Goal: Communication & Community: Answer question/provide support

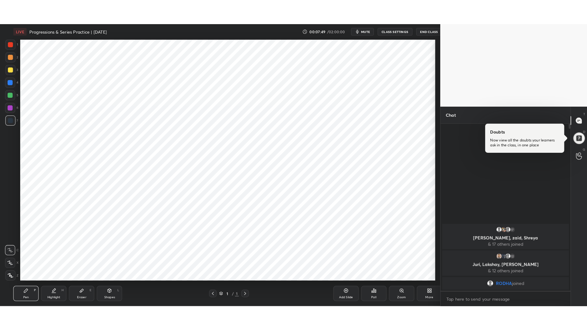
scroll to position [30335, 30168]
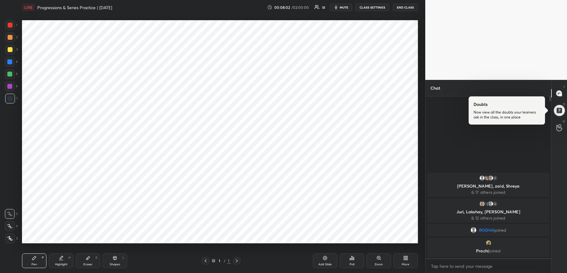
click at [400, 258] on div "More" at bounding box center [406, 260] width 24 height 15
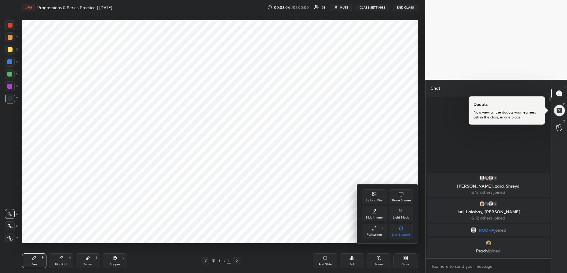
click at [259, 201] on div at bounding box center [283, 136] width 567 height 273
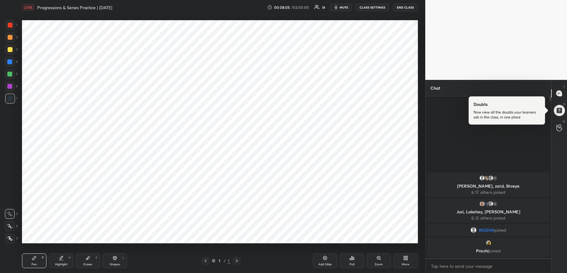
click at [317, 257] on div "Add Slide" at bounding box center [325, 260] width 24 height 15
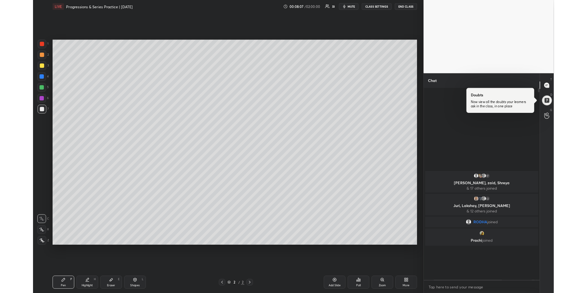
scroll to position [0, 0]
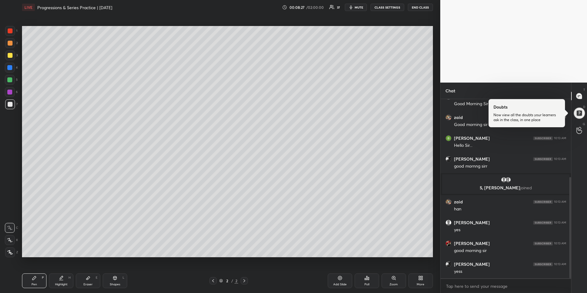
click at [10, 66] on div at bounding box center [9, 67] width 5 height 5
click at [12, 250] on icon at bounding box center [10, 252] width 6 height 4
drag, startPoint x: 548, startPoint y: 109, endPoint x: 528, endPoint y: 120, distance: 22.7
click at [548, 109] on div at bounding box center [526, 113] width 76 height 28
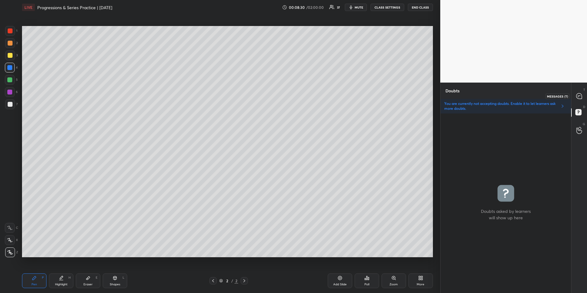
drag, startPoint x: 581, startPoint y: 93, endPoint x: 577, endPoint y: 96, distance: 4.8
click at [567, 93] on icon at bounding box center [579, 96] width 6 height 6
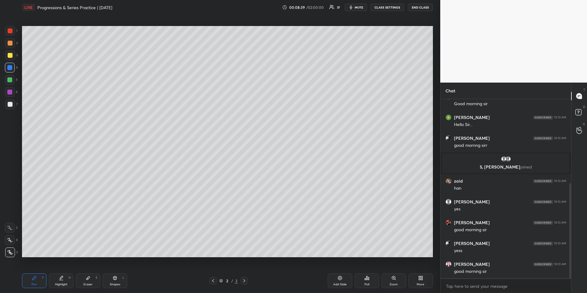
click at [14, 253] on div at bounding box center [10, 252] width 10 height 10
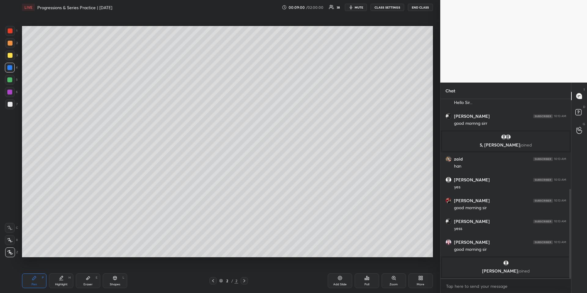
click at [214, 272] on icon at bounding box center [213, 280] width 5 height 5
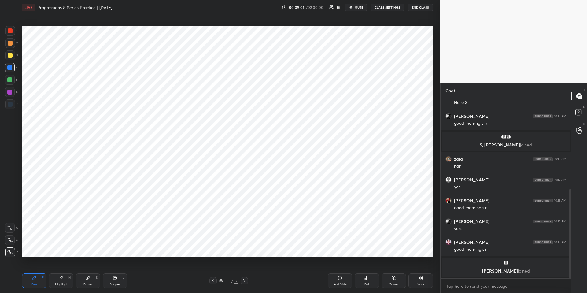
click at [244, 272] on icon at bounding box center [244, 280] width 2 height 3
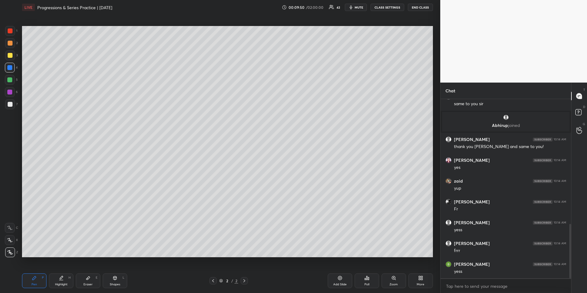
click at [32, 272] on icon at bounding box center [34, 277] width 5 height 5
click at [9, 68] on div at bounding box center [9, 67] width 5 height 5
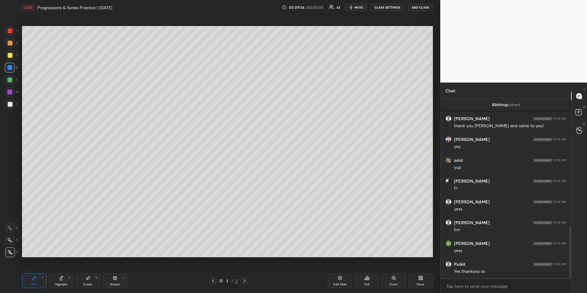
click at [11, 44] on div at bounding box center [10, 43] width 5 height 5
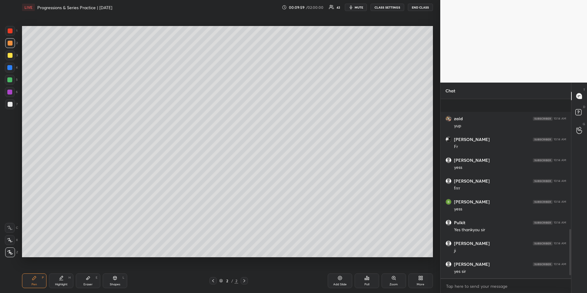
scroll to position [514, 0]
click at [28, 272] on div "Pen P" at bounding box center [34, 280] width 24 height 15
click at [10, 78] on div at bounding box center [9, 79] width 5 height 5
click at [11, 67] on div at bounding box center [9, 67] width 5 height 5
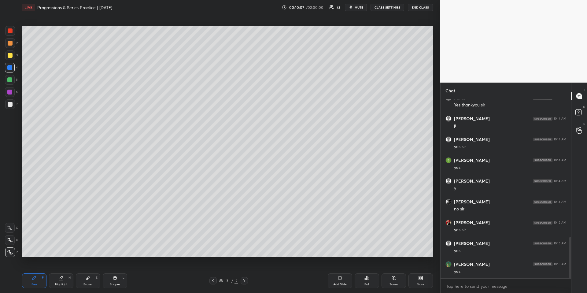
click at [212, 272] on icon at bounding box center [213, 280] width 5 height 5
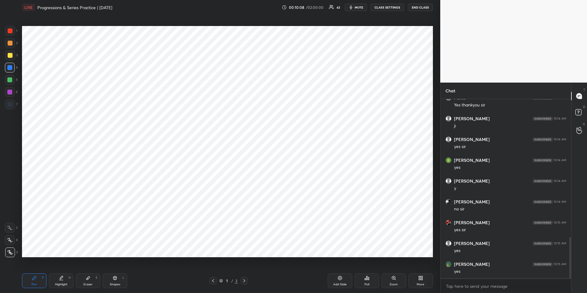
click at [422, 272] on icon at bounding box center [420, 277] width 5 height 5
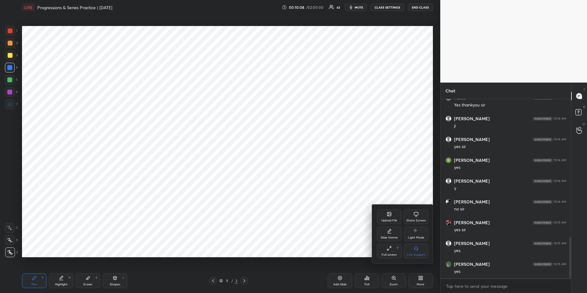
click at [387, 215] on icon at bounding box center [389, 214] width 5 height 5
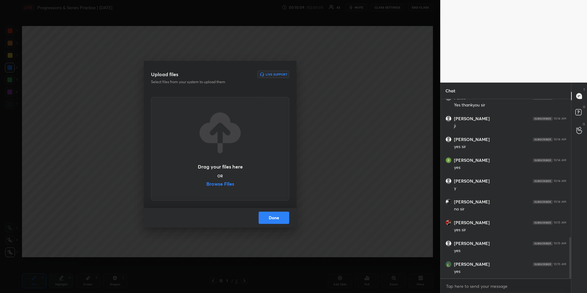
click at [223, 183] on label "Browse Files" at bounding box center [220, 184] width 28 height 6
click at [206, 183] on input "Browse Files" at bounding box center [206, 184] width 0 height 6
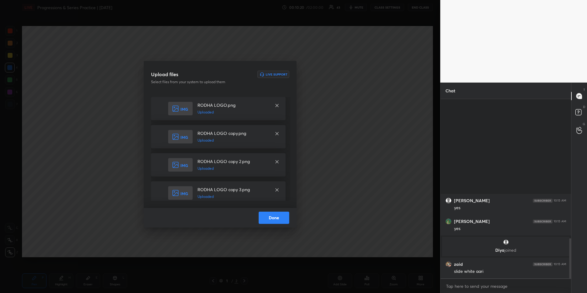
scroll to position [550, 0]
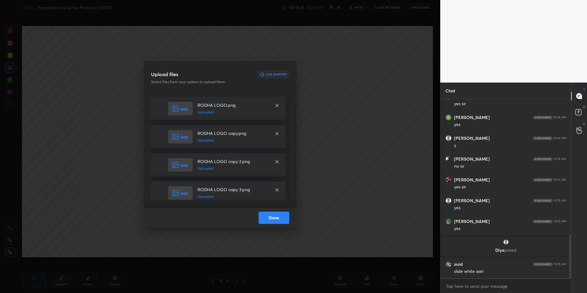
click at [281, 217] on button "Done" at bounding box center [274, 218] width 31 height 12
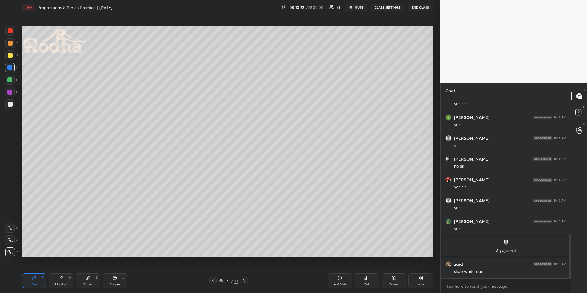
click at [212, 272] on icon at bounding box center [213, 280] width 5 height 5
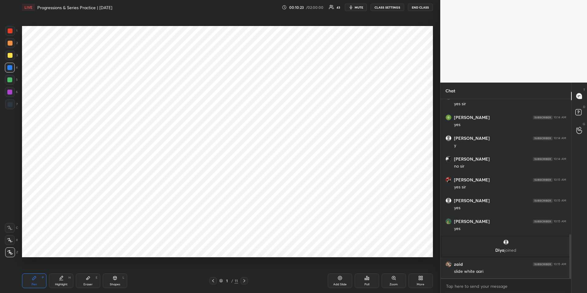
click at [421, 272] on icon at bounding box center [422, 279] width 2 height 2
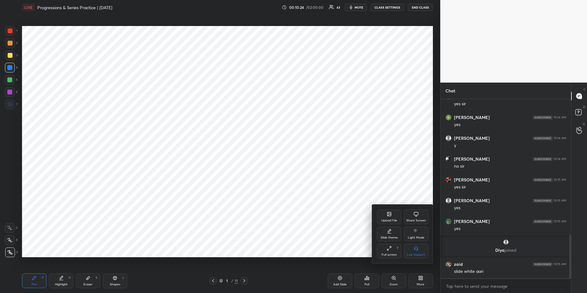
click at [389, 219] on div "Upload File" at bounding box center [389, 220] width 16 height 3
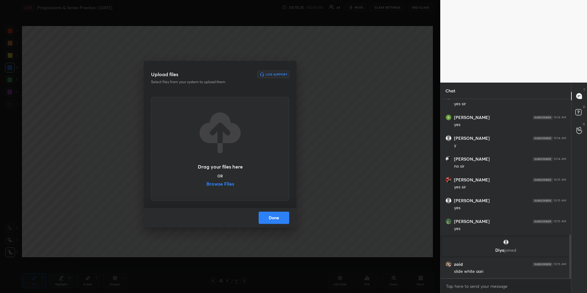
click at [216, 186] on label "Browse Files" at bounding box center [220, 184] width 28 height 6
click at [206, 186] on input "Browse Files" at bounding box center [206, 184] width 0 height 6
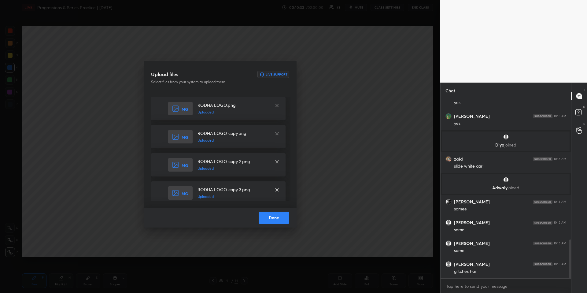
scroll to position [665, 0]
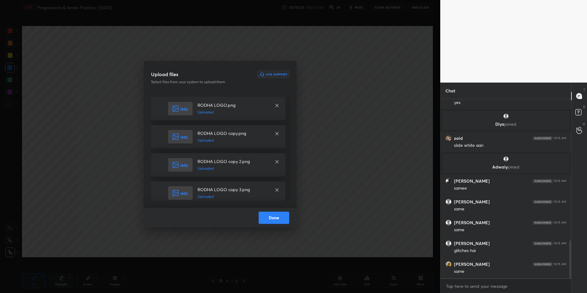
click at [277, 219] on button "Done" at bounding box center [274, 218] width 31 height 12
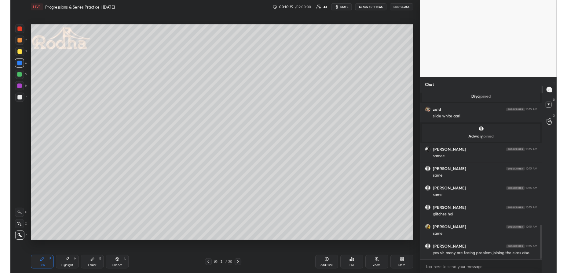
scroll to position [708, 0]
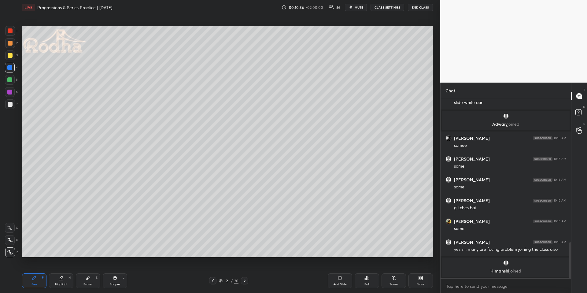
click at [213, 272] on icon at bounding box center [212, 280] width 5 height 5
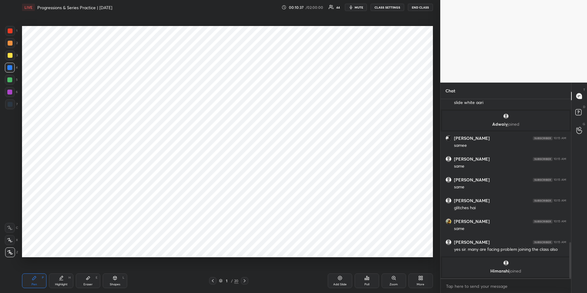
click at [246, 272] on div at bounding box center [244, 280] width 7 height 7
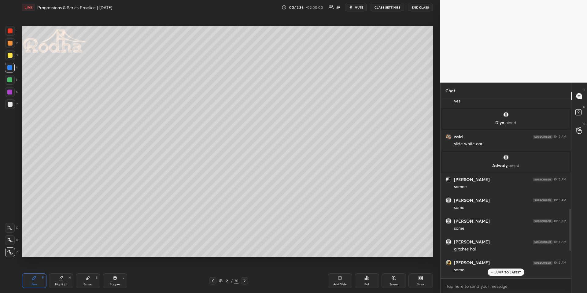
scroll to position [791, 0]
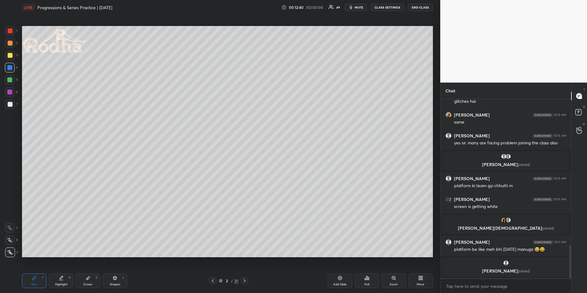
click at [9, 106] on div at bounding box center [10, 104] width 5 height 5
click at [12, 79] on div at bounding box center [9, 79] width 5 height 5
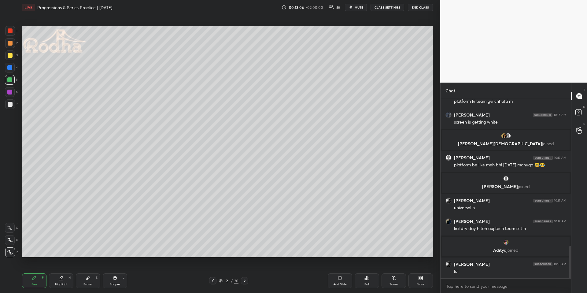
scroll to position [836, 0]
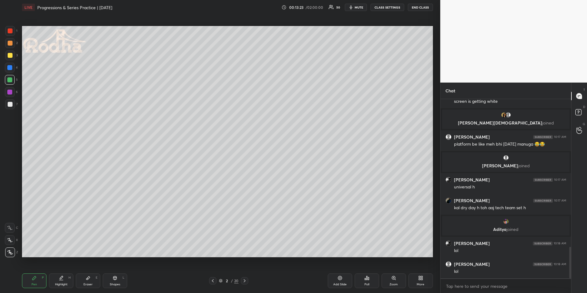
click at [10, 69] on div at bounding box center [9, 67] width 5 height 5
click at [120, 272] on div "Shapes L" at bounding box center [115, 280] width 24 height 15
drag, startPoint x: 8, startPoint y: 249, endPoint x: 11, endPoint y: 245, distance: 5.3
click at [10, 249] on div at bounding box center [10, 252] width 10 height 10
drag, startPoint x: 41, startPoint y: 278, endPoint x: 40, endPoint y: 270, distance: 8.0
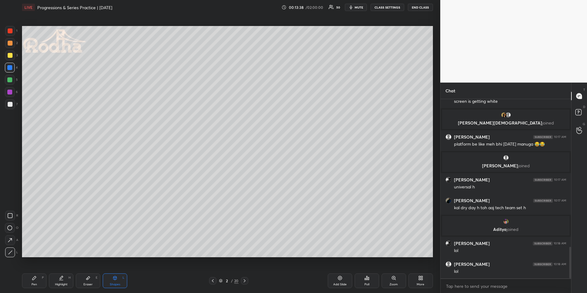
click at [39, 272] on div "Pen P" at bounding box center [34, 280] width 24 height 15
click at [11, 44] on div at bounding box center [10, 43] width 5 height 5
click at [11, 104] on div at bounding box center [10, 104] width 5 height 5
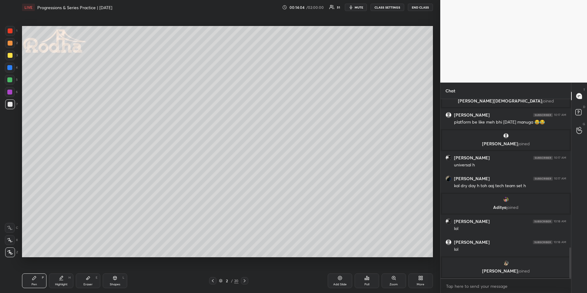
click at [12, 80] on div at bounding box center [9, 79] width 5 height 5
drag, startPoint x: 360, startPoint y: 8, endPoint x: 355, endPoint y: 15, distance: 9.0
click at [359, 8] on span "mute" at bounding box center [359, 7] width 9 height 4
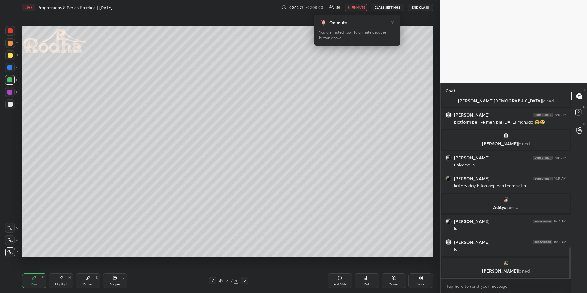
click at [356, 7] on span "unmute" at bounding box center [358, 7] width 13 height 4
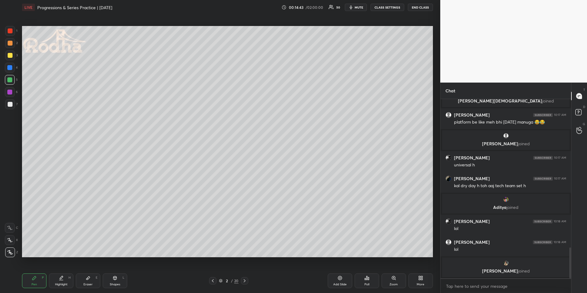
click at [7, 42] on div at bounding box center [10, 43] width 10 height 10
click at [10, 78] on div at bounding box center [9, 79] width 5 height 5
click at [61, 272] on div "Highlight" at bounding box center [61, 284] width 13 height 3
click at [33, 272] on icon at bounding box center [34, 278] width 4 height 4
click at [10, 104] on div at bounding box center [10, 104] width 5 height 5
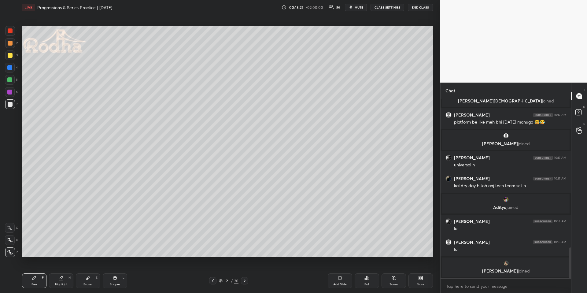
click at [9, 53] on div at bounding box center [10, 55] width 10 height 10
click at [11, 79] on div at bounding box center [9, 79] width 5 height 5
drag, startPoint x: 10, startPoint y: 101, endPoint x: 13, endPoint y: 103, distance: 3.4
click at [10, 102] on div at bounding box center [10, 104] width 5 height 5
click at [13, 77] on div at bounding box center [10, 80] width 10 height 10
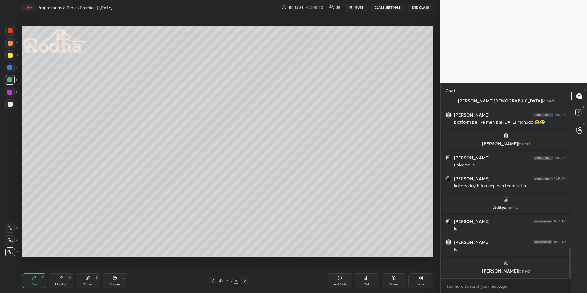
click at [14, 42] on div at bounding box center [10, 43] width 10 height 10
click at [10, 81] on div at bounding box center [9, 79] width 5 height 5
click at [12, 44] on div at bounding box center [10, 43] width 10 height 10
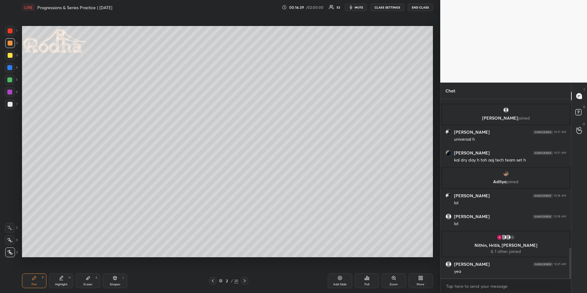
scroll to position [888, 0]
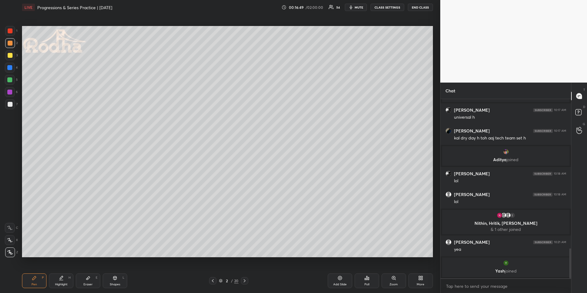
click at [11, 81] on div at bounding box center [10, 80] width 10 height 10
click at [12, 44] on div at bounding box center [10, 43] width 10 height 10
drag, startPoint x: 60, startPoint y: 281, endPoint x: 59, endPoint y: 267, distance: 13.8
click at [60, 272] on div "Highlight H" at bounding box center [61, 280] width 24 height 15
click at [245, 272] on icon at bounding box center [245, 280] width 2 height 3
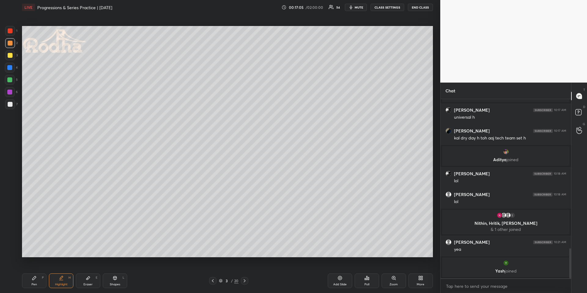
click at [41, 272] on div "Pen P" at bounding box center [34, 280] width 24 height 15
click at [11, 69] on div at bounding box center [9, 67] width 5 height 5
click at [8, 104] on div at bounding box center [10, 104] width 5 height 5
click at [11, 43] on div at bounding box center [10, 43] width 5 height 5
drag, startPoint x: 68, startPoint y: 276, endPoint x: 68, endPoint y: 270, distance: 5.5
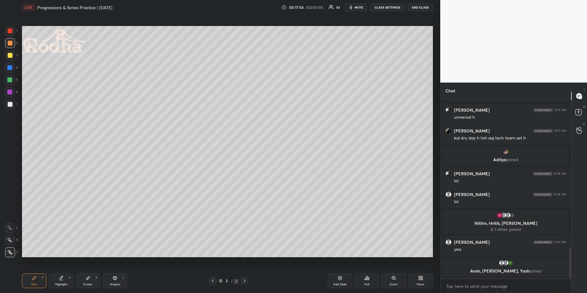
click at [66, 272] on div "Highlight H" at bounding box center [61, 280] width 24 height 15
drag, startPoint x: 25, startPoint y: 270, endPoint x: 28, endPoint y: 276, distance: 6.4
click at [25, 271] on div "Pen P Highlight H Eraser E Shapes L 3 / 20 Add Slide Poll Zoom More" at bounding box center [227, 280] width 411 height 24
click at [34, 272] on div "Pen" at bounding box center [34, 284] width 6 height 3
click at [9, 81] on div at bounding box center [9, 79] width 5 height 5
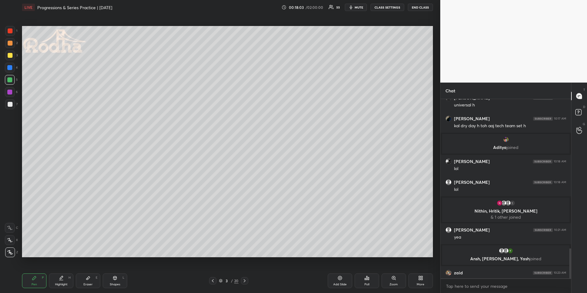
scroll to position [896, 0]
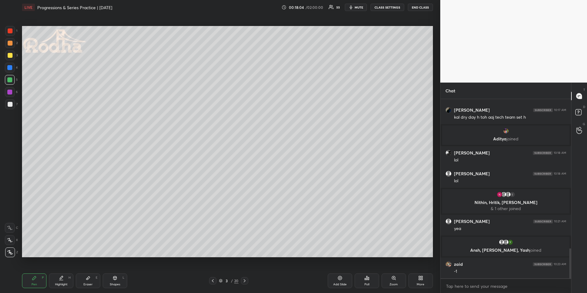
click at [67, 272] on div "Highlight H" at bounding box center [61, 280] width 24 height 15
drag, startPoint x: 37, startPoint y: 277, endPoint x: 37, endPoint y: 274, distance: 3.1
click at [36, 272] on div "Pen P" at bounding box center [34, 280] width 24 height 15
drag, startPoint x: 63, startPoint y: 281, endPoint x: 61, endPoint y: 277, distance: 4.7
click at [63, 272] on div "Highlight H" at bounding box center [61, 280] width 24 height 15
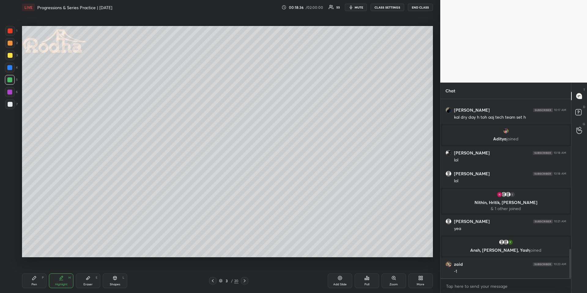
scroll to position [917, 0]
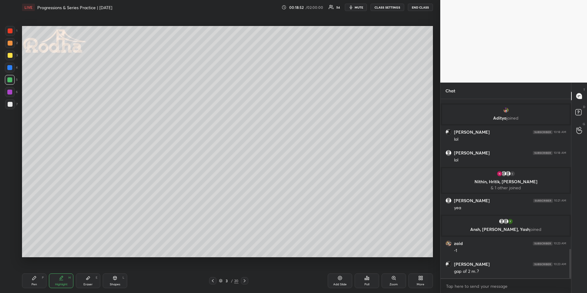
click at [27, 272] on div "Pen P" at bounding box center [34, 280] width 24 height 15
click at [10, 42] on div at bounding box center [10, 43] width 5 height 5
click at [59, 272] on icon at bounding box center [61, 277] width 5 height 5
click at [42, 272] on div "Pen P" at bounding box center [34, 280] width 24 height 15
click at [68, 272] on div "Highlight H" at bounding box center [61, 280] width 24 height 15
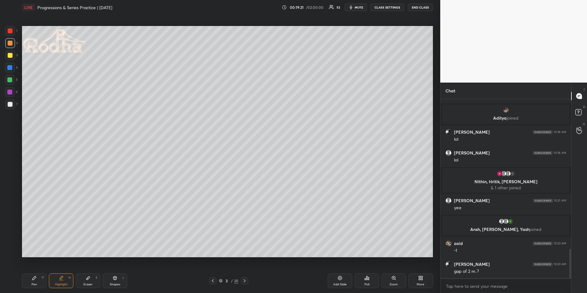
click at [38, 272] on div "Pen P" at bounding box center [34, 280] width 24 height 15
click at [9, 29] on div at bounding box center [10, 30] width 5 height 5
click at [90, 272] on div "Eraser E" at bounding box center [88, 280] width 24 height 15
click at [31, 272] on div "Pen P" at bounding box center [34, 280] width 24 height 15
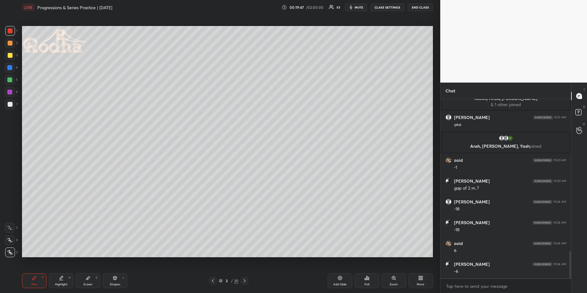
scroll to position [1021, 0]
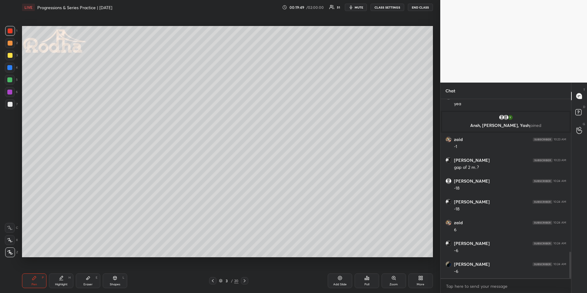
click at [10, 45] on div at bounding box center [10, 43] width 5 height 5
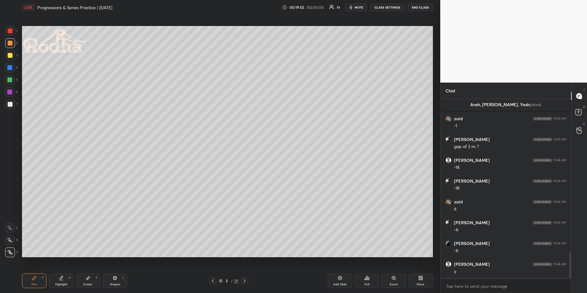
click at [82, 272] on div "Eraser E" at bounding box center [88, 280] width 24 height 15
click at [10, 253] on rect at bounding box center [10, 253] width 1 height 1
click at [60, 272] on div "Highlight H" at bounding box center [61, 280] width 24 height 15
click at [37, 272] on div "Pen P" at bounding box center [34, 280] width 24 height 15
click at [12, 77] on div at bounding box center [10, 80] width 10 height 10
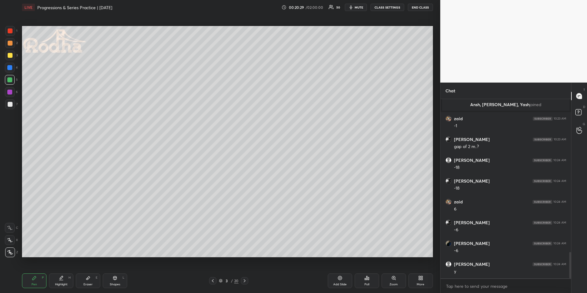
drag, startPoint x: 10, startPoint y: 45, endPoint x: 17, endPoint y: 50, distance: 8.9
click at [10, 45] on div at bounding box center [10, 43] width 5 height 5
click at [76, 272] on div "Eraser E" at bounding box center [88, 280] width 24 height 15
drag, startPoint x: 69, startPoint y: 284, endPoint x: 62, endPoint y: 263, distance: 21.9
click at [69, 272] on div "Highlight H" at bounding box center [61, 280] width 24 height 15
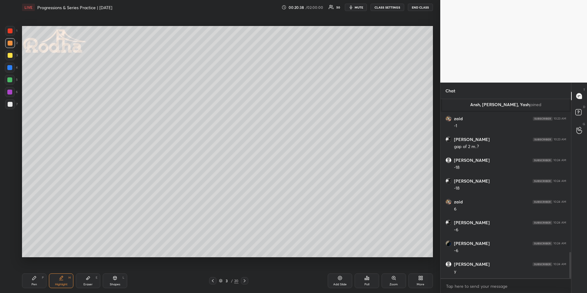
drag, startPoint x: 12, startPoint y: 46, endPoint x: 17, endPoint y: 71, distance: 26.0
click at [12, 46] on div at bounding box center [10, 43] width 10 height 10
click at [33, 272] on div "Pen" at bounding box center [34, 284] width 6 height 3
click at [85, 272] on div "Eraser E" at bounding box center [88, 280] width 24 height 15
drag, startPoint x: 39, startPoint y: 276, endPoint x: 46, endPoint y: 261, distance: 16.5
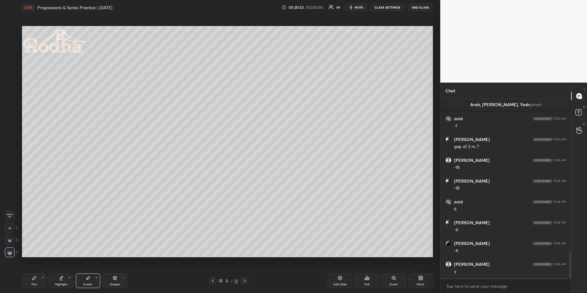
click at [39, 272] on div "Pen P" at bounding box center [34, 280] width 24 height 15
click at [10, 77] on div at bounding box center [10, 80] width 10 height 10
click at [9, 43] on div at bounding box center [10, 43] width 5 height 5
drag, startPoint x: 10, startPoint y: 31, endPoint x: 9, endPoint y: 36, distance: 5.3
click at [9, 31] on div at bounding box center [10, 30] width 5 height 5
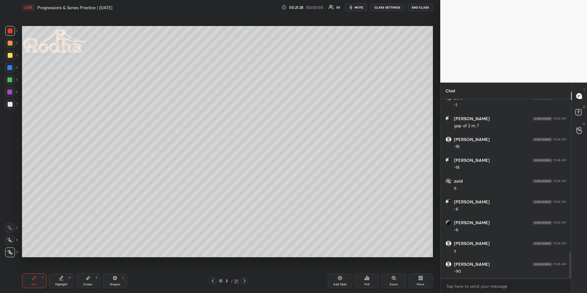
scroll to position [1083, 0]
drag, startPoint x: 10, startPoint y: 45, endPoint x: 10, endPoint y: 50, distance: 4.3
click at [10, 46] on div at bounding box center [10, 43] width 10 height 10
click at [83, 272] on div "Eraser E" at bounding box center [88, 280] width 24 height 15
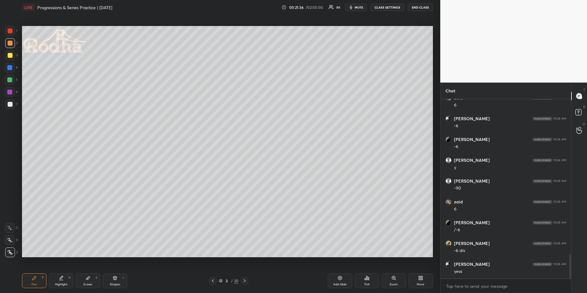
scroll to position [1167, 0]
click at [60, 272] on div "Highlight H" at bounding box center [61, 280] width 24 height 15
click at [34, 272] on icon at bounding box center [34, 278] width 4 height 4
click at [11, 45] on div at bounding box center [10, 43] width 5 height 5
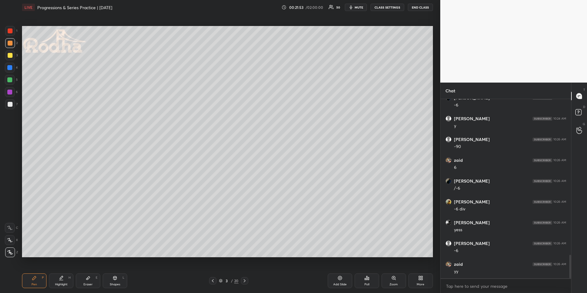
click at [11, 77] on div at bounding box center [10, 80] width 10 height 10
click at [11, 41] on div at bounding box center [10, 43] width 5 height 5
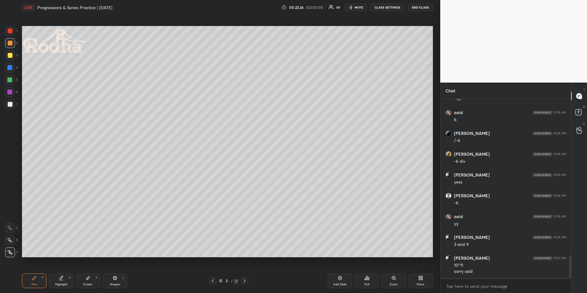
click at [12, 44] on div at bounding box center [10, 43] width 10 height 10
click at [58, 272] on div "Highlight H" at bounding box center [61, 280] width 24 height 15
click at [36, 272] on icon at bounding box center [34, 277] width 5 height 5
click at [9, 29] on div at bounding box center [10, 30] width 5 height 5
click at [60, 272] on div "Highlight" at bounding box center [61, 284] width 13 height 3
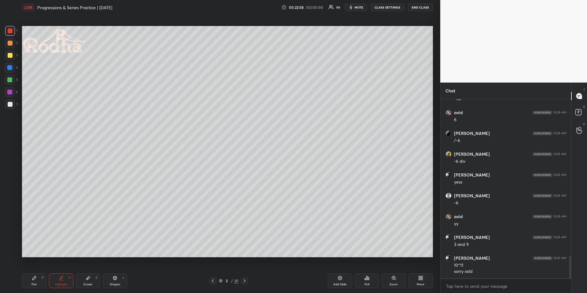
click at [42, 272] on div "P" at bounding box center [43, 277] width 2 height 3
click at [10, 43] on div at bounding box center [10, 43] width 5 height 5
click at [9, 77] on div at bounding box center [10, 80] width 10 height 10
click at [11, 42] on div at bounding box center [10, 43] width 5 height 5
click at [353, 7] on icon "button" at bounding box center [350, 7] width 5 height 5
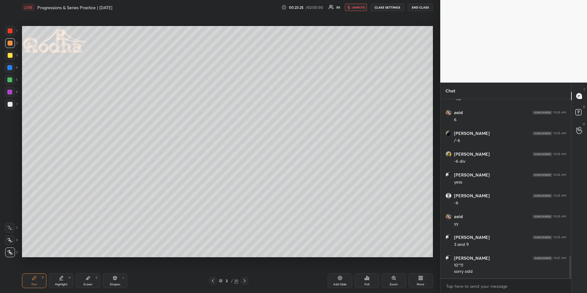
click at [352, 9] on button "unmute" at bounding box center [356, 7] width 22 height 7
click at [8, 81] on div at bounding box center [9, 79] width 5 height 5
click at [12, 43] on div at bounding box center [10, 43] width 5 height 5
click at [115, 272] on div "Shapes" at bounding box center [115, 284] width 10 height 3
drag, startPoint x: 13, startPoint y: 252, endPoint x: 21, endPoint y: 246, distance: 9.4
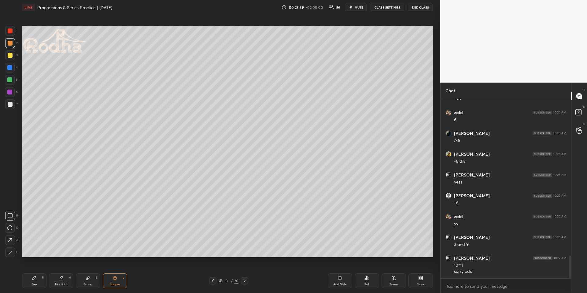
click at [13, 252] on div at bounding box center [10, 252] width 10 height 10
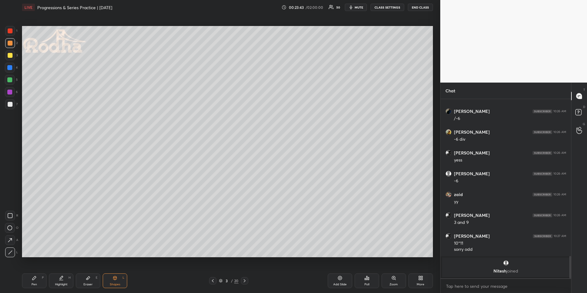
drag, startPoint x: 42, startPoint y: 277, endPoint x: 46, endPoint y: 260, distance: 17.1
click at [42, 272] on div "P" at bounding box center [43, 277] width 2 height 3
drag, startPoint x: 28, startPoint y: 279, endPoint x: 29, endPoint y: 276, distance: 3.4
click at [29, 272] on div "Pen P" at bounding box center [34, 280] width 24 height 15
click at [11, 80] on div at bounding box center [9, 79] width 5 height 5
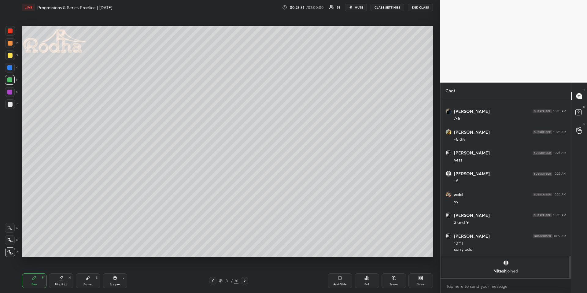
scroll to position [1168, 0]
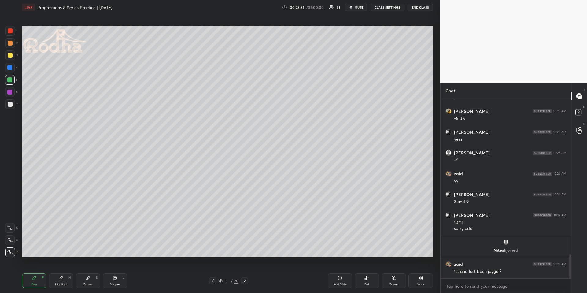
click at [10, 242] on div at bounding box center [10, 240] width 10 height 10
drag, startPoint x: 56, startPoint y: 276, endPoint x: 57, endPoint y: 272, distance: 4.6
click at [57, 272] on div "Highlight H" at bounding box center [61, 280] width 24 height 15
click at [34, 272] on div "Pen" at bounding box center [34, 284] width 6 height 3
click at [57, 272] on div "Highlight" at bounding box center [61, 284] width 13 height 3
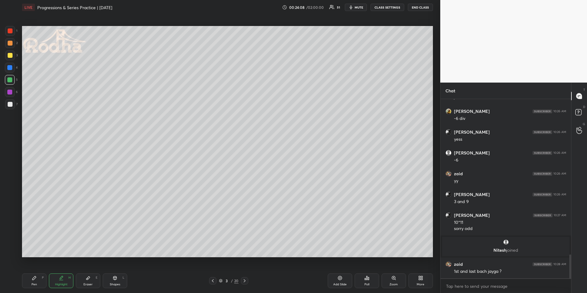
click at [35, 272] on div "Pen P" at bounding box center [34, 280] width 24 height 15
drag, startPoint x: 62, startPoint y: 275, endPoint x: 79, endPoint y: 258, distance: 24.2
click at [63, 272] on div "Highlight H" at bounding box center [61, 280] width 24 height 15
drag, startPoint x: 31, startPoint y: 281, endPoint x: 33, endPoint y: 274, distance: 6.8
click at [31, 272] on div "Pen P" at bounding box center [34, 280] width 24 height 15
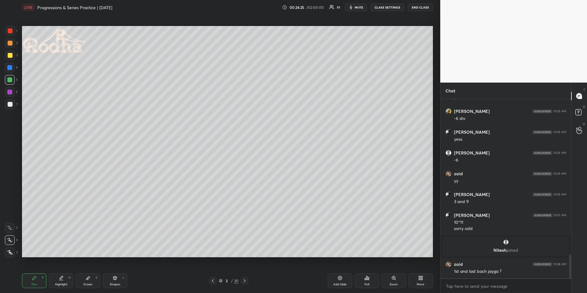
click at [11, 42] on div at bounding box center [10, 43] width 5 height 5
drag, startPoint x: 11, startPoint y: 256, endPoint x: 19, endPoint y: 251, distance: 10.0
click at [10, 256] on div at bounding box center [10, 252] width 10 height 10
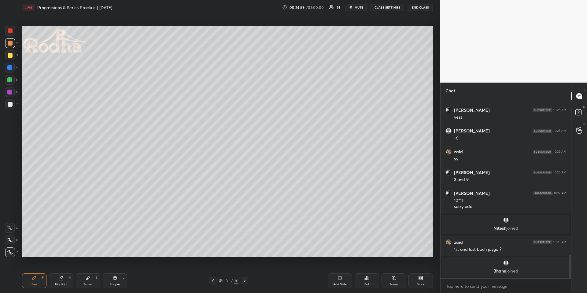
drag, startPoint x: 68, startPoint y: 280, endPoint x: 87, endPoint y: 260, distance: 27.9
click at [68, 272] on div "Highlight H" at bounding box center [61, 280] width 24 height 15
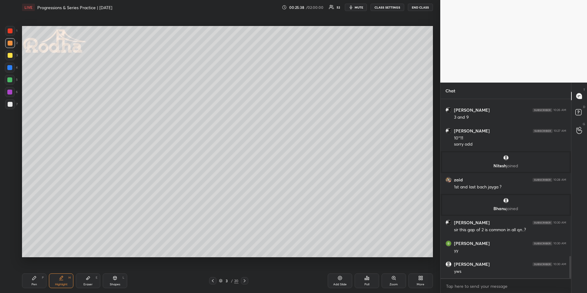
scroll to position [1261, 0]
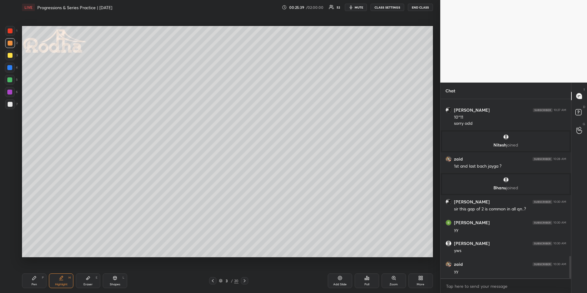
drag, startPoint x: 244, startPoint y: 278, endPoint x: 235, endPoint y: 275, distance: 9.0
click at [244, 272] on icon at bounding box center [244, 280] width 5 height 5
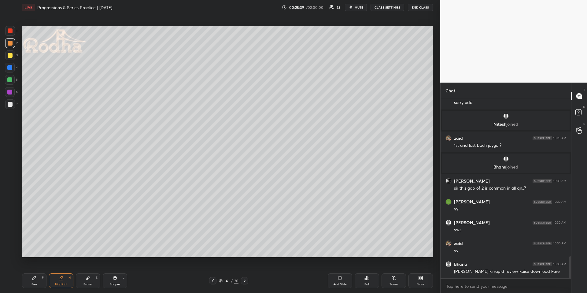
click at [39, 272] on div "Pen P" at bounding box center [34, 280] width 24 height 15
drag, startPoint x: 12, startPoint y: 106, endPoint x: 18, endPoint y: 103, distance: 6.8
click at [12, 106] on div at bounding box center [10, 104] width 10 height 10
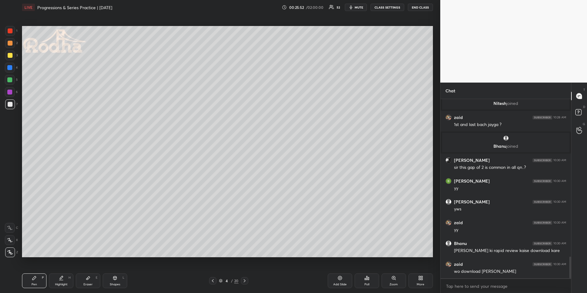
click at [212, 272] on icon at bounding box center [213, 280] width 2 height 3
click at [245, 272] on icon at bounding box center [244, 280] width 5 height 5
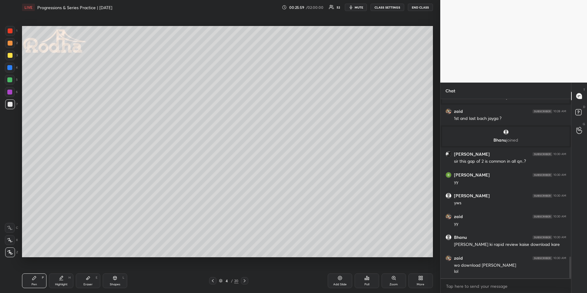
click at [11, 56] on div at bounding box center [10, 55] width 5 height 5
click at [211, 272] on icon at bounding box center [212, 280] width 5 height 5
drag, startPoint x: 244, startPoint y: 280, endPoint x: 240, endPoint y: 275, distance: 7.0
click at [245, 272] on icon at bounding box center [244, 280] width 5 height 5
click at [10, 68] on div at bounding box center [9, 67] width 5 height 5
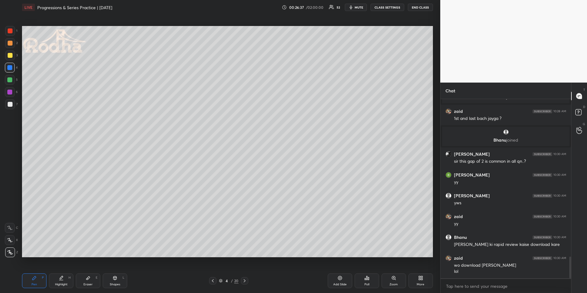
click at [12, 55] on div at bounding box center [10, 55] width 10 height 10
click at [11, 68] on div at bounding box center [9, 67] width 5 height 5
click at [11, 51] on div at bounding box center [10, 55] width 10 height 10
click at [12, 44] on div at bounding box center [10, 43] width 10 height 10
click at [55, 272] on div "Highlight H" at bounding box center [61, 280] width 24 height 15
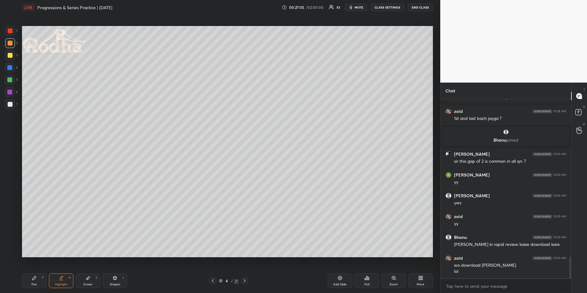
click at [38, 272] on div "Pen P" at bounding box center [34, 280] width 24 height 15
drag, startPoint x: 209, startPoint y: 278, endPoint x: 204, endPoint y: 278, distance: 5.2
click at [209, 272] on div "4 / 20" at bounding box center [228, 280] width 82 height 7
click at [210, 272] on div at bounding box center [212, 280] width 7 height 7
drag, startPoint x: 61, startPoint y: 282, endPoint x: 95, endPoint y: 264, distance: 38.7
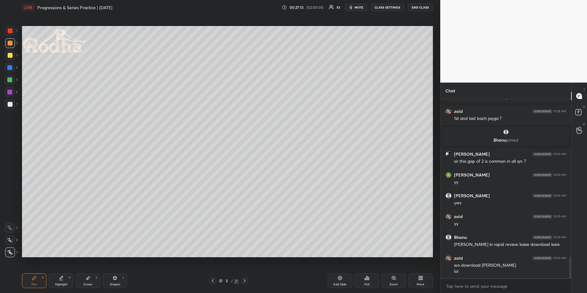
click at [62, 272] on div "Highlight" at bounding box center [61, 284] width 13 height 3
drag, startPoint x: 28, startPoint y: 281, endPoint x: 31, endPoint y: 279, distance: 3.7
click at [29, 272] on div "Pen P" at bounding box center [34, 280] width 24 height 15
click at [241, 272] on div "Pen P Highlight H Eraser E Shapes L 3 / 20 Add Slide Poll Zoom More" at bounding box center [227, 280] width 411 height 24
click at [244, 272] on icon at bounding box center [244, 280] width 5 height 5
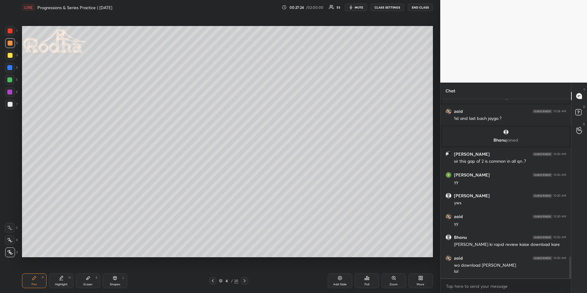
click at [63, 272] on icon at bounding box center [61, 277] width 5 height 5
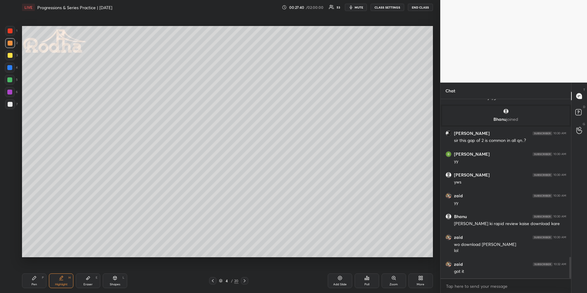
click at [35, 272] on icon at bounding box center [34, 277] width 5 height 5
click at [7, 106] on div at bounding box center [10, 104] width 10 height 10
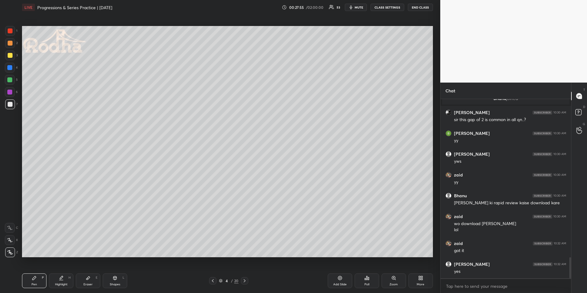
click at [59, 272] on div "Highlight" at bounding box center [61, 284] width 13 height 3
click at [39, 272] on div "Pen P" at bounding box center [34, 280] width 24 height 15
click at [11, 41] on div at bounding box center [10, 43] width 5 height 5
click at [9, 80] on div at bounding box center [9, 79] width 5 height 5
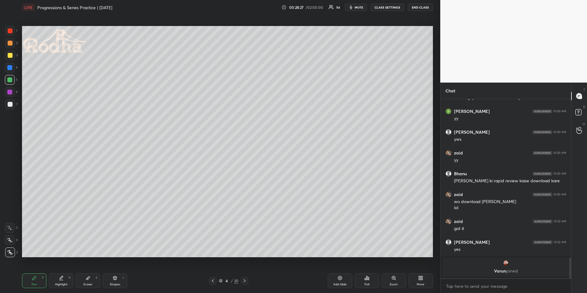
scroll to position [1343, 0]
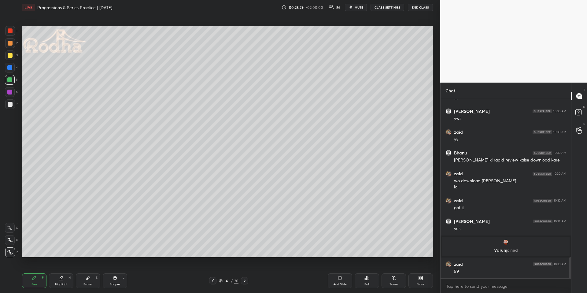
click at [9, 55] on div at bounding box center [10, 55] width 5 height 5
drag, startPoint x: 338, startPoint y: 277, endPoint x: 336, endPoint y: 274, distance: 3.9
click at [338, 272] on icon at bounding box center [340, 278] width 4 height 4
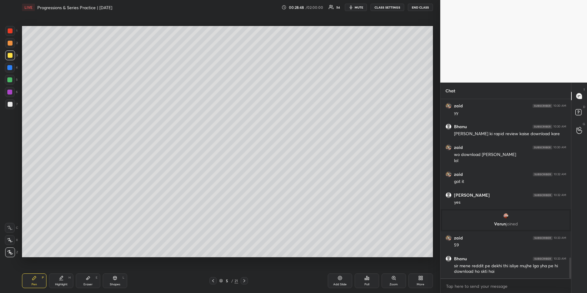
click at [11, 67] on div at bounding box center [9, 67] width 5 height 5
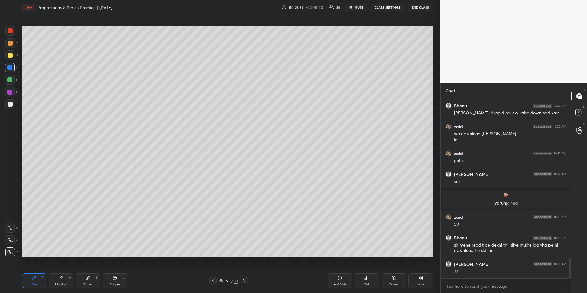
click at [10, 80] on div at bounding box center [9, 79] width 5 height 5
drag, startPoint x: 56, startPoint y: 275, endPoint x: 54, endPoint y: 267, distance: 7.4
click at [57, 272] on div "Highlight H" at bounding box center [61, 280] width 24 height 15
click at [29, 272] on div "Pen P" at bounding box center [34, 280] width 24 height 15
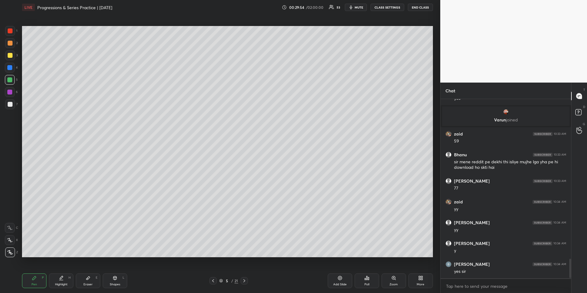
scroll to position [1494, 0]
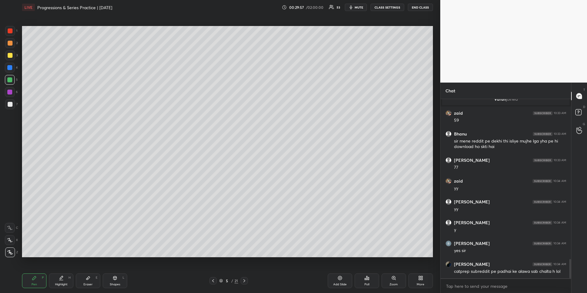
drag, startPoint x: 34, startPoint y: 280, endPoint x: 30, endPoint y: 268, distance: 12.3
click at [35, 272] on div "Pen P" at bounding box center [34, 280] width 24 height 15
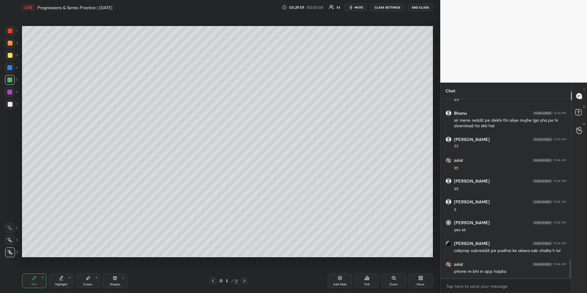
click at [11, 55] on div at bounding box center [10, 55] width 5 height 5
click at [9, 54] on div at bounding box center [10, 55] width 5 height 5
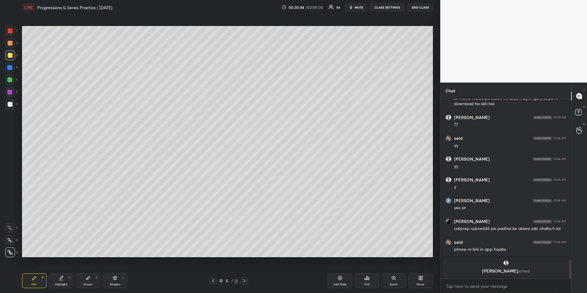
click at [214, 272] on icon at bounding box center [213, 280] width 5 height 5
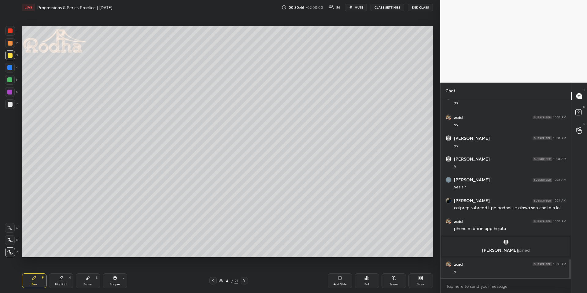
click at [11, 81] on div at bounding box center [9, 79] width 5 height 5
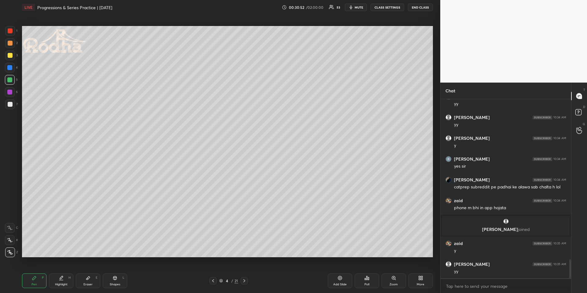
click at [12, 42] on div at bounding box center [10, 43] width 5 height 5
click at [10, 79] on div at bounding box center [9, 79] width 5 height 5
drag, startPoint x: 60, startPoint y: 279, endPoint x: 61, endPoint y: 271, distance: 8.1
click at [60, 272] on icon at bounding box center [61, 277] width 5 height 5
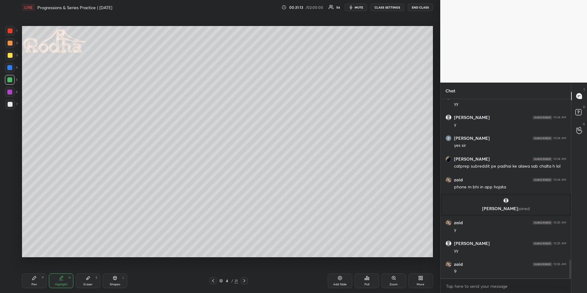
drag, startPoint x: 32, startPoint y: 282, endPoint x: 49, endPoint y: 260, distance: 28.3
click at [33, 272] on div "Pen" at bounding box center [34, 284] width 6 height 3
click at [59, 272] on icon at bounding box center [61, 277] width 5 height 5
drag, startPoint x: 38, startPoint y: 280, endPoint x: 46, endPoint y: 273, distance: 10.6
click at [38, 272] on div "Pen P" at bounding box center [34, 280] width 24 height 15
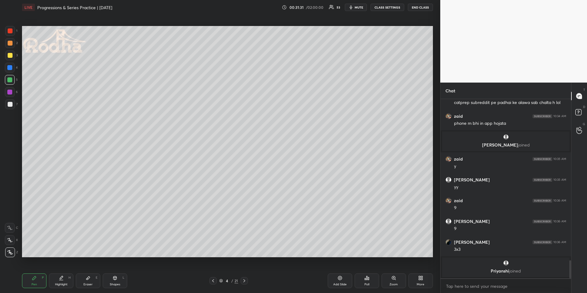
scroll to position [1593, 0]
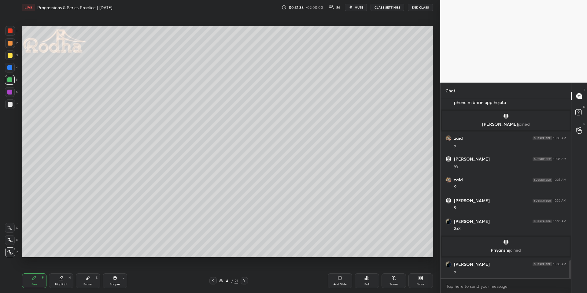
click at [243, 272] on icon at bounding box center [244, 280] width 5 height 5
click at [245, 272] on icon at bounding box center [244, 280] width 5 height 5
click at [37, 272] on div "Pen P" at bounding box center [34, 280] width 24 height 15
click at [15, 109] on div "7" at bounding box center [11, 104] width 13 height 10
drag, startPoint x: 13, startPoint y: 106, endPoint x: 16, endPoint y: 104, distance: 3.2
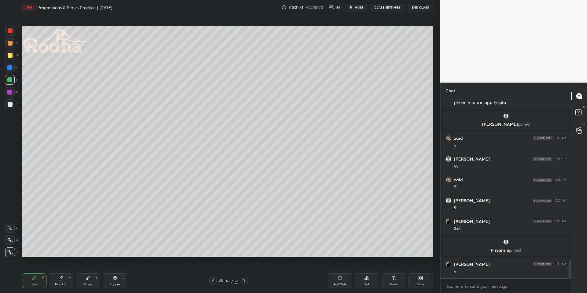
click at [13, 105] on div at bounding box center [10, 104] width 10 height 10
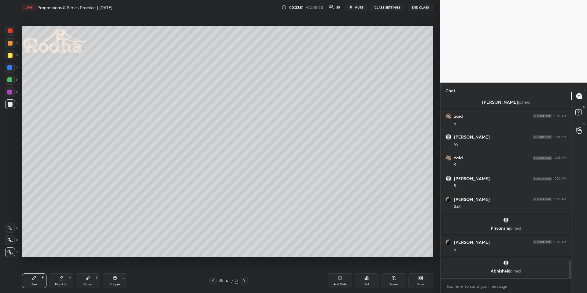
click at [10, 44] on div at bounding box center [10, 43] width 5 height 5
click at [9, 66] on div at bounding box center [9, 67] width 5 height 5
drag, startPoint x: 13, startPoint y: 79, endPoint x: 0, endPoint y: 86, distance: 14.2
click at [13, 79] on div at bounding box center [10, 80] width 10 height 10
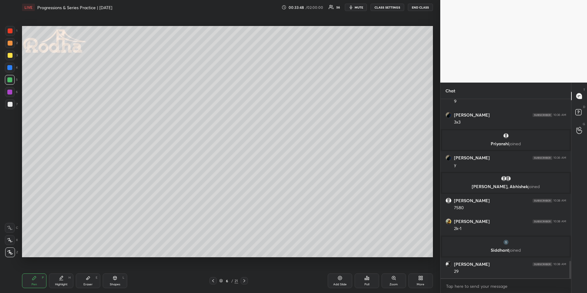
scroll to position [1685, 0]
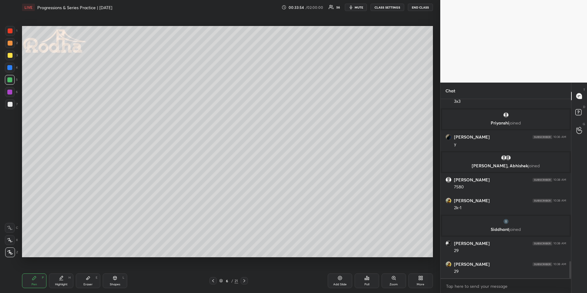
click at [11, 43] on div at bounding box center [10, 43] width 5 height 5
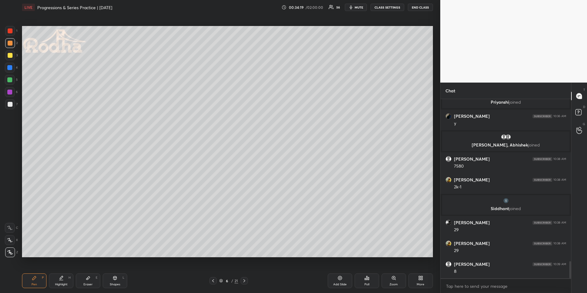
drag, startPoint x: 9, startPoint y: 79, endPoint x: 10, endPoint y: 82, distance: 3.1
click at [9, 79] on div at bounding box center [9, 79] width 5 height 5
drag, startPoint x: 12, startPoint y: 40, endPoint x: 18, endPoint y: 49, distance: 10.6
click at [12, 40] on div at bounding box center [10, 43] width 10 height 10
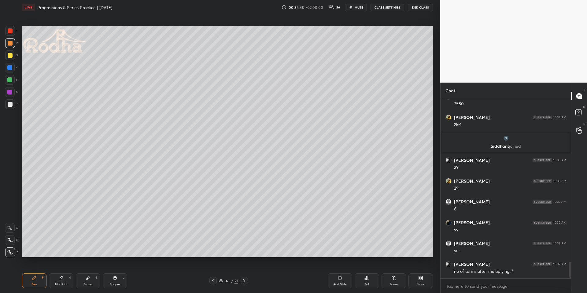
scroll to position [1789, 0]
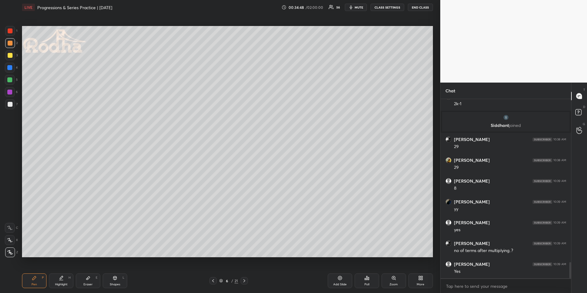
click at [61, 272] on icon at bounding box center [61, 277] width 5 height 5
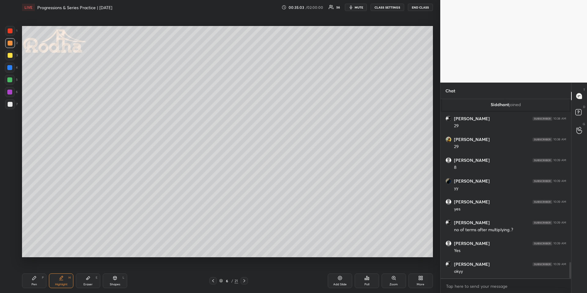
click at [213, 272] on icon at bounding box center [213, 280] width 5 height 5
click at [214, 272] on icon at bounding box center [213, 280] width 5 height 5
click at [245, 272] on icon at bounding box center [244, 280] width 5 height 5
click at [244, 272] on icon at bounding box center [244, 280] width 5 height 5
click at [245, 272] on icon at bounding box center [244, 280] width 5 height 5
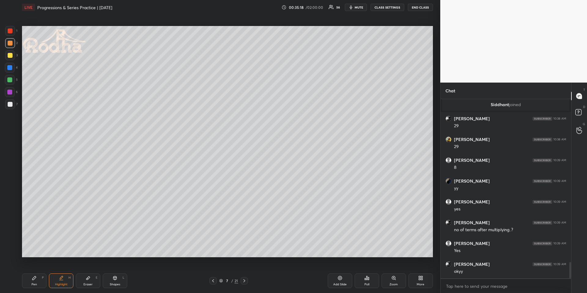
click at [38, 272] on div "Pen P" at bounding box center [34, 280] width 24 height 15
click at [9, 104] on div at bounding box center [10, 104] width 5 height 5
click at [9, 42] on div at bounding box center [10, 43] width 5 height 5
click at [212, 272] on div at bounding box center [212, 280] width 7 height 7
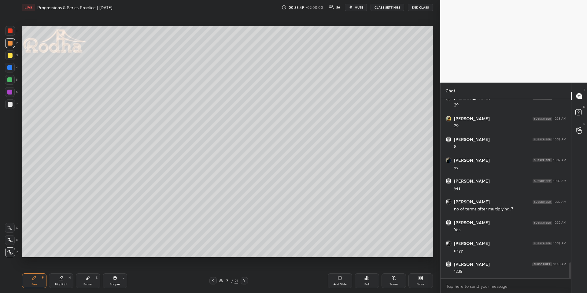
click at [213, 272] on icon at bounding box center [213, 280] width 5 height 5
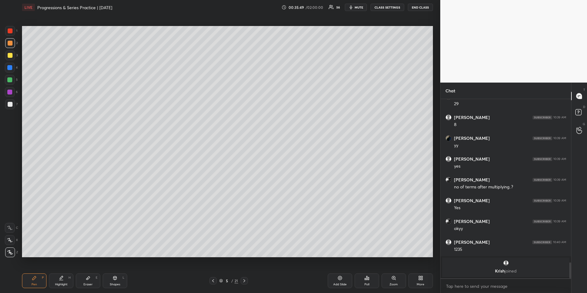
click at [213, 272] on icon at bounding box center [213, 280] width 5 height 5
click at [214, 272] on icon at bounding box center [213, 280] width 5 height 5
click at [60, 272] on icon at bounding box center [61, 277] width 5 height 5
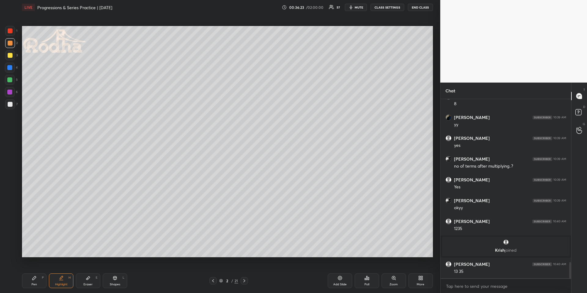
click at [244, 272] on icon at bounding box center [244, 280] width 5 height 5
click at [245, 272] on icon at bounding box center [244, 280] width 2 height 3
click at [244, 272] on icon at bounding box center [244, 280] width 5 height 5
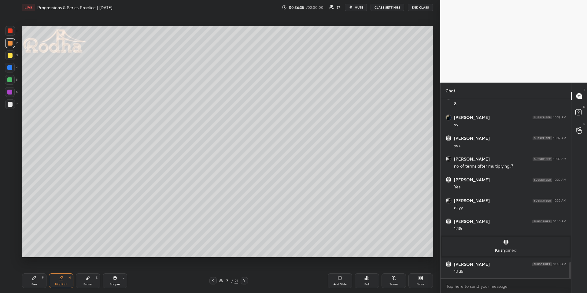
click at [30, 272] on div "Pen P" at bounding box center [34, 280] width 24 height 15
click at [64, 272] on div "Highlight H" at bounding box center [61, 280] width 24 height 15
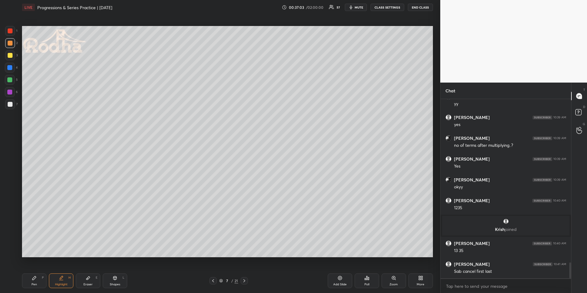
click at [40, 272] on div "Pen P" at bounding box center [34, 280] width 24 height 15
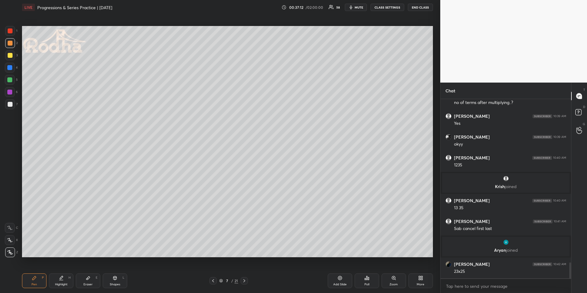
scroll to position [1879, 0]
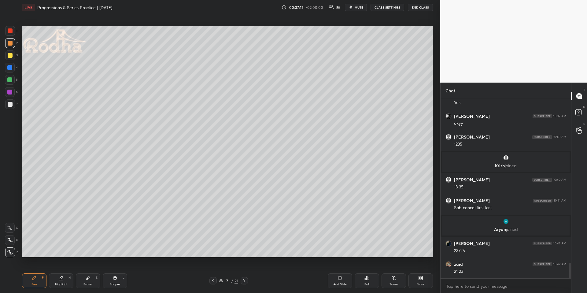
click at [5, 31] on div at bounding box center [10, 31] width 10 height 10
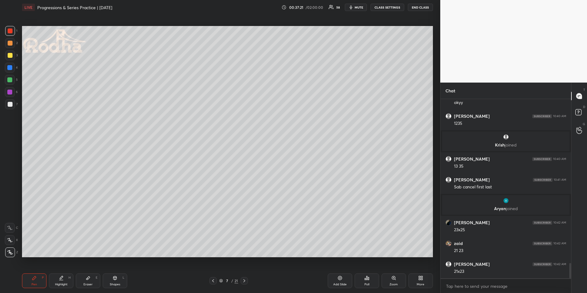
click at [12, 42] on div at bounding box center [10, 43] width 5 height 5
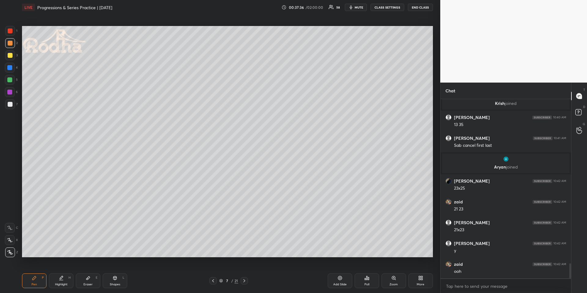
scroll to position [1963, 0]
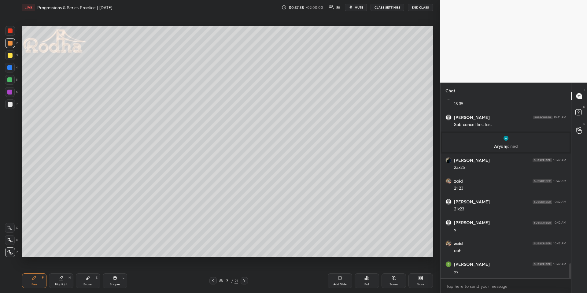
click at [12, 79] on div at bounding box center [9, 79] width 5 height 5
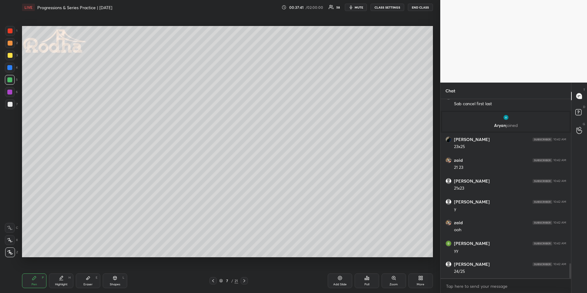
scroll to position [2004, 0]
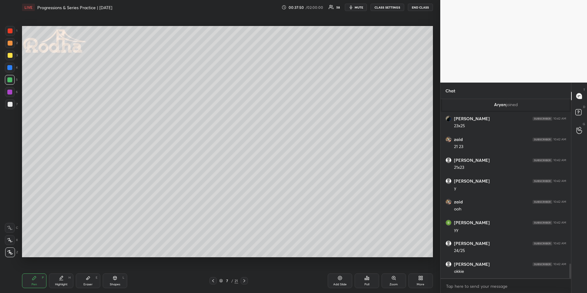
click at [213, 272] on div at bounding box center [212, 280] width 7 height 7
click at [213, 272] on icon at bounding box center [213, 280] width 5 height 5
click at [63, 272] on div "Highlight H" at bounding box center [61, 280] width 24 height 15
click at [212, 272] on icon at bounding box center [213, 280] width 5 height 5
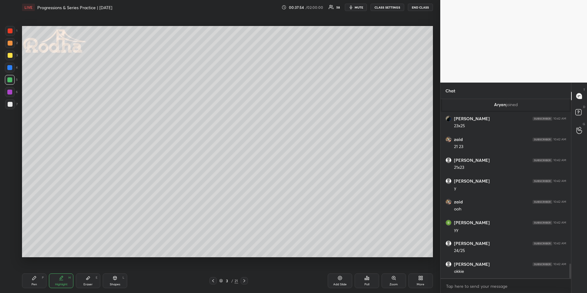
click at [213, 272] on icon at bounding box center [213, 280] width 5 height 5
click at [244, 272] on icon at bounding box center [244, 280] width 5 height 5
click at [245, 272] on icon at bounding box center [244, 280] width 2 height 3
click at [245, 272] on icon at bounding box center [244, 280] width 5 height 5
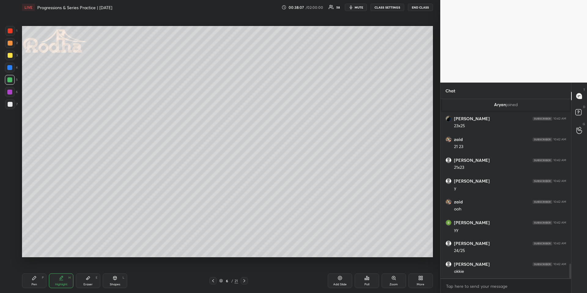
click at [244, 272] on icon at bounding box center [244, 280] width 5 height 5
click at [34, 272] on div "Pen P" at bounding box center [34, 280] width 24 height 15
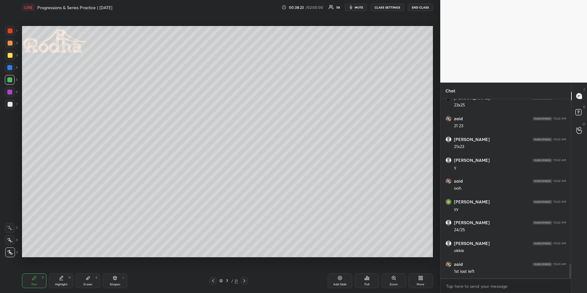
click at [88, 272] on div "Eraser E" at bounding box center [88, 280] width 24 height 15
click at [31, 272] on div "Pen P" at bounding box center [34, 280] width 24 height 15
click at [10, 240] on icon at bounding box center [10, 240] width 6 height 4
drag, startPoint x: 12, startPoint y: 252, endPoint x: 13, endPoint y: 246, distance: 5.3
click at [13, 252] on div at bounding box center [10, 252] width 10 height 10
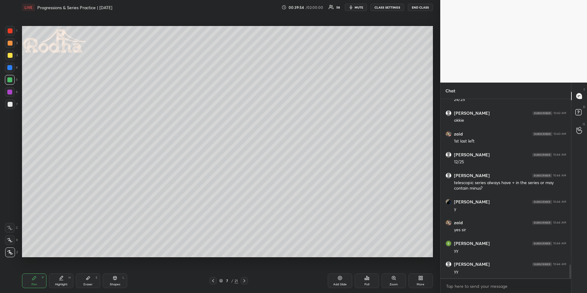
scroll to position [2176, 0]
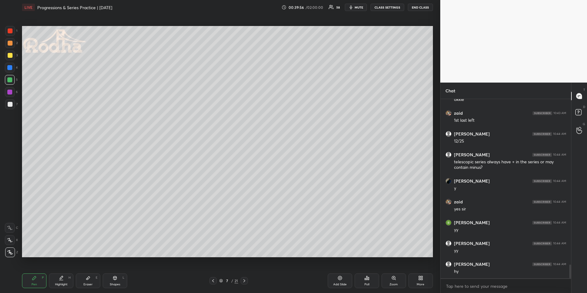
click at [245, 272] on icon at bounding box center [244, 280] width 5 height 5
drag, startPoint x: 35, startPoint y: 281, endPoint x: 33, endPoint y: 266, distance: 15.4
click at [33, 272] on div "Pen P" at bounding box center [34, 280] width 24 height 15
click at [12, 67] on div at bounding box center [9, 67] width 5 height 5
click at [114, 272] on icon at bounding box center [114, 277] width 5 height 5
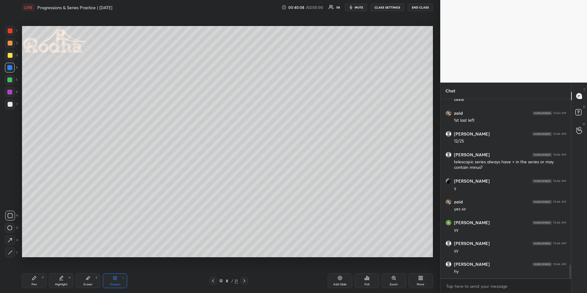
click at [9, 251] on icon at bounding box center [10, 252] width 5 height 5
click at [30, 272] on div "Pen P" at bounding box center [34, 280] width 24 height 15
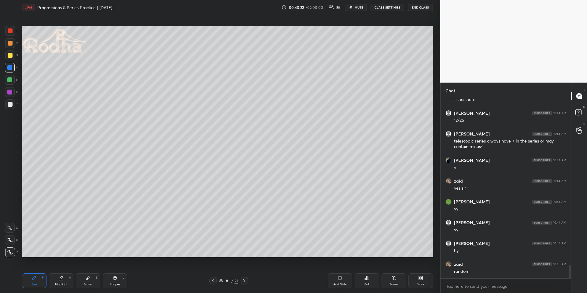
click at [36, 272] on div "Pen" at bounding box center [34, 284] width 6 height 3
click at [11, 105] on div at bounding box center [10, 104] width 5 height 5
click at [12, 43] on div at bounding box center [10, 43] width 10 height 10
drag, startPoint x: 92, startPoint y: 279, endPoint x: 90, endPoint y: 276, distance: 3.9
click at [92, 272] on div "Eraser E" at bounding box center [88, 280] width 24 height 15
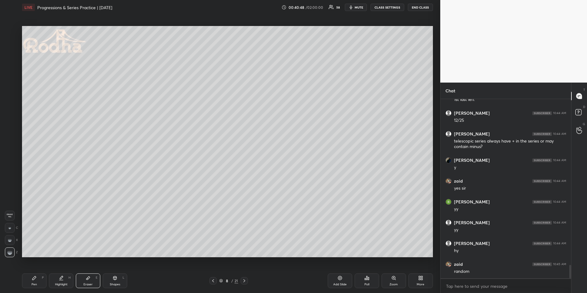
scroll to position [2217, 0]
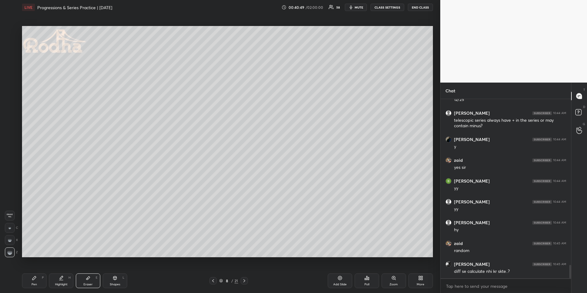
click at [31, 272] on div "Pen P" at bounding box center [34, 280] width 24 height 15
drag, startPoint x: 13, startPoint y: 104, endPoint x: 19, endPoint y: 101, distance: 6.6
click at [13, 104] on div at bounding box center [10, 104] width 10 height 10
click at [90, 272] on icon at bounding box center [88, 277] width 5 height 5
drag, startPoint x: 30, startPoint y: 281, endPoint x: 30, endPoint y: 276, distance: 5.5
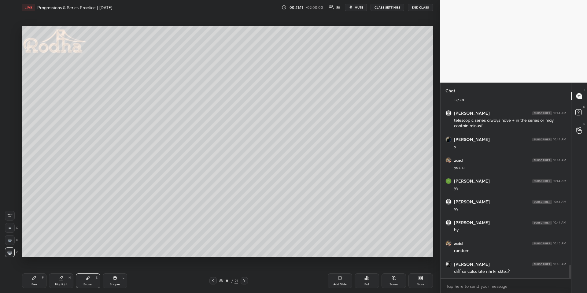
click at [29, 272] on div "Pen P" at bounding box center [34, 280] width 24 height 15
click at [10, 67] on div at bounding box center [9, 67] width 5 height 5
click at [9, 102] on div at bounding box center [10, 104] width 5 height 5
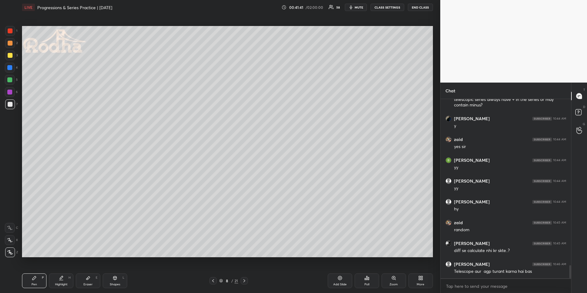
click at [10, 66] on div at bounding box center [9, 67] width 5 height 5
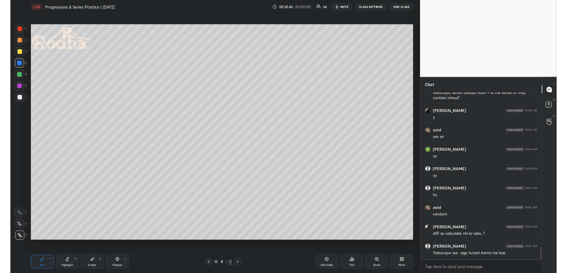
scroll to position [2259, 0]
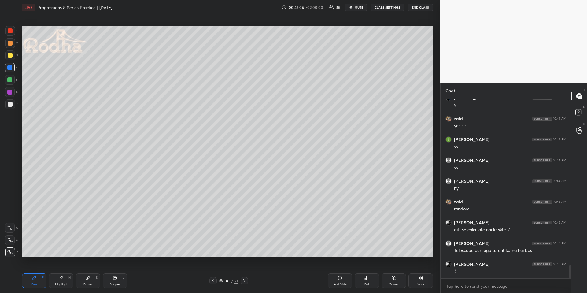
click at [10, 81] on div at bounding box center [9, 79] width 5 height 5
drag, startPoint x: 61, startPoint y: 283, endPoint x: 61, endPoint y: 277, distance: 5.8
click at [61, 272] on div "Highlight" at bounding box center [61, 284] width 13 height 3
click at [355, 7] on button "mute" at bounding box center [356, 7] width 22 height 7
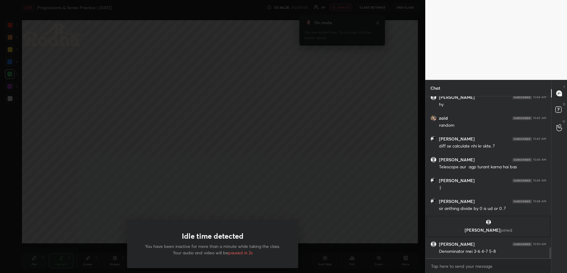
scroll to position [2228, 0]
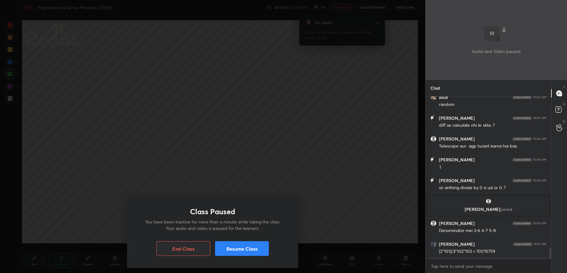
click at [180, 150] on div "Class Paused You have been inactive for more than a minute while taking the cla…" at bounding box center [213, 136] width 426 height 273
click at [244, 253] on button "Resume Class" at bounding box center [242, 248] width 54 height 15
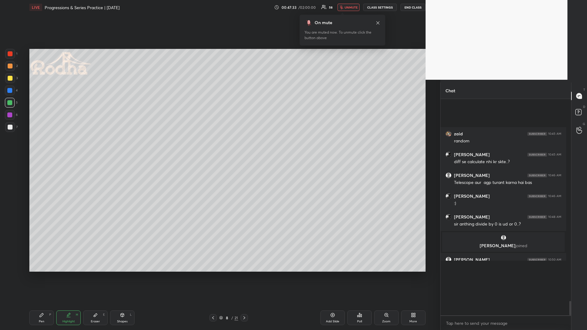
scroll to position [2, 2]
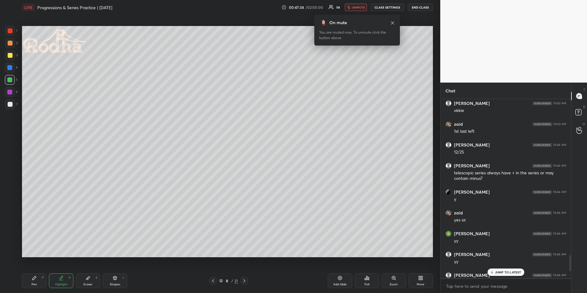
type textarea "x"
click at [353, 11] on div "On mute You are muted now. To unmute click the button above" at bounding box center [357, 28] width 86 height 35
click at [355, 7] on span "unmute" at bounding box center [358, 7] width 13 height 4
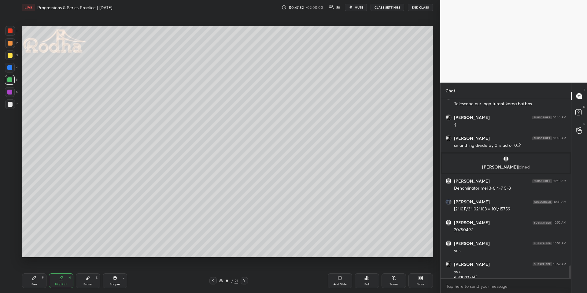
scroll to position [2308, 0]
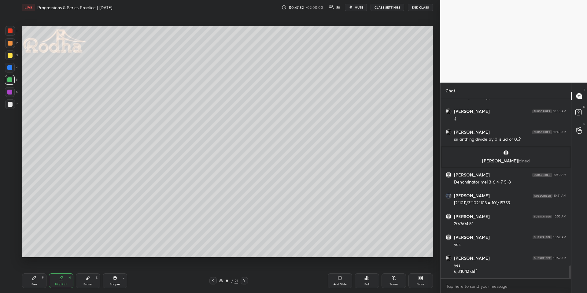
click at [10, 55] on div at bounding box center [10, 55] width 5 height 5
drag, startPoint x: 32, startPoint y: 279, endPoint x: 31, endPoint y: 265, distance: 14.7
click at [33, 272] on icon at bounding box center [34, 278] width 4 height 4
drag, startPoint x: 11, startPoint y: 237, endPoint x: 19, endPoint y: 226, distance: 13.6
click at [11, 237] on div at bounding box center [10, 240] width 10 height 10
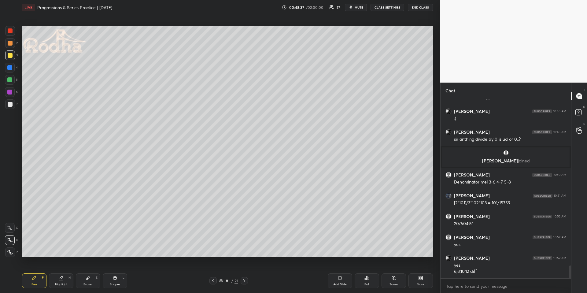
click at [370, 272] on div "Poll" at bounding box center [367, 280] width 24 height 15
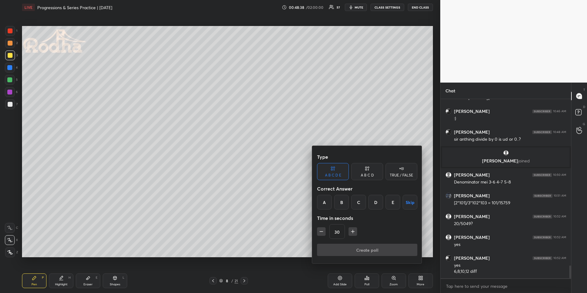
drag, startPoint x: 307, startPoint y: 206, endPoint x: 308, endPoint y: 210, distance: 3.5
click at [307, 207] on div at bounding box center [293, 146] width 587 height 293
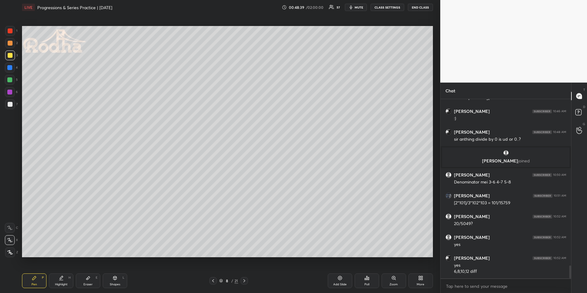
click at [365, 272] on icon at bounding box center [365, 279] width 1 height 2
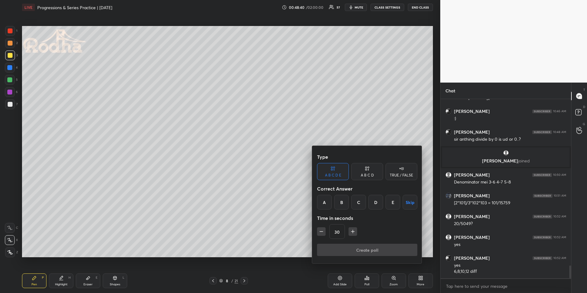
click at [356, 203] on div "C" at bounding box center [358, 202] width 15 height 15
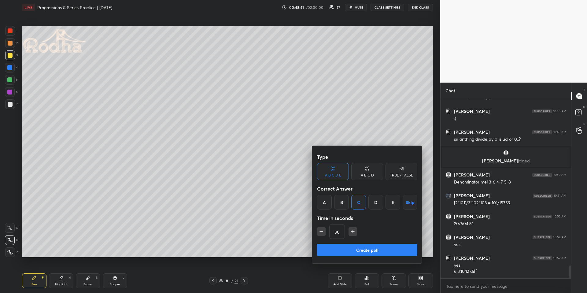
drag, startPoint x: 323, startPoint y: 230, endPoint x: 326, endPoint y: 231, distance: 3.3
click at [323, 230] on icon "button" at bounding box center [321, 231] width 6 height 6
type input "15"
click at [339, 249] on button "Create poll" at bounding box center [367, 250] width 100 height 12
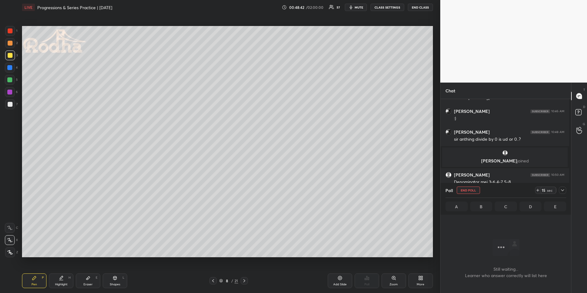
scroll to position [2, 2]
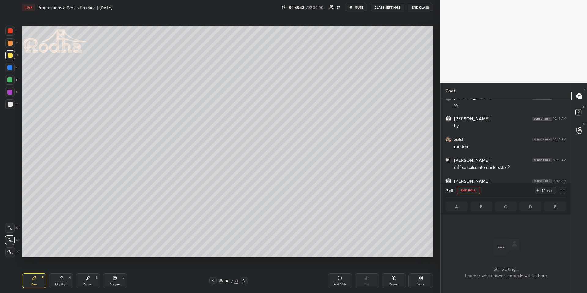
click at [9, 82] on div at bounding box center [9, 79] width 5 height 5
click at [8, 249] on div at bounding box center [10, 252] width 10 height 10
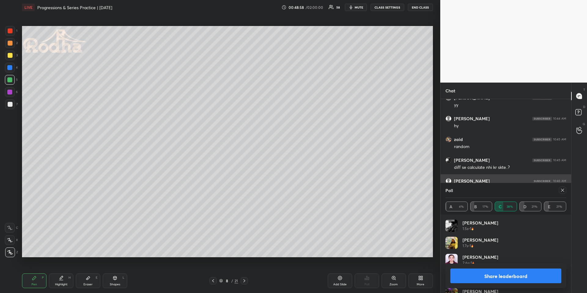
drag, startPoint x: 561, startPoint y: 190, endPoint x: 558, endPoint y: 187, distance: 4.5
click at [560, 190] on icon at bounding box center [562, 190] width 5 height 5
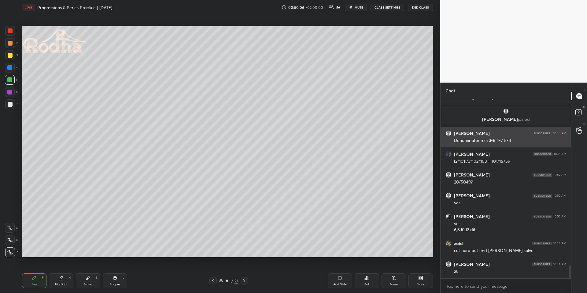
scroll to position [2347, 0]
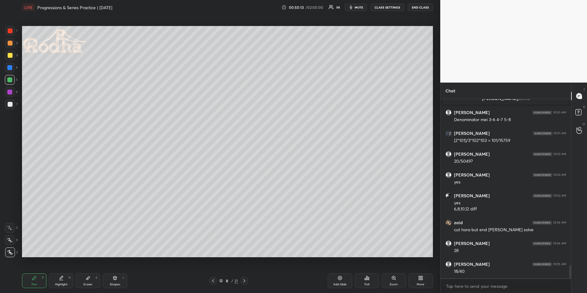
drag, startPoint x: 61, startPoint y: 278, endPoint x: 65, endPoint y: 263, distance: 15.9
click at [62, 272] on icon at bounding box center [61, 277] width 5 height 5
drag, startPoint x: 35, startPoint y: 278, endPoint x: 35, endPoint y: 272, distance: 5.8
click at [35, 272] on icon at bounding box center [34, 277] width 5 height 5
click at [66, 272] on div "Highlight H" at bounding box center [61, 280] width 24 height 15
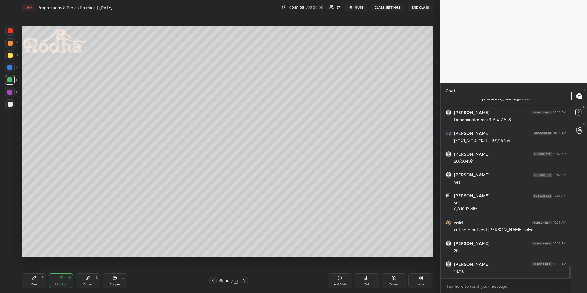
click at [34, 272] on div "Pen P" at bounding box center [34, 280] width 24 height 15
click at [65, 272] on div "Highlight H" at bounding box center [61, 280] width 24 height 15
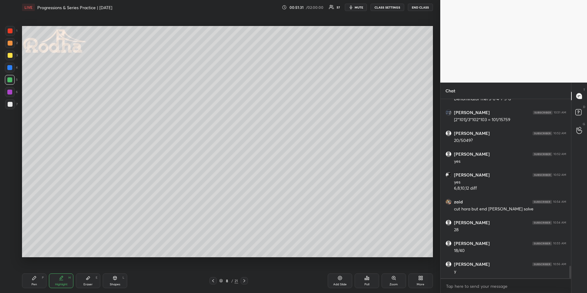
click at [244, 272] on icon at bounding box center [244, 280] width 5 height 5
drag, startPoint x: 35, startPoint y: 279, endPoint x: 31, endPoint y: 274, distance: 6.7
click at [36, 272] on icon at bounding box center [34, 277] width 5 height 5
click at [13, 44] on div at bounding box center [10, 43] width 10 height 10
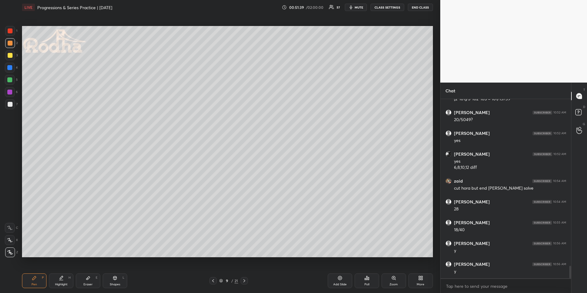
click at [212, 272] on icon at bounding box center [213, 280] width 5 height 5
drag, startPoint x: 244, startPoint y: 280, endPoint x: 242, endPoint y: 276, distance: 3.8
click at [244, 272] on icon at bounding box center [244, 280] width 2 height 3
click at [11, 79] on div at bounding box center [9, 79] width 5 height 5
click at [9, 103] on div at bounding box center [10, 104] width 5 height 5
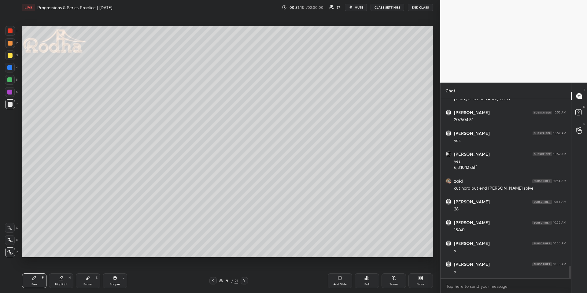
click at [213, 272] on icon at bounding box center [213, 280] width 5 height 5
drag, startPoint x: 64, startPoint y: 278, endPoint x: 75, endPoint y: 257, distance: 23.2
click at [63, 272] on div "Highlight H" at bounding box center [61, 280] width 24 height 15
click at [244, 272] on icon at bounding box center [244, 280] width 2 height 3
drag, startPoint x: 36, startPoint y: 281, endPoint x: 33, endPoint y: 258, distance: 23.1
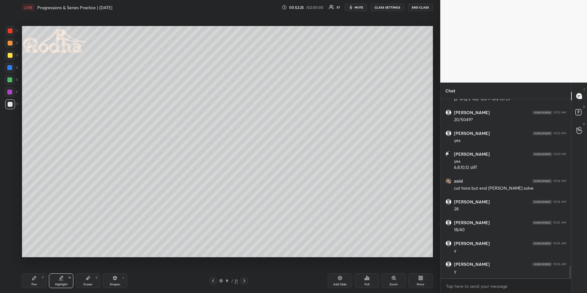
click at [36, 272] on div "Pen P" at bounding box center [34, 280] width 24 height 15
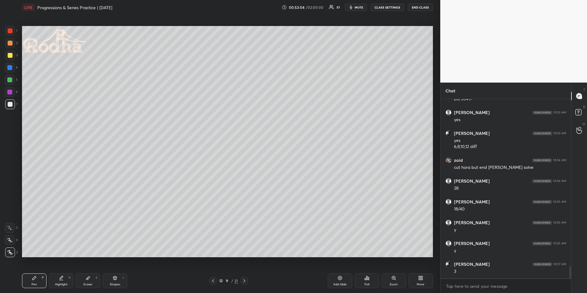
scroll to position [2430, 0]
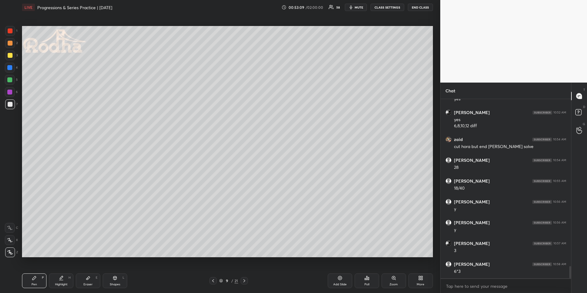
click at [91, 272] on div "Eraser E" at bounding box center [88, 280] width 24 height 15
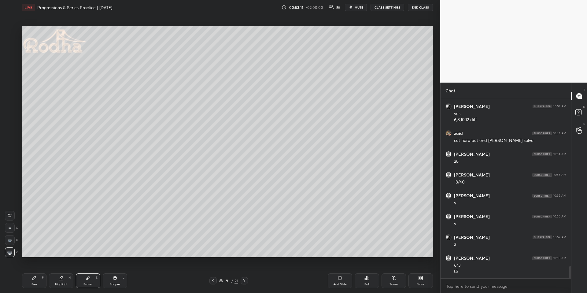
click at [45, 272] on div "Pen P Highlight H Eraser E Shapes L 9 / 21 Add Slide Poll Zoom More" at bounding box center [227, 280] width 411 height 24
click at [42, 272] on div "Pen P" at bounding box center [34, 280] width 24 height 15
drag, startPoint x: 11, startPoint y: 80, endPoint x: 19, endPoint y: 105, distance: 26.1
click at [11, 80] on div at bounding box center [9, 79] width 5 height 5
click at [212, 272] on icon at bounding box center [213, 280] width 5 height 5
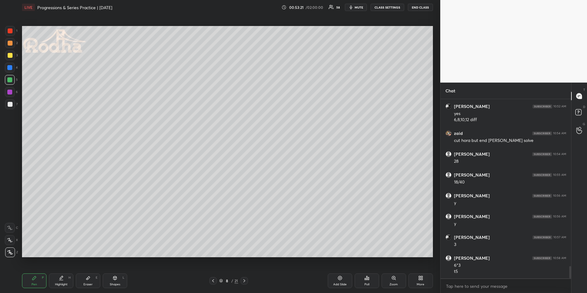
drag, startPoint x: 60, startPoint y: 282, endPoint x: 59, endPoint y: 260, distance: 21.7
click at [60, 272] on div "Highlight" at bounding box center [61, 284] width 13 height 3
click at [245, 272] on icon at bounding box center [244, 280] width 5 height 5
click at [33, 272] on icon at bounding box center [34, 278] width 4 height 4
click at [64, 272] on div "Highlight H" at bounding box center [61, 280] width 24 height 15
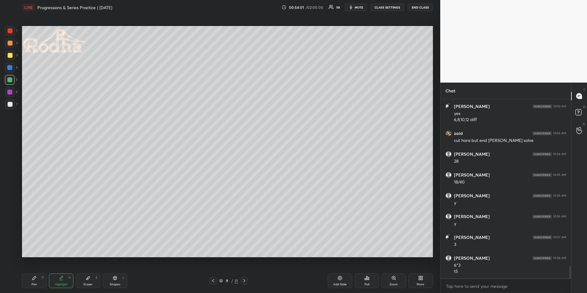
drag, startPoint x: 211, startPoint y: 279, endPoint x: 212, endPoint y: 271, distance: 8.4
click at [211, 272] on icon at bounding box center [213, 280] width 5 height 5
click at [244, 272] on icon at bounding box center [244, 280] width 5 height 5
click at [38, 272] on div "Pen P" at bounding box center [34, 280] width 24 height 15
click at [9, 31] on div at bounding box center [10, 30] width 5 height 5
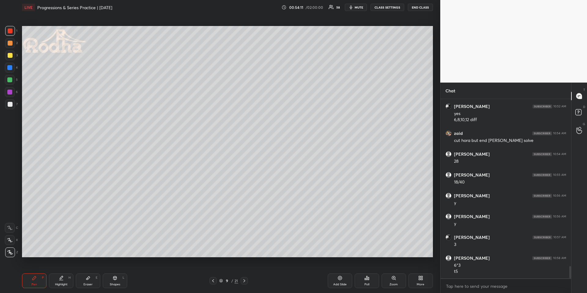
click at [10, 77] on div at bounding box center [9, 79] width 5 height 5
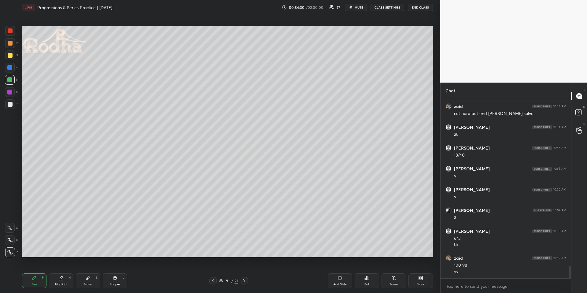
scroll to position [2469, 0]
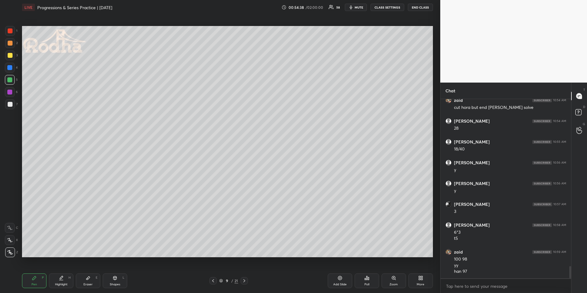
click at [11, 239] on icon at bounding box center [10, 240] width 6 height 4
click at [11, 44] on div at bounding box center [10, 43] width 5 height 5
click at [59, 272] on icon at bounding box center [61, 277] width 5 height 5
click at [35, 272] on div "Pen P" at bounding box center [34, 280] width 24 height 15
click at [58, 272] on div "Highlight H" at bounding box center [61, 280] width 24 height 15
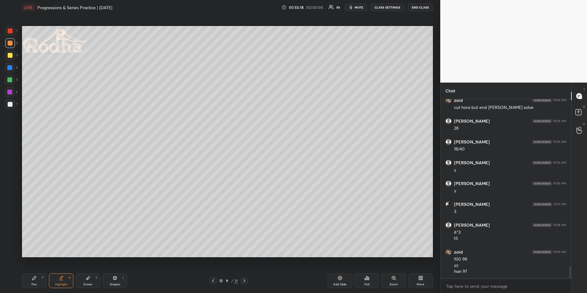
click at [34, 272] on div "Pen" at bounding box center [34, 284] width 6 height 3
click at [8, 75] on div at bounding box center [10, 80] width 10 height 10
click at [12, 31] on div at bounding box center [10, 31] width 10 height 10
click at [7, 253] on div at bounding box center [10, 252] width 10 height 10
click at [244, 272] on icon at bounding box center [244, 280] width 5 height 5
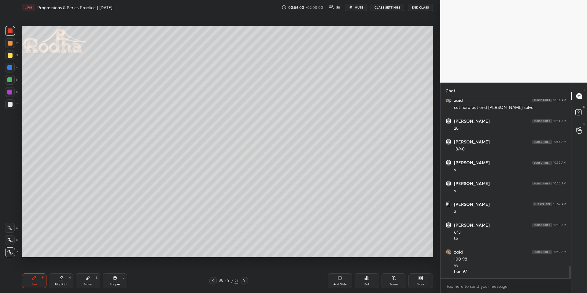
click at [10, 80] on div at bounding box center [9, 79] width 5 height 5
click at [215, 272] on icon at bounding box center [213, 280] width 5 height 5
click at [245, 272] on icon at bounding box center [244, 280] width 5 height 5
click at [214, 272] on icon at bounding box center [213, 280] width 5 height 5
click at [247, 272] on div at bounding box center [244, 280] width 7 height 7
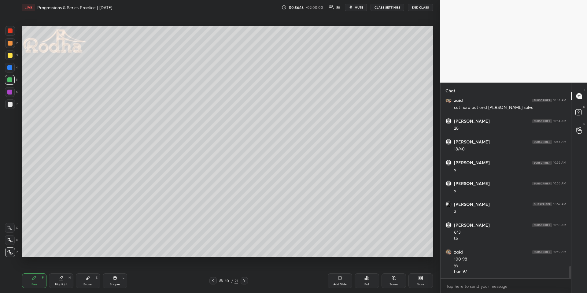
click at [10, 238] on icon at bounding box center [10, 240] width 6 height 4
drag, startPoint x: 212, startPoint y: 278, endPoint x: 212, endPoint y: 273, distance: 4.6
click at [213, 272] on div at bounding box center [212, 280] width 7 height 7
click at [213, 272] on icon at bounding box center [213, 280] width 5 height 5
click at [244, 272] on icon at bounding box center [244, 280] width 5 height 5
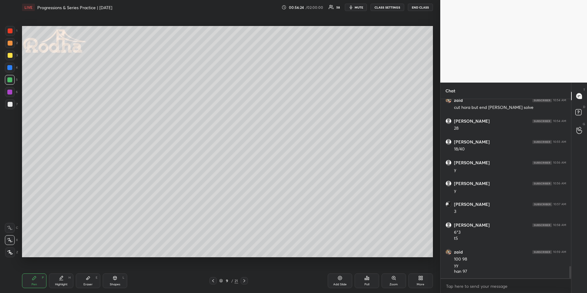
drag, startPoint x: 244, startPoint y: 281, endPoint x: 239, endPoint y: 272, distance: 10.0
click at [244, 272] on icon at bounding box center [244, 280] width 5 height 5
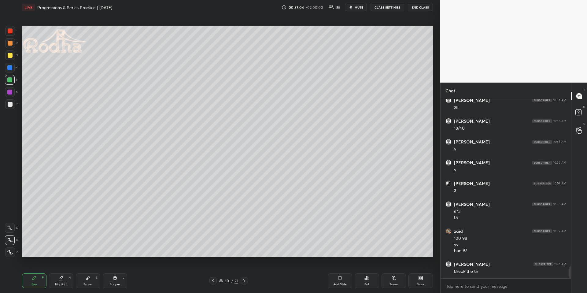
scroll to position [2511, 0]
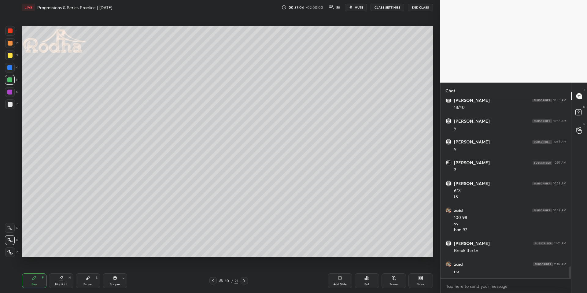
click at [211, 272] on icon at bounding box center [213, 280] width 5 height 5
click at [212, 272] on icon at bounding box center [213, 280] width 5 height 5
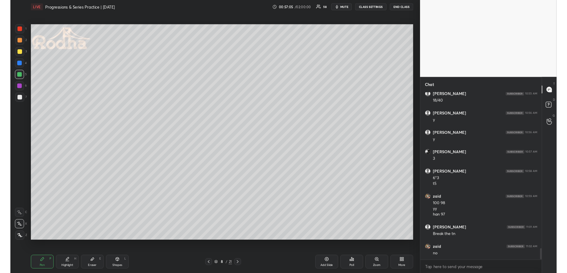
scroll to position [2533, 0]
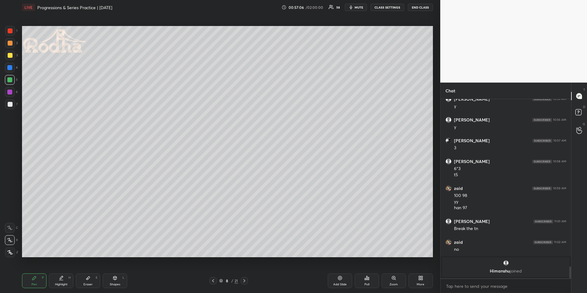
click at [244, 272] on icon at bounding box center [244, 280] width 5 height 5
click at [32, 272] on icon at bounding box center [34, 277] width 5 height 5
click at [10, 105] on div at bounding box center [10, 104] width 5 height 5
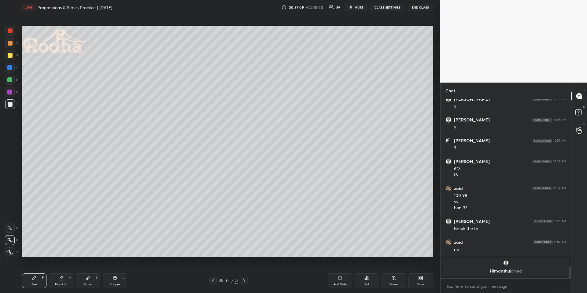
click at [9, 249] on div at bounding box center [10, 252] width 10 height 10
drag, startPoint x: 352, startPoint y: 6, endPoint x: 341, endPoint y: 3, distance: 11.2
click at [352, 6] on icon "button" at bounding box center [350, 7] width 5 height 5
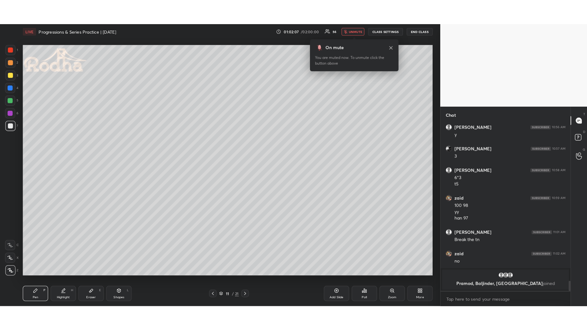
scroll to position [2494, 0]
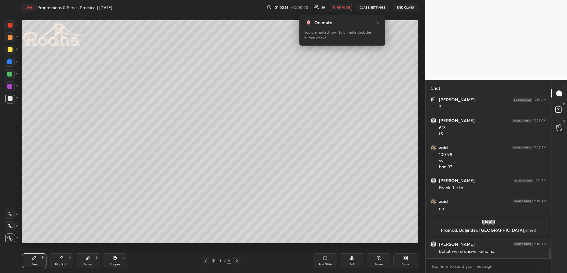
click at [341, 6] on span "unmute" at bounding box center [343, 7] width 13 height 4
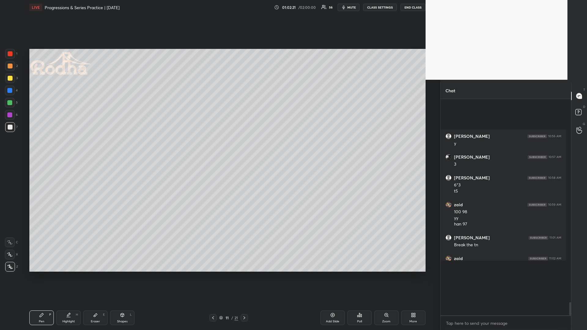
scroll to position [215, 129]
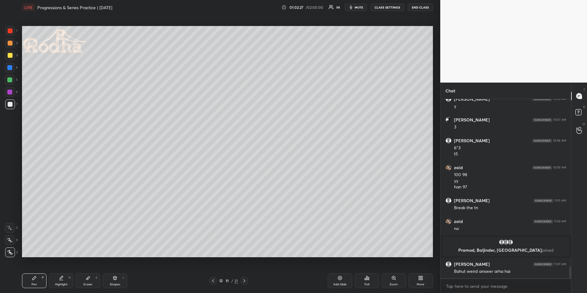
drag, startPoint x: 26, startPoint y: 283, endPoint x: 23, endPoint y: 266, distance: 17.3
click at [27, 272] on div "Pen P" at bounding box center [34, 280] width 24 height 15
click at [8, 55] on div at bounding box center [10, 55] width 5 height 5
click at [9, 240] on icon at bounding box center [10, 240] width 6 height 4
click at [373, 272] on div "Poll" at bounding box center [367, 280] width 24 height 15
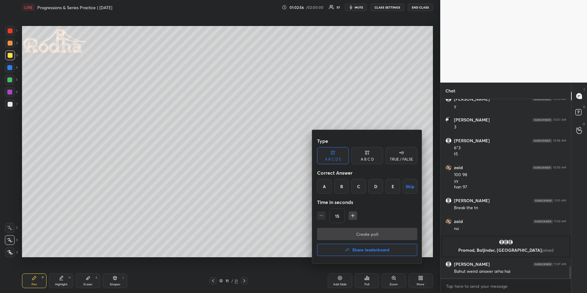
click at [370, 157] on div "A B C D" at bounding box center [367, 159] width 13 height 4
click at [325, 187] on div "A" at bounding box center [326, 186] width 18 height 15
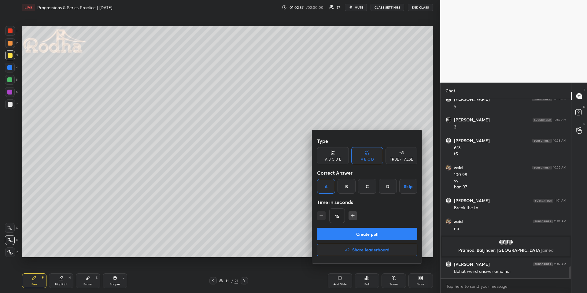
click at [340, 233] on button "Create poll" at bounding box center [367, 234] width 100 height 12
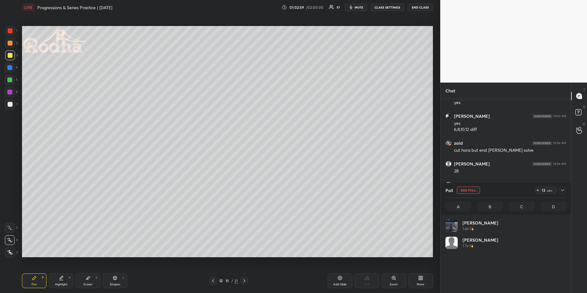
scroll to position [72, 119]
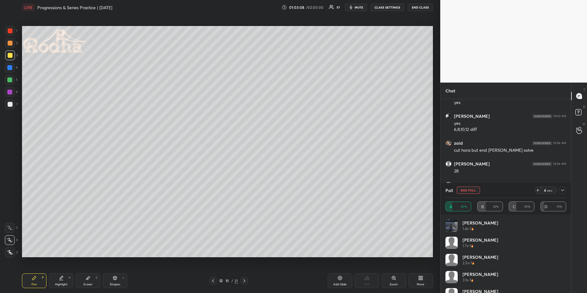
click at [10, 79] on div at bounding box center [9, 79] width 5 height 5
click at [10, 253] on icon at bounding box center [10, 252] width 6 height 4
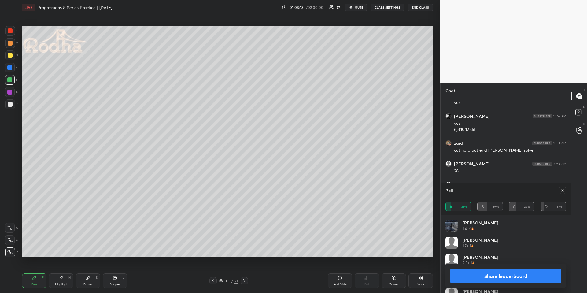
click at [563, 189] on icon at bounding box center [562, 190] width 5 height 5
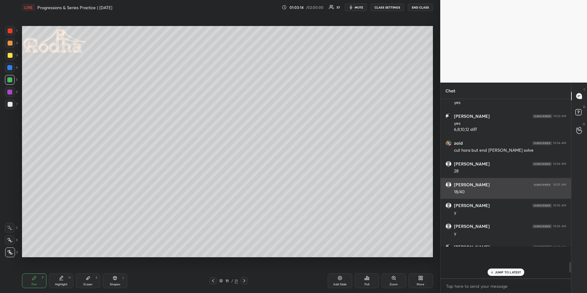
scroll to position [0, 0]
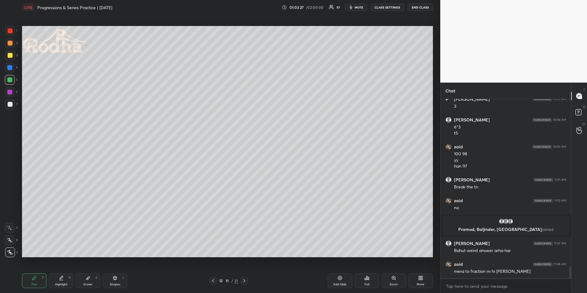
click at [64, 272] on div "Highlight H" at bounding box center [61, 280] width 24 height 15
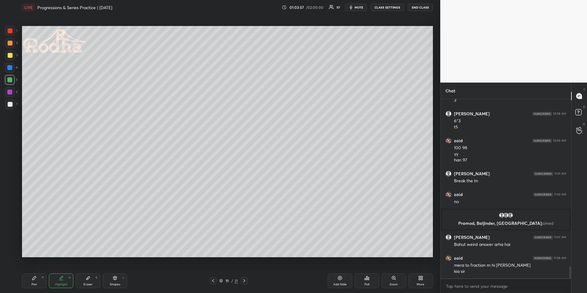
click at [37, 272] on div "Pen P" at bounding box center [34, 280] width 24 height 15
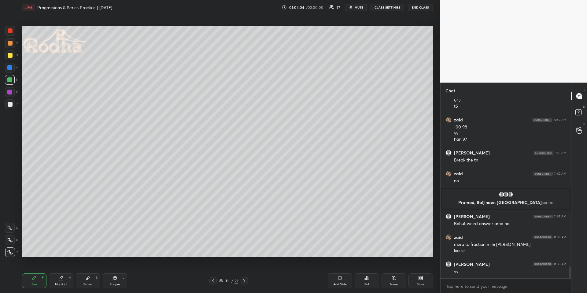
click at [61, 272] on div "Highlight H" at bounding box center [61, 280] width 24 height 15
click at [35, 272] on icon at bounding box center [34, 277] width 5 height 5
drag, startPoint x: 61, startPoint y: 280, endPoint x: 62, endPoint y: 262, distance: 18.4
click at [60, 272] on icon at bounding box center [61, 277] width 5 height 5
click at [36, 272] on div "Pen P" at bounding box center [34, 280] width 24 height 15
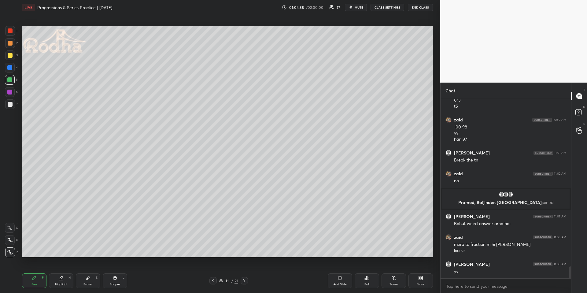
click at [95, 272] on div "Eraser E" at bounding box center [88, 280] width 24 height 15
drag, startPoint x: 38, startPoint y: 282, endPoint x: 45, endPoint y: 268, distance: 15.9
click at [38, 272] on div "Pen P" at bounding box center [34, 280] width 24 height 15
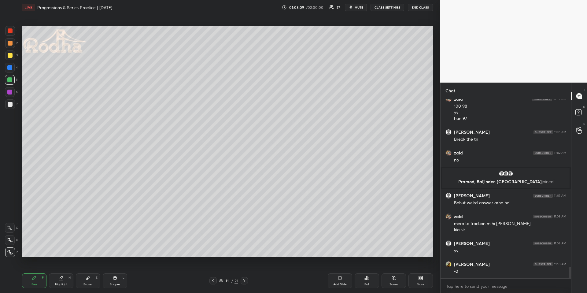
drag, startPoint x: 87, startPoint y: 280, endPoint x: 113, endPoint y: 258, distance: 33.8
click at [88, 272] on icon at bounding box center [88, 277] width 5 height 5
click at [38, 272] on div "Pen P" at bounding box center [34, 280] width 24 height 15
click at [61, 272] on div "Highlight H" at bounding box center [61, 280] width 24 height 15
click at [34, 272] on div "Pen P" at bounding box center [34, 280] width 24 height 15
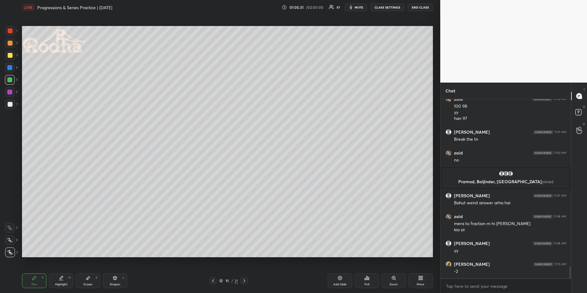
click at [9, 42] on div at bounding box center [10, 43] width 5 height 5
click at [62, 272] on icon at bounding box center [61, 277] width 5 height 5
drag, startPoint x: 36, startPoint y: 278, endPoint x: 38, endPoint y: 272, distance: 6.0
click at [36, 272] on icon at bounding box center [34, 277] width 5 height 5
click at [13, 102] on div at bounding box center [10, 104] width 10 height 10
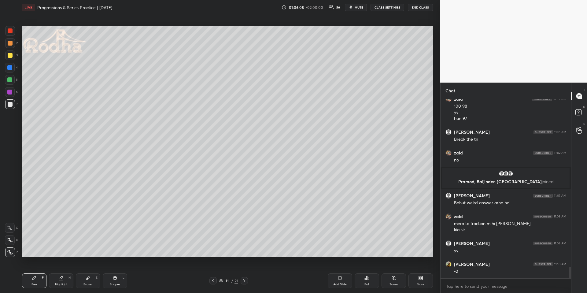
drag, startPoint x: 57, startPoint y: 277, endPoint x: 55, endPoint y: 259, distance: 18.2
click at [57, 272] on div "Highlight H" at bounding box center [61, 280] width 24 height 15
click at [36, 272] on div "Pen P" at bounding box center [34, 280] width 24 height 15
click at [10, 46] on div at bounding box center [10, 43] width 10 height 10
click at [5, 105] on div "1 2 3 4 5 6 7 R O A L C X Z Erase all C X Z" at bounding box center [10, 141] width 20 height 231
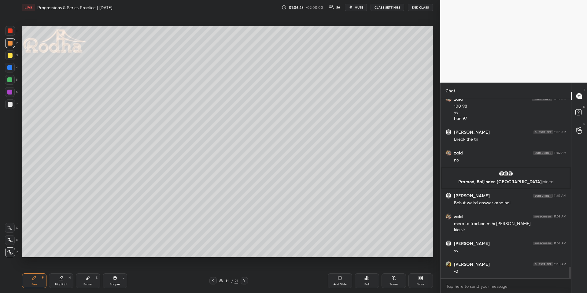
click at [12, 106] on div at bounding box center [10, 104] width 5 height 5
drag, startPoint x: 92, startPoint y: 278, endPoint x: 96, endPoint y: 277, distance: 3.8
click at [92, 272] on div "Eraser E" at bounding box center [88, 280] width 24 height 15
drag, startPoint x: 34, startPoint y: 276, endPoint x: 34, endPoint y: 263, distance: 13.1
click at [32, 272] on icon at bounding box center [34, 277] width 5 height 5
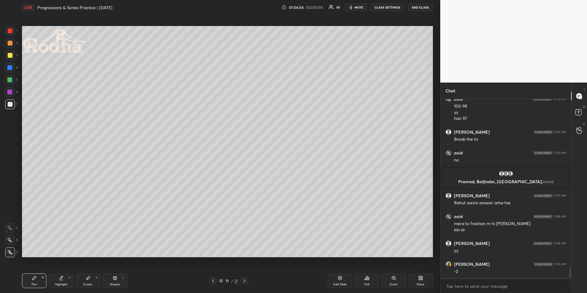
drag, startPoint x: 10, startPoint y: 48, endPoint x: 12, endPoint y: 53, distance: 4.9
click at [10, 48] on div "1 2 3 4 5 6 7" at bounding box center [11, 69] width 13 height 86
click at [9, 43] on div at bounding box center [10, 43] width 5 height 5
click at [11, 104] on div at bounding box center [10, 104] width 5 height 5
drag, startPoint x: 13, startPoint y: 43, endPoint x: 13, endPoint y: 46, distance: 3.4
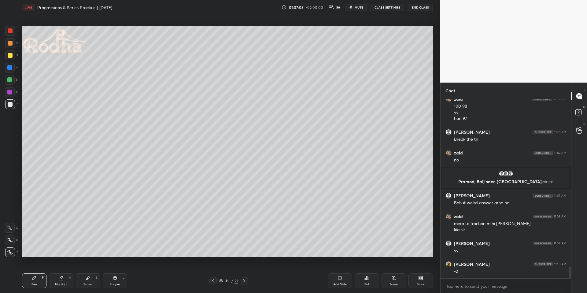
click at [13, 42] on div at bounding box center [10, 43] width 10 height 10
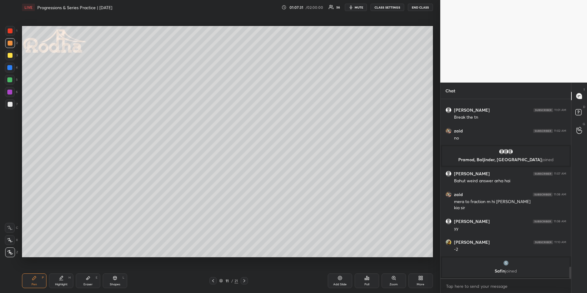
click at [12, 241] on icon at bounding box center [10, 240] width 6 height 4
click at [6, 77] on div at bounding box center [10, 80] width 10 height 10
click at [9, 102] on div at bounding box center [10, 104] width 5 height 5
click at [12, 252] on icon at bounding box center [10, 252] width 6 height 4
click at [11, 79] on div at bounding box center [9, 79] width 5 height 5
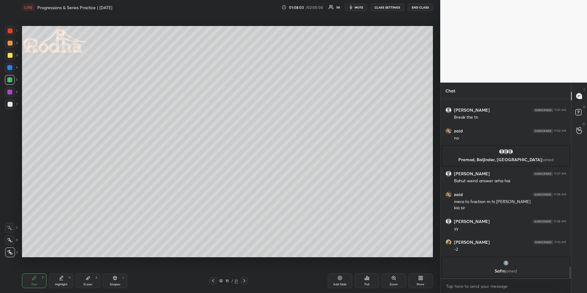
click at [11, 238] on icon at bounding box center [10, 240] width 6 height 4
click at [60, 272] on icon at bounding box center [61, 277] width 5 height 5
click at [32, 272] on icon at bounding box center [34, 277] width 5 height 5
click at [11, 103] on div at bounding box center [10, 104] width 5 height 5
click at [69, 272] on div "Highlight H" at bounding box center [61, 280] width 24 height 15
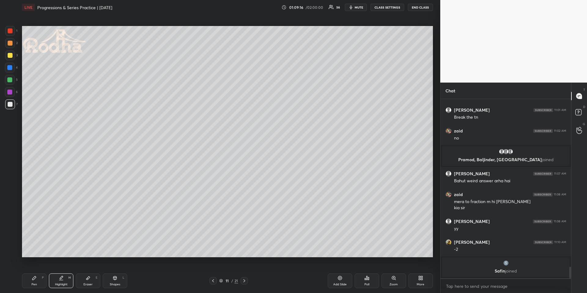
click at [91, 272] on div "Eraser E" at bounding box center [88, 280] width 24 height 15
drag, startPoint x: 30, startPoint y: 278, endPoint x: 30, endPoint y: 275, distance: 3.4
click at [29, 272] on div "Pen P" at bounding box center [34, 280] width 24 height 15
click at [8, 47] on div "1 2 3 4 5 6 7" at bounding box center [11, 69] width 13 height 86
drag, startPoint x: 10, startPoint y: 45, endPoint x: 13, endPoint y: 52, distance: 7.7
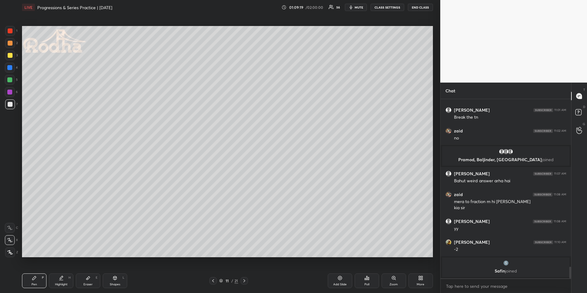
click at [10, 45] on div at bounding box center [10, 43] width 5 height 5
drag, startPoint x: 10, startPoint y: 78, endPoint x: 20, endPoint y: 88, distance: 14.7
click at [10, 79] on div at bounding box center [9, 79] width 5 height 5
click at [54, 272] on div "Highlight H" at bounding box center [61, 280] width 24 height 15
click at [245, 272] on icon at bounding box center [244, 280] width 5 height 5
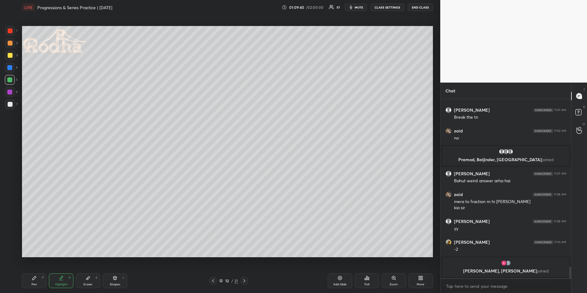
drag, startPoint x: 29, startPoint y: 278, endPoint x: 27, endPoint y: 260, distance: 17.8
click at [30, 272] on div "Pen P" at bounding box center [34, 280] width 24 height 15
click at [9, 52] on div at bounding box center [10, 55] width 10 height 10
drag, startPoint x: 11, startPoint y: 45, endPoint x: 10, endPoint y: 49, distance: 4.6
click at [11, 45] on div at bounding box center [10, 43] width 5 height 5
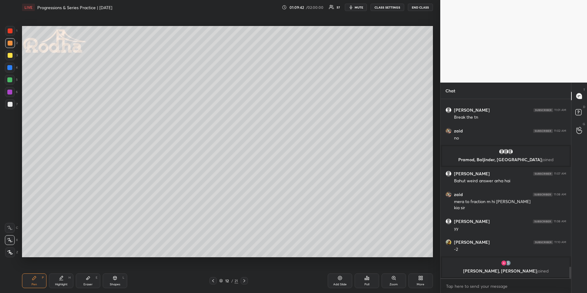
click at [9, 255] on div at bounding box center [10, 252] width 10 height 10
click at [212, 272] on icon at bounding box center [213, 280] width 5 height 5
drag, startPoint x: 244, startPoint y: 280, endPoint x: 237, endPoint y: 267, distance: 14.6
click at [245, 272] on icon at bounding box center [244, 280] width 2 height 3
click at [11, 239] on icon at bounding box center [10, 240] width 6 height 4
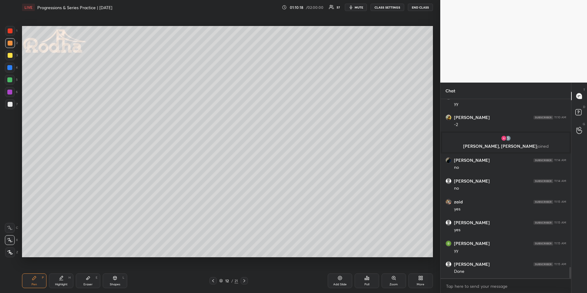
scroll to position [2662, 0]
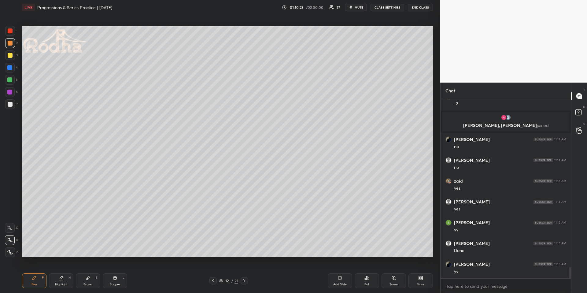
click at [212, 272] on icon at bounding box center [213, 280] width 5 height 5
click at [245, 272] on icon at bounding box center [244, 280] width 5 height 5
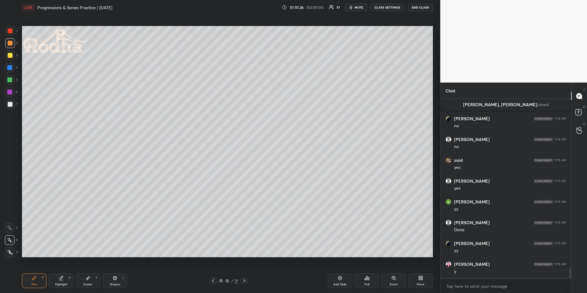
click at [245, 272] on icon at bounding box center [244, 280] width 5 height 5
click at [38, 272] on div "Pen P" at bounding box center [34, 280] width 24 height 15
click at [9, 105] on div at bounding box center [10, 104] width 5 height 5
click at [14, 253] on div at bounding box center [10, 252] width 10 height 10
click at [213, 272] on icon at bounding box center [213, 280] width 5 height 5
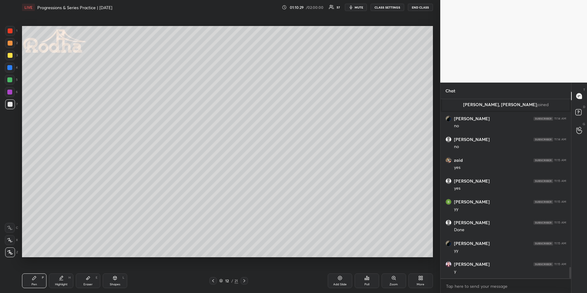
click at [213, 272] on icon at bounding box center [213, 280] width 5 height 5
click at [214, 272] on icon at bounding box center [213, 280] width 5 height 5
click at [246, 272] on div at bounding box center [244, 280] width 7 height 7
click at [246, 272] on icon at bounding box center [244, 280] width 5 height 5
drag, startPoint x: 245, startPoint y: 280, endPoint x: 242, endPoint y: 273, distance: 8.2
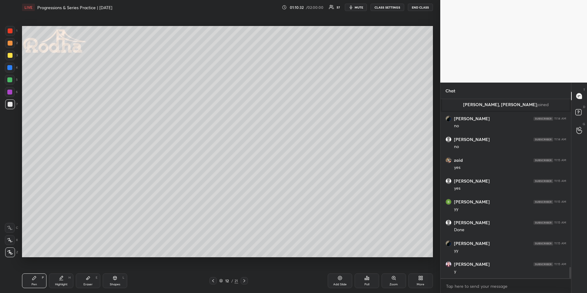
click at [245, 272] on icon at bounding box center [244, 280] width 5 height 5
click at [61, 272] on div "Highlight" at bounding box center [61, 284] width 13 height 3
click at [38, 272] on div "Pen P" at bounding box center [34, 280] width 24 height 15
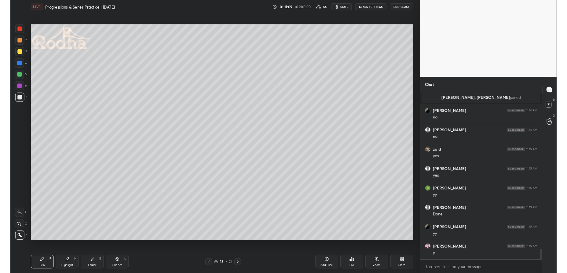
scroll to position [2705, 0]
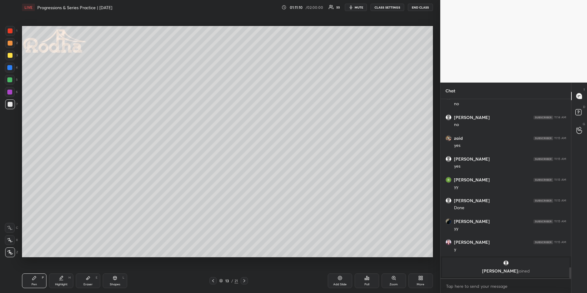
click at [9, 66] on div at bounding box center [9, 67] width 5 height 5
click at [8, 79] on div at bounding box center [9, 79] width 5 height 5
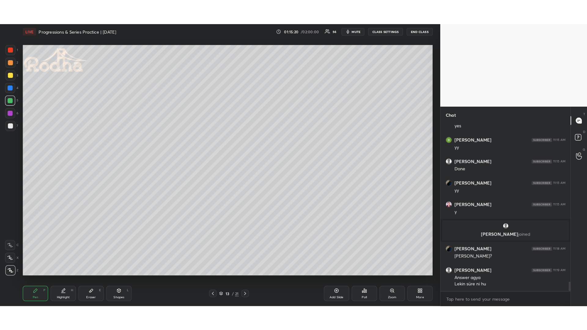
scroll to position [2764, 0]
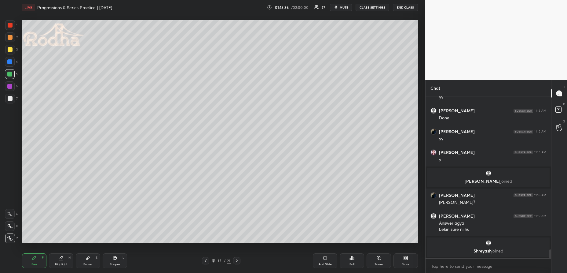
click at [409, 9] on button "END CLASS" at bounding box center [405, 7] width 25 height 7
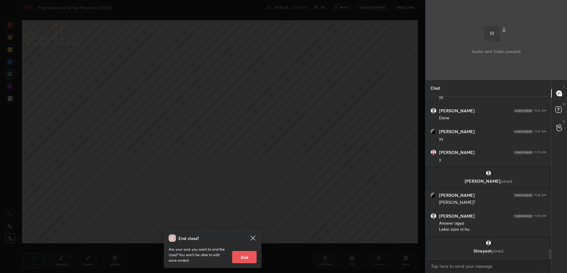
click at [346, 108] on div "End class? Are your sure you want to end the class? You won’t be able to edit o…" at bounding box center [213, 136] width 426 height 273
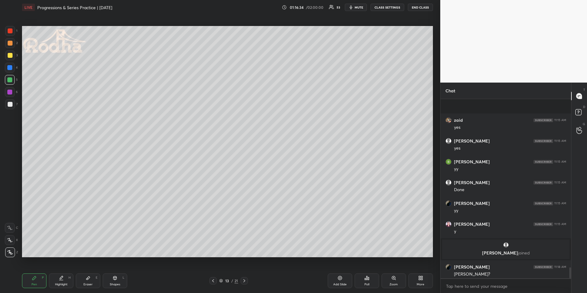
scroll to position [2763, 0]
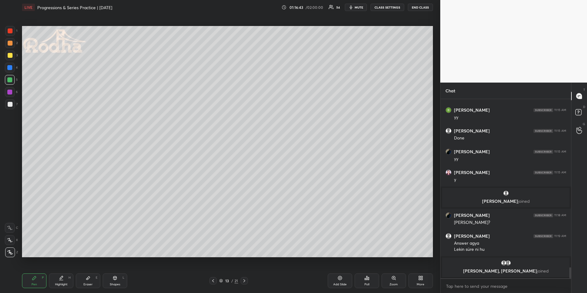
click at [8, 44] on div at bounding box center [10, 43] width 5 height 5
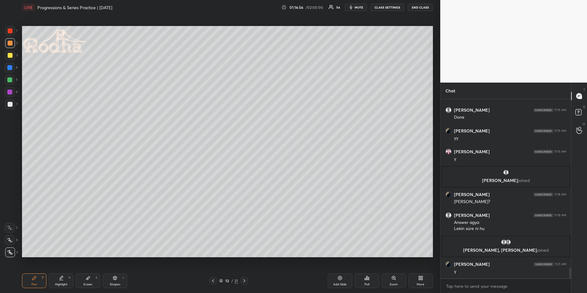
click at [364, 272] on icon at bounding box center [366, 277] width 5 height 5
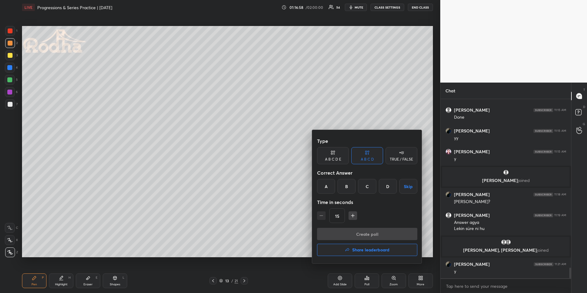
drag, startPoint x: 341, startPoint y: 158, endPoint x: 350, endPoint y: 163, distance: 10.9
click at [340, 158] on div "A B C D E" at bounding box center [333, 155] width 32 height 17
click at [375, 186] on div "D" at bounding box center [375, 186] width 15 height 15
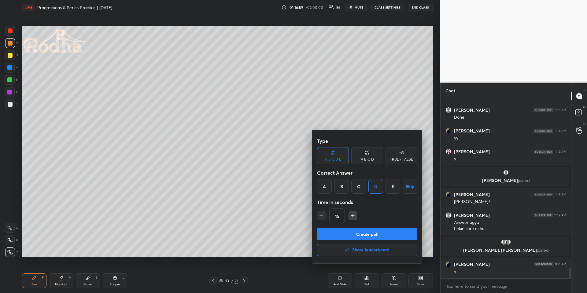
click at [367, 236] on button "Create poll" at bounding box center [367, 234] width 100 height 12
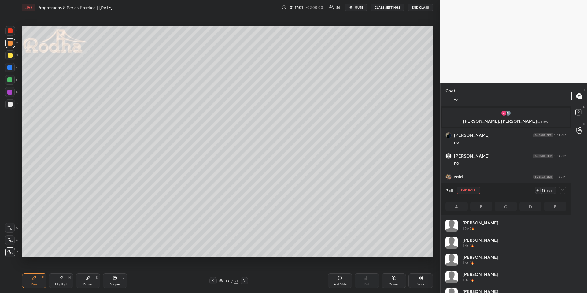
scroll to position [72, 119]
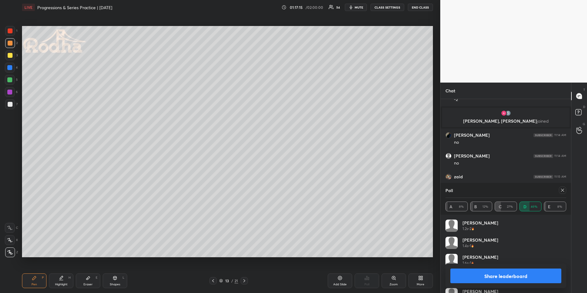
click at [563, 189] on icon at bounding box center [562, 190] width 5 height 5
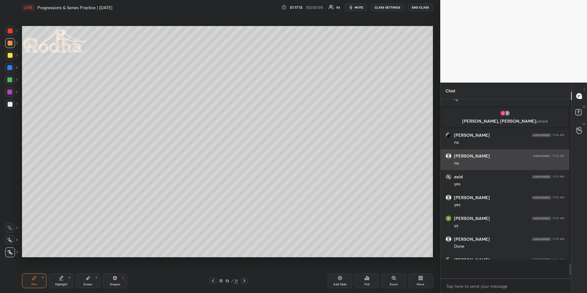
scroll to position [1, 2]
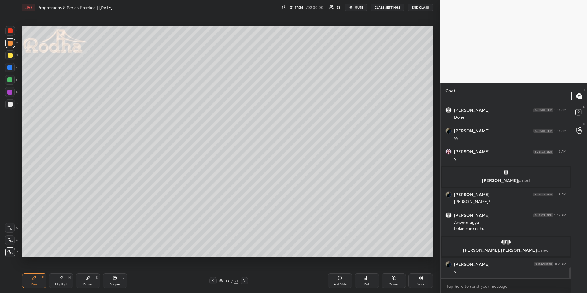
click at [246, 272] on icon at bounding box center [244, 280] width 5 height 5
click at [214, 272] on icon at bounding box center [213, 280] width 5 height 5
drag, startPoint x: 341, startPoint y: 280, endPoint x: 339, endPoint y: 277, distance: 3.3
click at [341, 272] on icon at bounding box center [339, 277] width 5 height 5
click at [9, 105] on div at bounding box center [10, 104] width 5 height 5
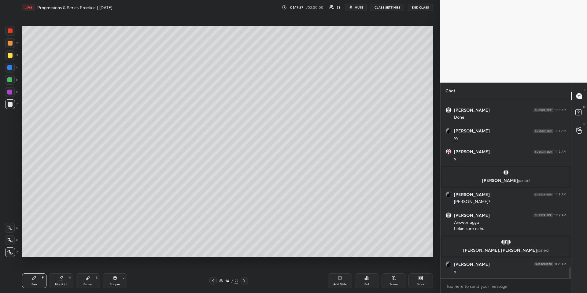
click at [214, 272] on icon at bounding box center [213, 280] width 5 height 5
click at [11, 44] on div at bounding box center [10, 43] width 5 height 5
drag, startPoint x: 11, startPoint y: 80, endPoint x: 21, endPoint y: 79, distance: 10.2
click at [10, 79] on div at bounding box center [9, 79] width 5 height 5
click at [34, 272] on icon at bounding box center [34, 278] width 4 height 4
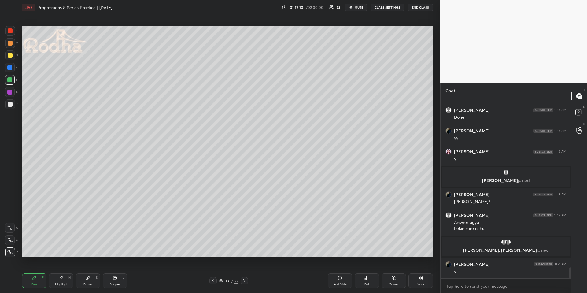
drag, startPoint x: 10, startPoint y: 51, endPoint x: 11, endPoint y: 45, distance: 6.2
click at [10, 51] on div at bounding box center [10, 55] width 10 height 10
click at [10, 42] on div at bounding box center [10, 43] width 5 height 5
click at [12, 77] on div at bounding box center [10, 80] width 10 height 10
click at [10, 41] on div at bounding box center [10, 43] width 5 height 5
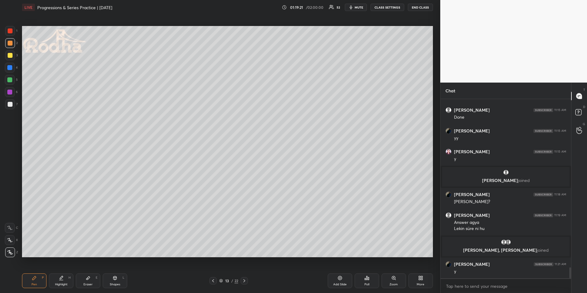
click at [83, 272] on div "Eraser E" at bounding box center [88, 280] width 24 height 15
drag, startPoint x: 34, startPoint y: 282, endPoint x: 34, endPoint y: 264, distance: 18.0
click at [34, 272] on div "Pen P" at bounding box center [34, 280] width 24 height 15
click at [9, 106] on div at bounding box center [10, 104] width 5 height 5
click at [11, 53] on div at bounding box center [10, 55] width 5 height 5
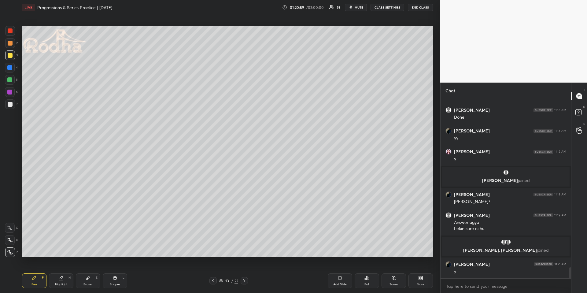
click at [83, 272] on div "Eraser E" at bounding box center [88, 280] width 24 height 15
click at [39, 272] on div "Pen P" at bounding box center [34, 280] width 24 height 15
drag, startPoint x: 13, startPoint y: 44, endPoint x: 10, endPoint y: 46, distance: 3.1
click at [12, 44] on div at bounding box center [10, 43] width 10 height 10
drag, startPoint x: 11, startPoint y: 59, endPoint x: 13, endPoint y: 63, distance: 4.8
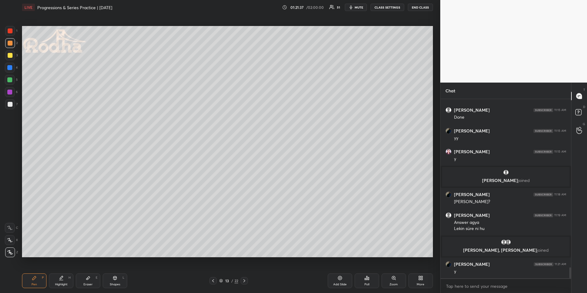
click at [12, 59] on div at bounding box center [10, 55] width 10 height 10
drag, startPoint x: 91, startPoint y: 279, endPoint x: 95, endPoint y: 271, distance: 9.2
click at [91, 272] on div "Eraser E" at bounding box center [88, 280] width 24 height 15
click at [40, 272] on div "Pen P" at bounding box center [34, 280] width 24 height 15
click at [11, 80] on div at bounding box center [9, 79] width 5 height 5
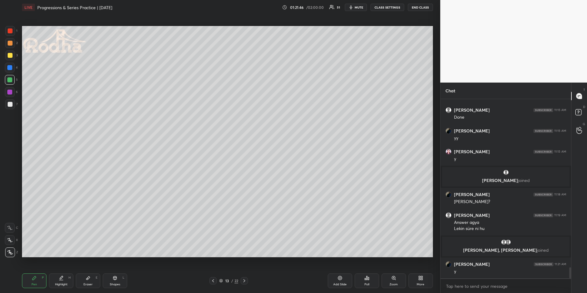
click at [11, 239] on icon at bounding box center [10, 240] width 6 height 4
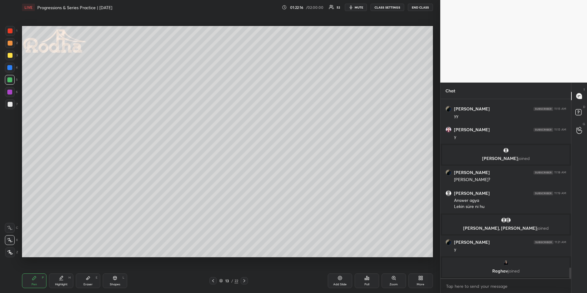
scroll to position [2737, 0]
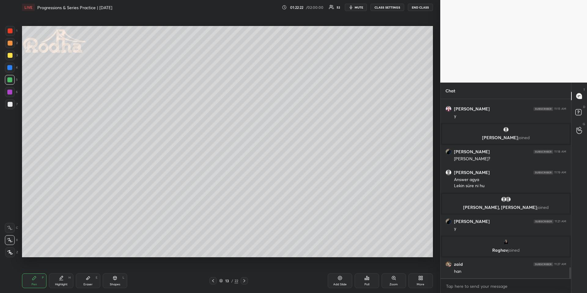
click at [60, 272] on icon at bounding box center [61, 277] width 5 height 5
click at [33, 272] on icon at bounding box center [34, 277] width 5 height 5
click at [8, 108] on div at bounding box center [10, 104] width 10 height 10
drag, startPoint x: 8, startPoint y: 254, endPoint x: 18, endPoint y: 236, distance: 20.6
click at [8, 253] on icon at bounding box center [10, 252] width 6 height 4
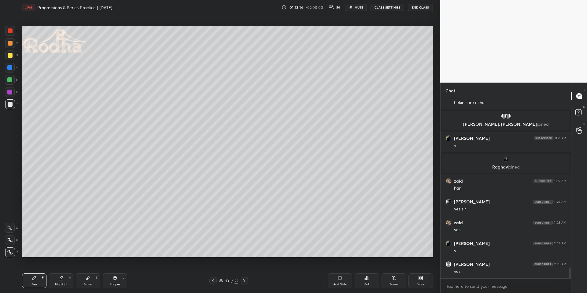
scroll to position [2840, 0]
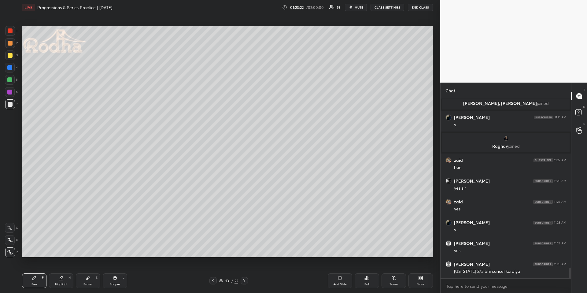
click at [56, 272] on div "Highlight H" at bounding box center [61, 280] width 24 height 15
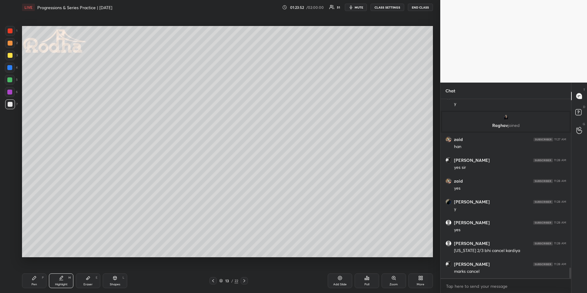
click at [245, 272] on icon at bounding box center [244, 280] width 5 height 5
click at [244, 272] on icon at bounding box center [244, 280] width 5 height 5
click at [32, 272] on div "Pen P" at bounding box center [34, 280] width 24 height 15
click at [12, 66] on div at bounding box center [9, 67] width 5 height 5
click at [115, 272] on icon at bounding box center [114, 277] width 5 height 5
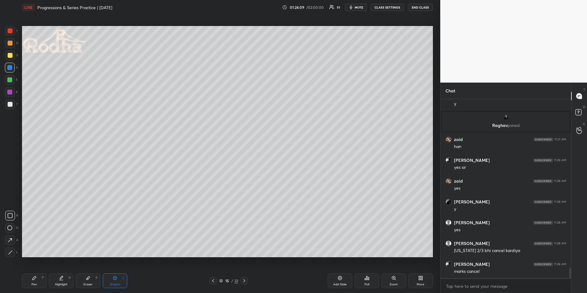
click at [9, 252] on icon at bounding box center [10, 252] width 5 height 5
click at [38, 272] on div "Pen P" at bounding box center [34, 280] width 24 height 15
drag, startPoint x: 10, startPoint y: 76, endPoint x: 13, endPoint y: 70, distance: 7.2
click at [10, 77] on div at bounding box center [10, 80] width 10 height 10
click at [16, 42] on div "2" at bounding box center [11, 43] width 13 height 10
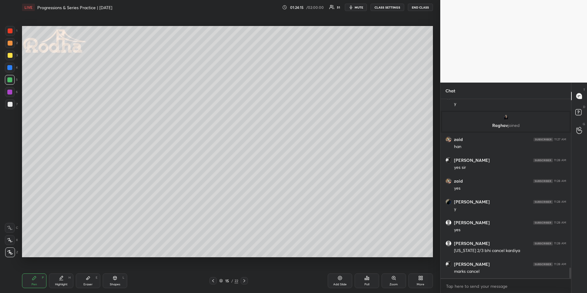
drag, startPoint x: 13, startPoint y: 44, endPoint x: 15, endPoint y: 51, distance: 7.7
click at [13, 43] on div at bounding box center [10, 43] width 10 height 10
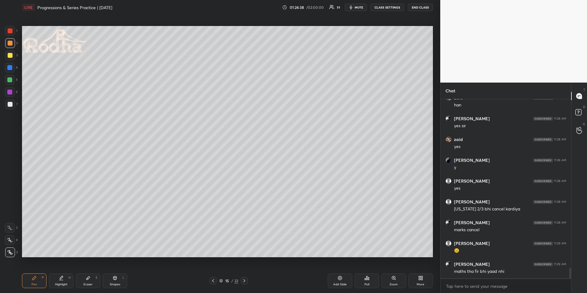
scroll to position [2924, 0]
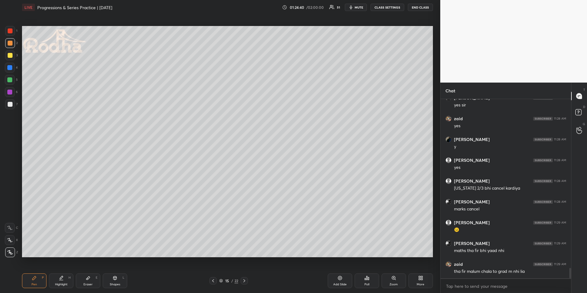
click at [11, 76] on div at bounding box center [10, 80] width 10 height 10
click at [13, 104] on div at bounding box center [10, 104] width 10 height 10
click at [56, 272] on div "Highlight H" at bounding box center [61, 280] width 24 height 15
click at [34, 272] on icon at bounding box center [34, 278] width 4 height 4
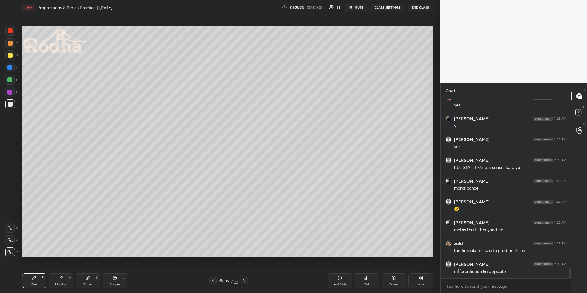
click at [56, 272] on div "Highlight H" at bounding box center [61, 280] width 24 height 15
click at [39, 272] on div "Pen P" at bounding box center [34, 280] width 24 height 15
drag, startPoint x: 64, startPoint y: 278, endPoint x: 65, endPoint y: 258, distance: 19.9
click at [63, 272] on div "Highlight H" at bounding box center [61, 280] width 24 height 15
click at [32, 272] on div "Pen P" at bounding box center [34, 280] width 24 height 15
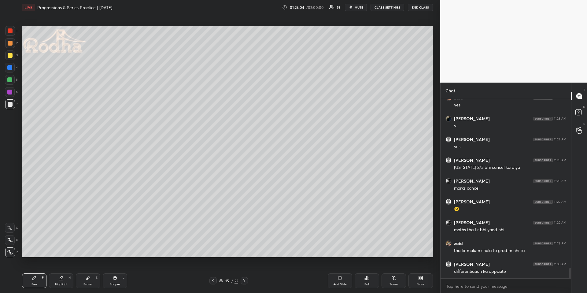
click at [54, 272] on div "Highlight H" at bounding box center [61, 280] width 24 height 15
click at [31, 272] on div "Pen P" at bounding box center [34, 280] width 24 height 15
click at [59, 272] on div "Highlight H" at bounding box center [61, 280] width 24 height 15
drag, startPoint x: 35, startPoint y: 278, endPoint x: 33, endPoint y: 269, distance: 8.8
click at [32, 272] on icon at bounding box center [34, 277] width 5 height 5
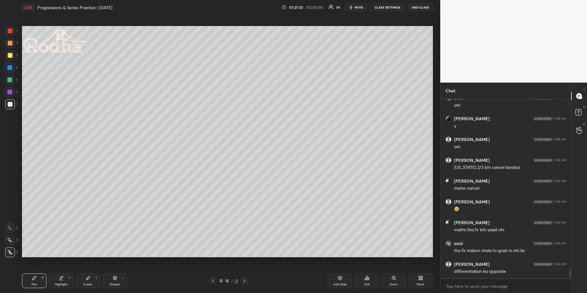
click at [11, 51] on div at bounding box center [10, 55] width 10 height 10
drag, startPoint x: 61, startPoint y: 280, endPoint x: 67, endPoint y: 271, distance: 10.3
click at [61, 272] on icon at bounding box center [61, 277] width 5 height 5
click at [29, 272] on div "Pen P" at bounding box center [34, 280] width 24 height 15
click at [58, 272] on div "Highlight" at bounding box center [61, 284] width 13 height 3
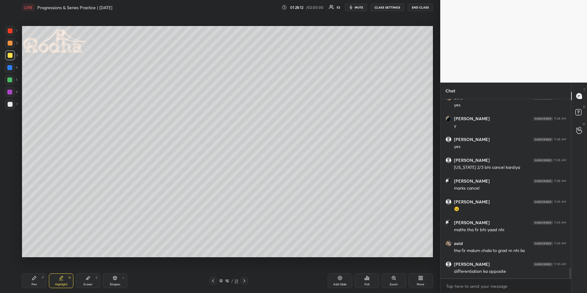
click at [244, 272] on icon at bounding box center [244, 280] width 5 height 5
click at [41, 272] on div "Pen P" at bounding box center [34, 280] width 24 height 15
click at [9, 104] on div at bounding box center [10, 104] width 5 height 5
click at [215, 272] on icon at bounding box center [213, 280] width 5 height 5
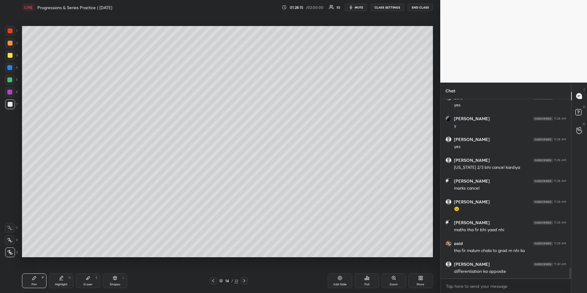
click at [215, 272] on icon at bounding box center [213, 280] width 5 height 5
click at [244, 272] on icon at bounding box center [244, 280] width 5 height 5
click at [244, 272] on icon at bounding box center [244, 280] width 2 height 3
click at [244, 272] on icon at bounding box center [244, 280] width 5 height 5
click at [214, 272] on icon at bounding box center [213, 280] width 5 height 5
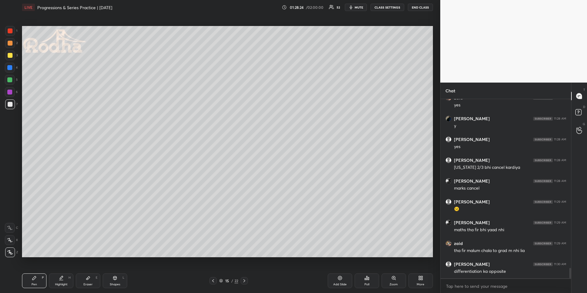
click at [55, 272] on div "Highlight H" at bounding box center [61, 280] width 24 height 15
click at [241, 272] on div at bounding box center [244, 280] width 7 height 7
click at [38, 272] on div "Pen P" at bounding box center [34, 280] width 24 height 15
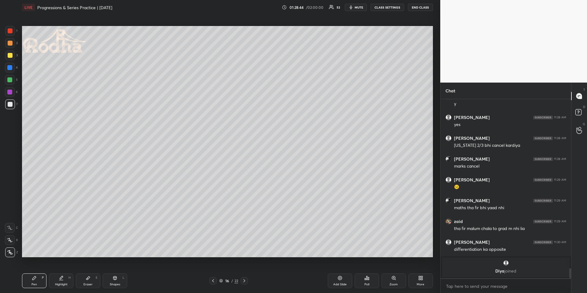
drag, startPoint x: 11, startPoint y: 41, endPoint x: 6, endPoint y: 42, distance: 5.1
click at [12, 41] on div at bounding box center [10, 43] width 5 height 5
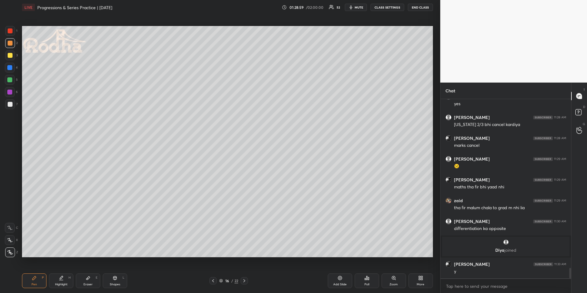
scroll to position [2939, 0]
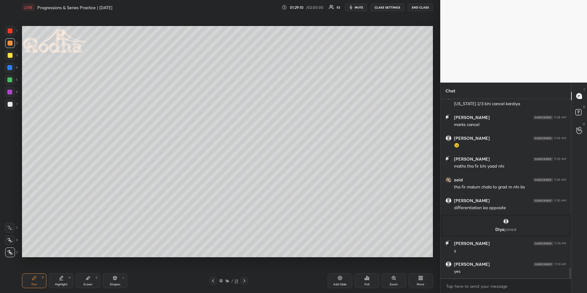
click at [212, 272] on icon at bounding box center [213, 280] width 5 height 5
drag, startPoint x: 63, startPoint y: 278, endPoint x: 64, endPoint y: 275, distance: 3.4
click at [64, 272] on div "Highlight H" at bounding box center [61, 280] width 24 height 15
drag, startPoint x: 245, startPoint y: 281, endPoint x: 243, endPoint y: 270, distance: 10.9
click at [245, 272] on icon at bounding box center [244, 280] width 5 height 5
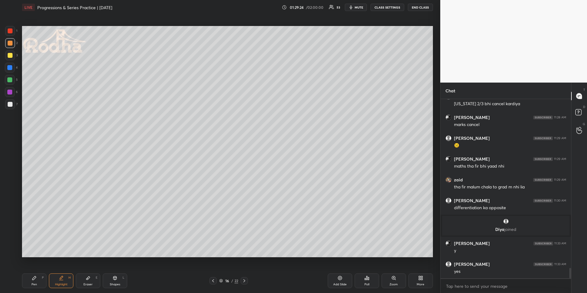
click at [37, 272] on div "Pen P" at bounding box center [34, 280] width 24 height 15
drag, startPoint x: 213, startPoint y: 281, endPoint x: 207, endPoint y: 278, distance: 6.8
click at [213, 272] on icon at bounding box center [213, 280] width 5 height 5
click at [59, 272] on icon at bounding box center [61, 277] width 5 height 5
click at [245, 272] on icon at bounding box center [244, 280] width 5 height 5
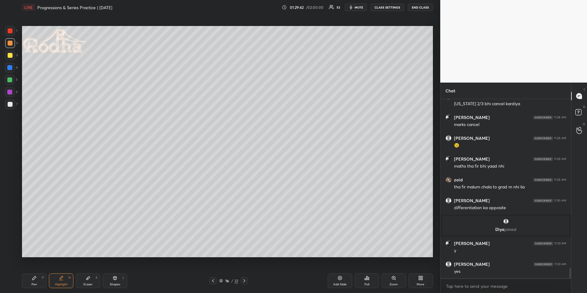
click at [37, 272] on div "Pen P Highlight H Eraser E Shapes L 16 / 22 Add Slide Poll Zoom More" at bounding box center [227, 280] width 411 height 24
drag, startPoint x: 36, startPoint y: 281, endPoint x: 39, endPoint y: 257, distance: 24.0
click at [36, 272] on div "Pen P" at bounding box center [34, 280] width 24 height 15
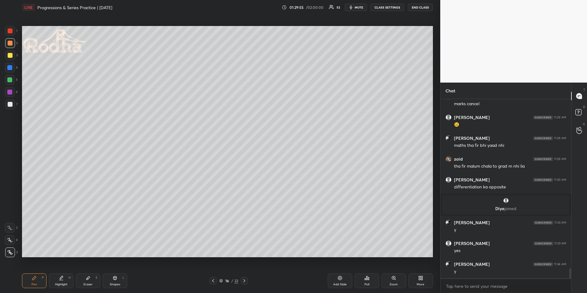
drag, startPoint x: 214, startPoint y: 280, endPoint x: 208, endPoint y: 271, distance: 11.4
click at [214, 272] on icon at bounding box center [213, 280] width 5 height 5
click at [242, 272] on icon at bounding box center [244, 280] width 5 height 5
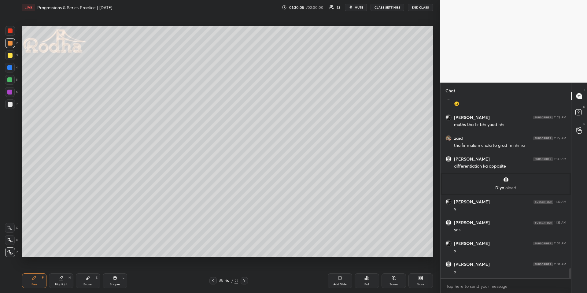
scroll to position [3001, 0]
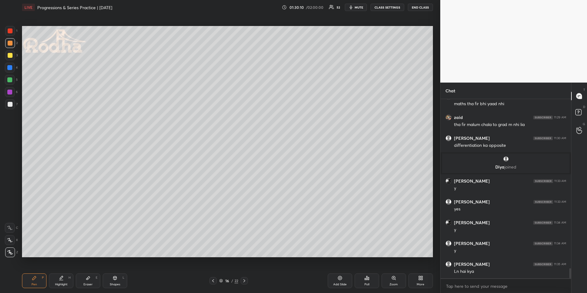
click at [215, 272] on icon at bounding box center [213, 280] width 5 height 5
click at [62, 272] on icon at bounding box center [61, 277] width 5 height 5
drag, startPoint x: 245, startPoint y: 280, endPoint x: 245, endPoint y: 275, distance: 5.5
click at [244, 272] on icon at bounding box center [244, 280] width 2 height 3
click at [34, 272] on icon at bounding box center [34, 277] width 5 height 5
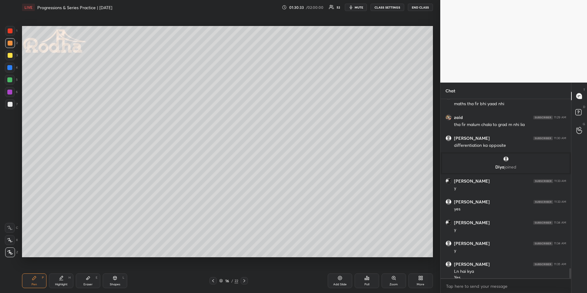
scroll to position [3007, 0]
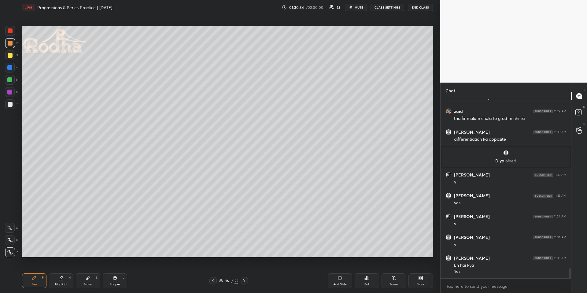
click at [11, 103] on div at bounding box center [10, 104] width 5 height 5
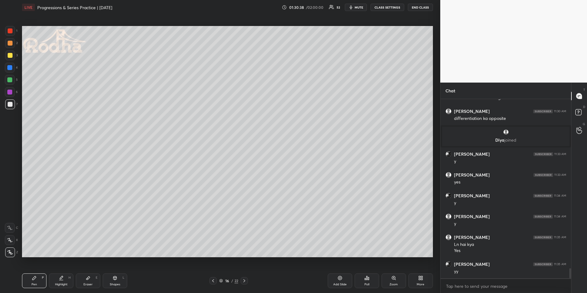
drag, startPoint x: 11, startPoint y: 42, endPoint x: 15, endPoint y: 61, distance: 19.1
click at [11, 42] on div at bounding box center [10, 43] width 5 height 5
click at [212, 272] on icon at bounding box center [213, 280] width 5 height 5
click at [59, 272] on icon at bounding box center [61, 277] width 5 height 5
click at [240, 272] on div "15 / 22" at bounding box center [228, 280] width 39 height 7
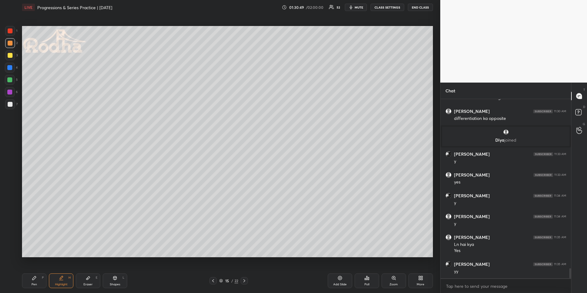
click at [246, 272] on icon at bounding box center [244, 280] width 5 height 5
click at [33, 272] on icon at bounding box center [34, 278] width 4 height 4
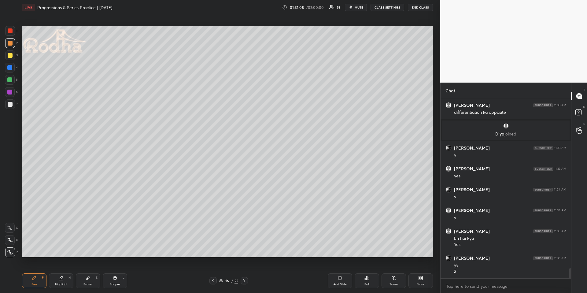
click at [413, 8] on button "END CLASS" at bounding box center [420, 7] width 25 height 7
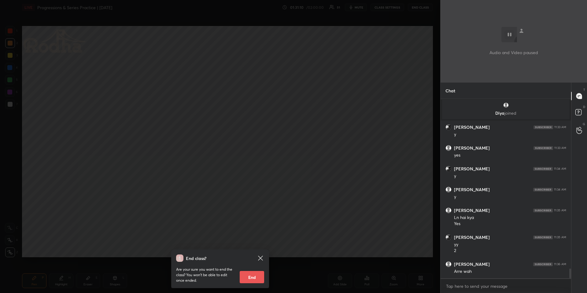
scroll to position [3077, 0]
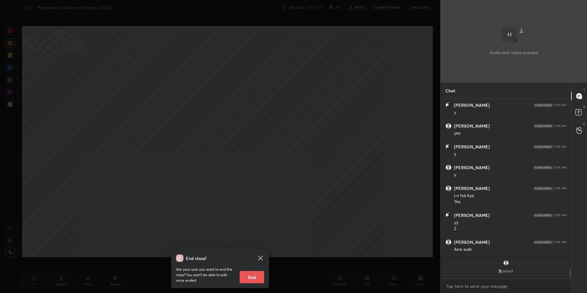
click at [322, 120] on div "End class? Are your sure you want to end the class? You won’t be able to edit o…" at bounding box center [220, 146] width 440 height 293
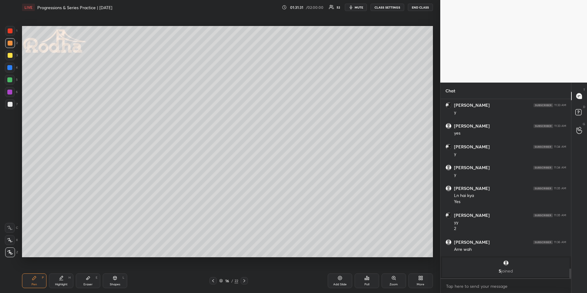
scroll to position [3039, 0]
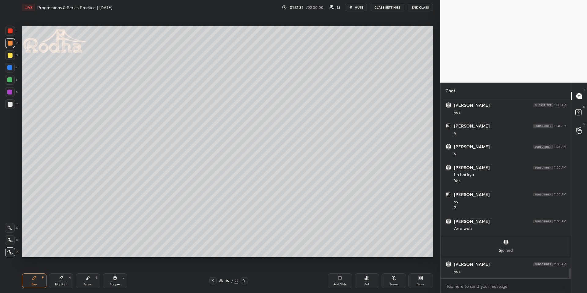
click at [64, 272] on div "Highlight H" at bounding box center [61, 280] width 24 height 15
click at [210, 272] on div at bounding box center [212, 280] width 7 height 7
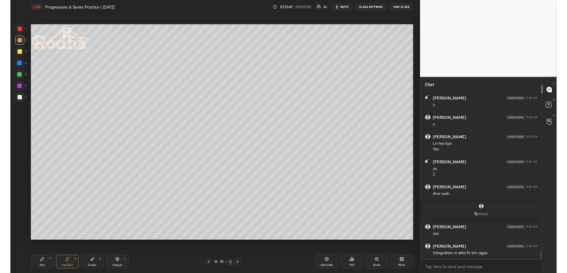
scroll to position [3080, 0]
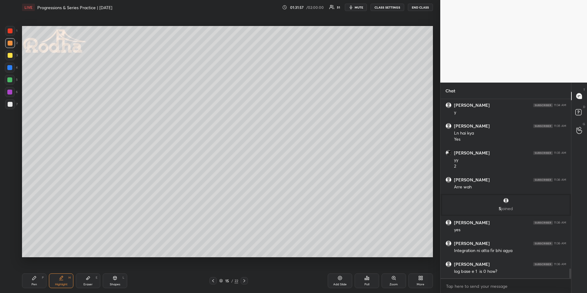
click at [243, 272] on icon at bounding box center [244, 280] width 5 height 5
click at [32, 272] on div "Pen P" at bounding box center [34, 280] width 24 height 15
drag, startPoint x: 8, startPoint y: 103, endPoint x: 13, endPoint y: 98, distance: 6.9
click at [8, 103] on div at bounding box center [10, 104] width 5 height 5
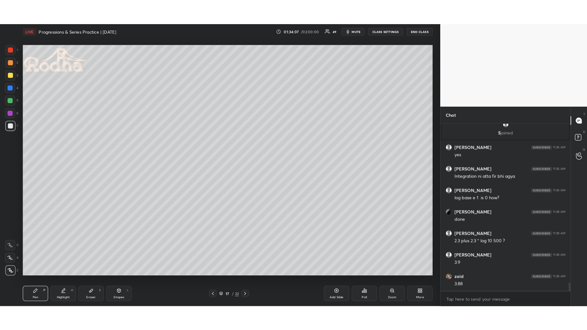
scroll to position [3201, 0]
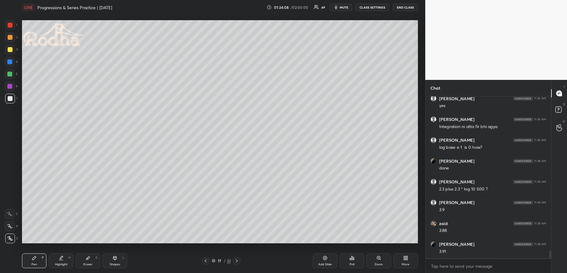
click at [11, 38] on div at bounding box center [10, 37] width 5 height 5
drag, startPoint x: 88, startPoint y: 263, endPoint x: 89, endPoint y: 260, distance: 3.2
click at [88, 263] on div "Eraser" at bounding box center [87, 264] width 9 height 3
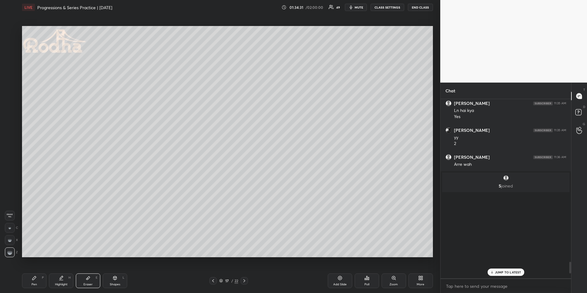
scroll to position [3184, 0]
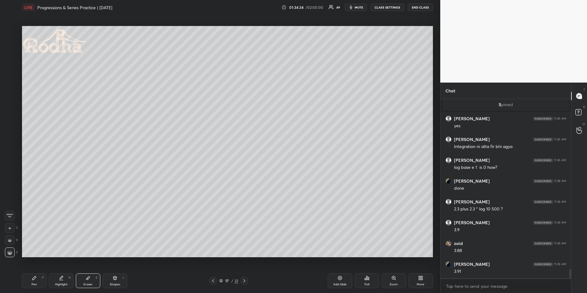
click at [27, 272] on div "Pen P" at bounding box center [34, 280] width 24 height 15
click at [12, 42] on div at bounding box center [10, 43] width 5 height 5
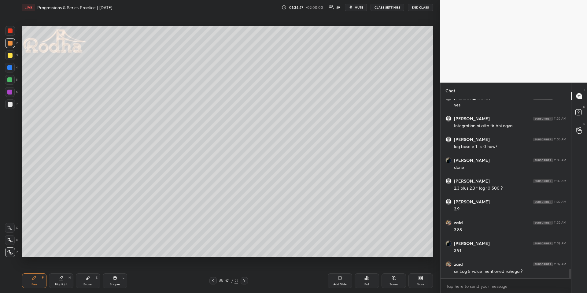
click at [65, 272] on div "Highlight H" at bounding box center [61, 280] width 24 height 15
click at [36, 272] on div "Pen P" at bounding box center [34, 280] width 24 height 15
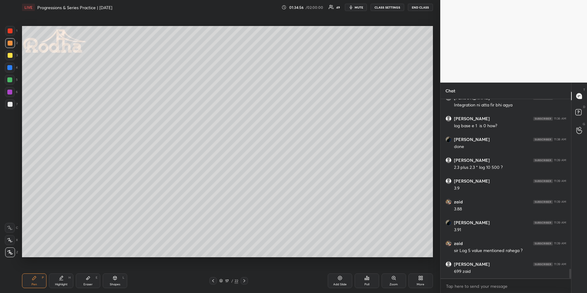
scroll to position [3246, 0]
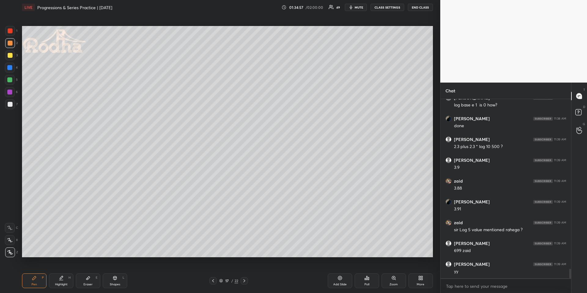
click at [212, 272] on div at bounding box center [212, 280] width 7 height 7
click at [213, 272] on icon at bounding box center [213, 280] width 5 height 5
drag, startPoint x: 64, startPoint y: 285, endPoint x: 65, endPoint y: 264, distance: 20.3
click at [63, 272] on div "Highlight" at bounding box center [61, 284] width 13 height 3
click at [244, 272] on icon at bounding box center [244, 280] width 2 height 3
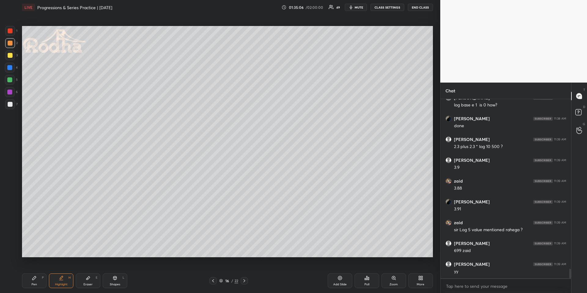
click at [245, 272] on icon at bounding box center [244, 280] width 5 height 5
drag, startPoint x: 42, startPoint y: 278, endPoint x: 46, endPoint y: 266, distance: 12.9
click at [40, 272] on div "Pen P" at bounding box center [34, 280] width 24 height 15
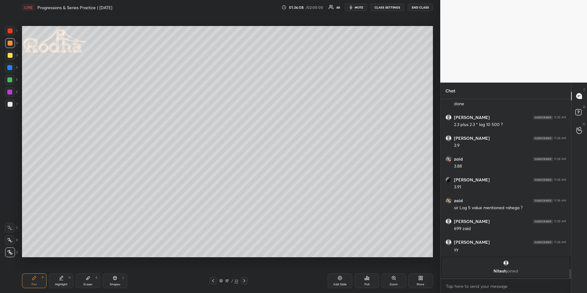
click at [9, 29] on div at bounding box center [10, 30] width 5 height 5
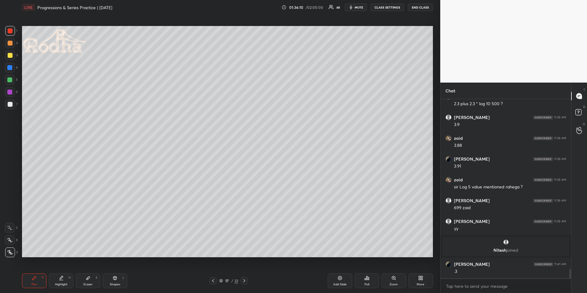
scroll to position [3249, 0]
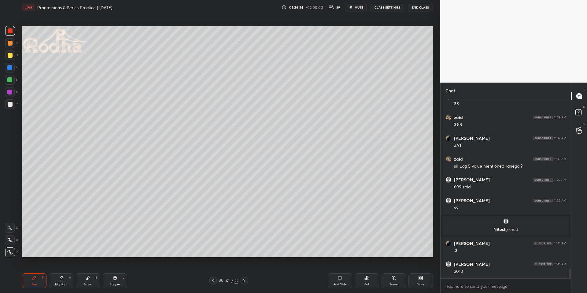
click at [59, 272] on div "Highlight H" at bounding box center [61, 280] width 24 height 15
click at [42, 272] on div "Pen P Highlight H Eraser E Shapes L 17 / 22 Add Slide Poll Zoom More" at bounding box center [227, 280] width 411 height 24
click at [44, 272] on div "Pen P" at bounding box center [34, 280] width 24 height 15
click at [8, 41] on div at bounding box center [10, 43] width 5 height 5
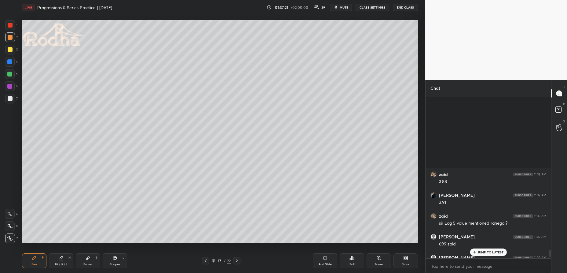
scroll to position [3308, 0]
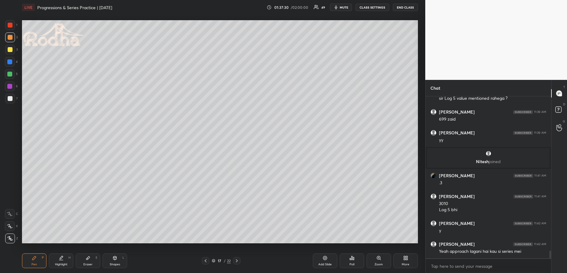
click at [337, 5] on icon "button" at bounding box center [336, 7] width 5 height 5
click at [340, 4] on button "unmute" at bounding box center [341, 7] width 22 height 7
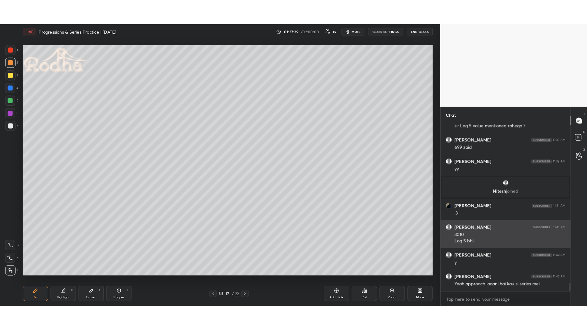
scroll to position [3329, 0]
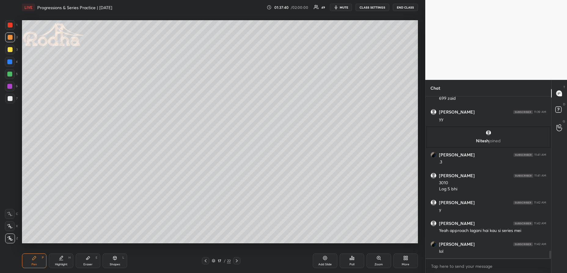
click at [67, 260] on div "Highlight H" at bounding box center [61, 260] width 24 height 15
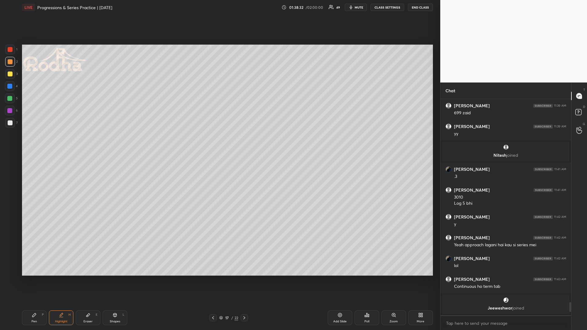
scroll to position [2, 2]
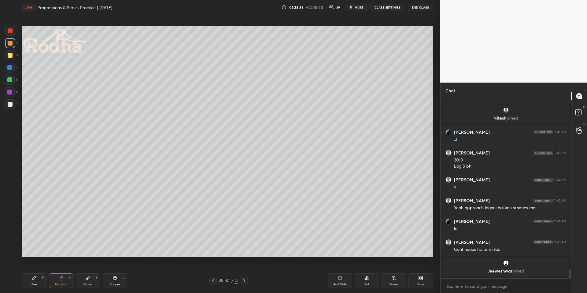
click at [420, 272] on icon at bounding box center [420, 277] width 5 height 5
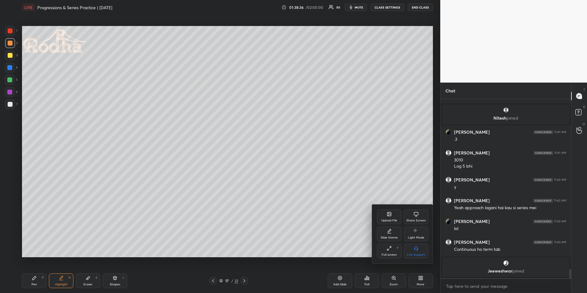
click at [385, 211] on div "Upload File" at bounding box center [389, 216] width 24 height 15
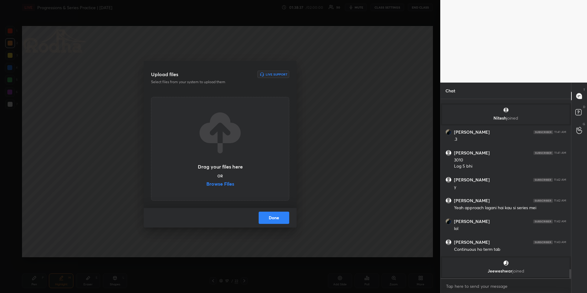
click at [213, 183] on label "Browse Files" at bounding box center [220, 184] width 28 height 6
click at [206, 183] on input "Browse Files" at bounding box center [206, 184] width 0 height 6
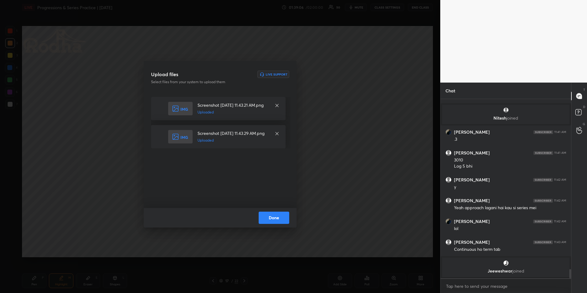
click at [276, 217] on button "Done" at bounding box center [274, 218] width 31 height 12
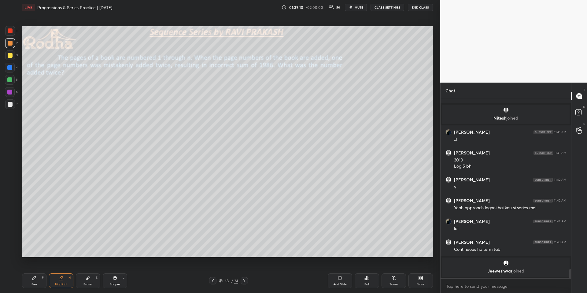
click at [214, 272] on icon at bounding box center [212, 280] width 5 height 5
drag, startPoint x: 246, startPoint y: 281, endPoint x: 236, endPoint y: 272, distance: 13.2
click at [245, 272] on icon at bounding box center [244, 280] width 5 height 5
click at [12, 103] on div at bounding box center [10, 104] width 5 height 5
drag, startPoint x: 37, startPoint y: 283, endPoint x: 35, endPoint y: 272, distance: 10.9
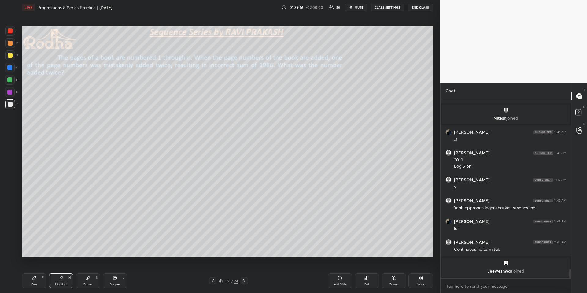
click at [36, 272] on div "Pen P" at bounding box center [34, 280] width 24 height 15
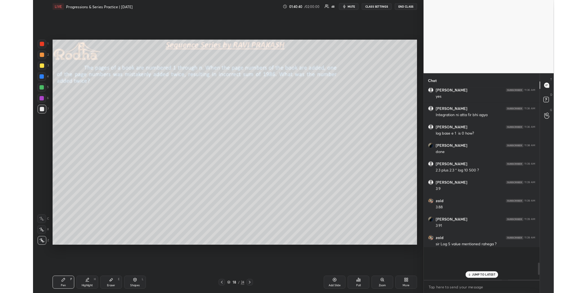
scroll to position [192, 129]
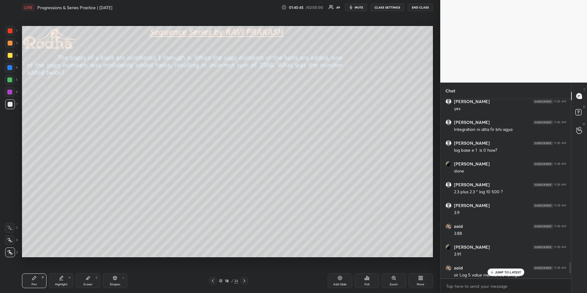
click at [425, 7] on button "END CLASS" at bounding box center [420, 7] width 25 height 7
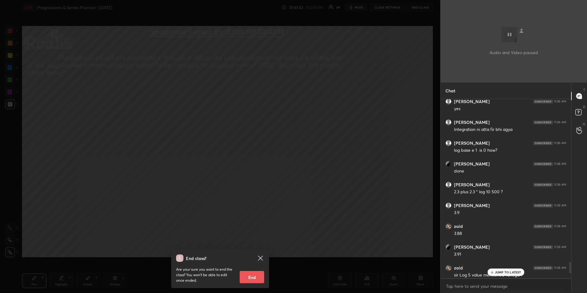
click at [293, 80] on div "End class? Are your sure you want to end the class? You won’t be able to edit o…" at bounding box center [220, 146] width 440 height 293
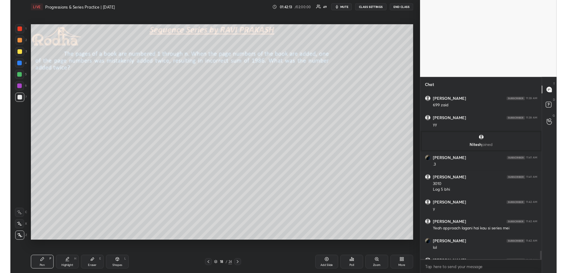
scroll to position [3366, 0]
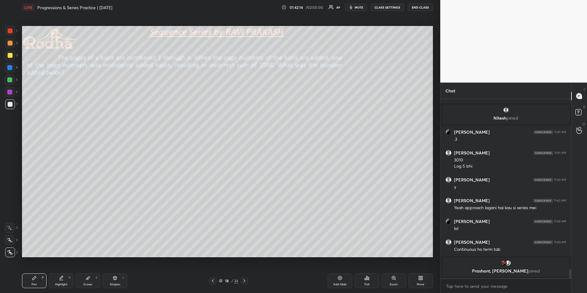
click at [418, 272] on icon at bounding box center [420, 277] width 5 height 5
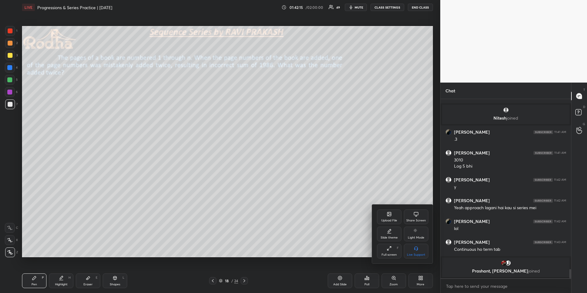
click at [381, 220] on div "Upload File" at bounding box center [389, 220] width 16 height 3
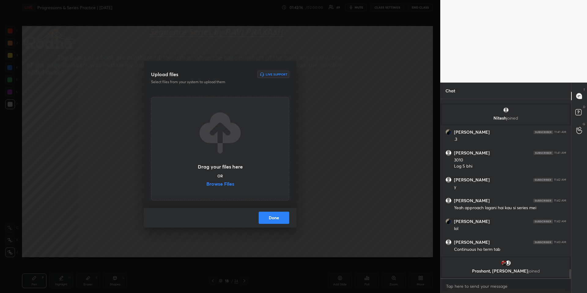
click at [225, 185] on label "Browse Files" at bounding box center [220, 184] width 28 height 6
click at [206, 185] on input "Browse Files" at bounding box center [206, 184] width 0 height 6
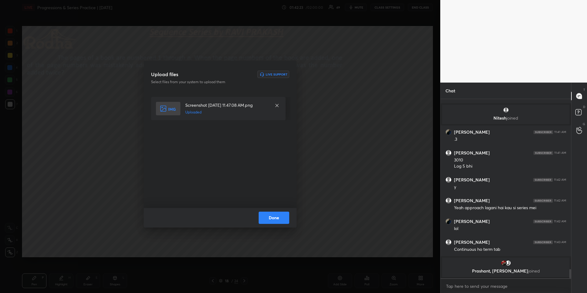
click at [281, 215] on button "Done" at bounding box center [274, 218] width 31 height 12
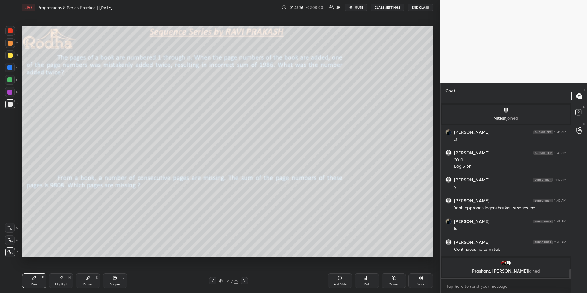
click at [13, 251] on div at bounding box center [10, 252] width 10 height 10
click at [362, 8] on span "mute" at bounding box center [359, 7] width 9 height 4
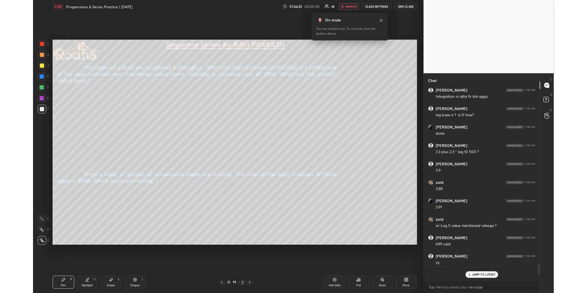
scroll to position [192, 129]
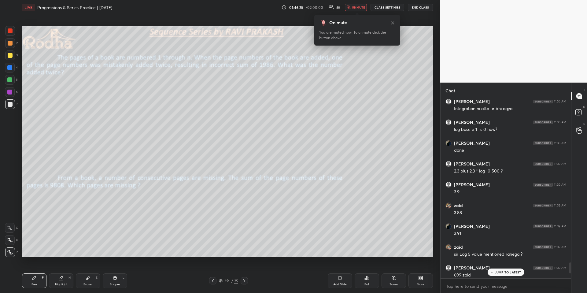
click at [352, 8] on button "unmute" at bounding box center [356, 7] width 22 height 7
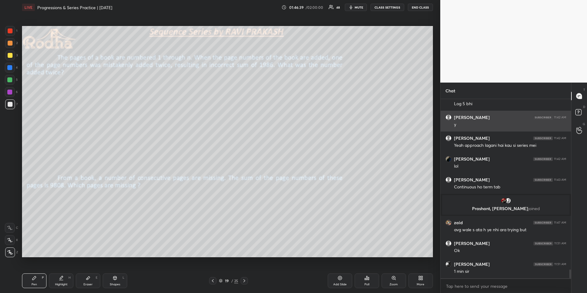
scroll to position [3444, 0]
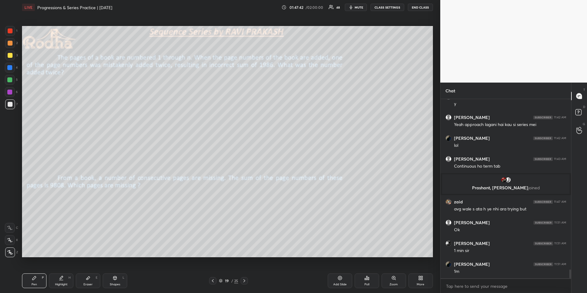
click at [358, 9] on span "mute" at bounding box center [359, 7] width 9 height 4
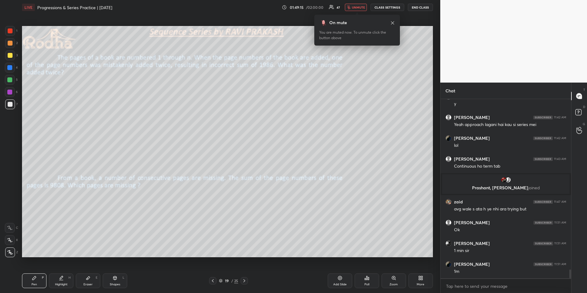
scroll to position [3466, 0]
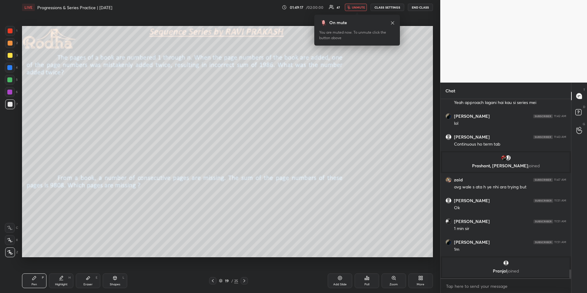
click at [356, 6] on span "unmute" at bounding box center [358, 7] width 13 height 4
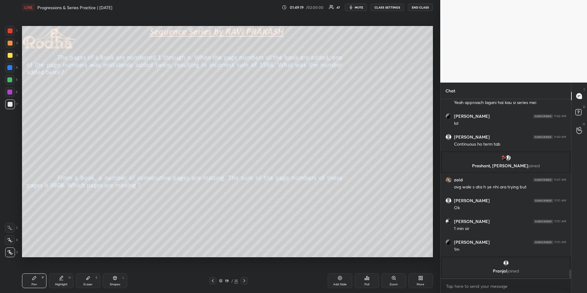
click at [369, 272] on div "Poll" at bounding box center [367, 280] width 24 height 15
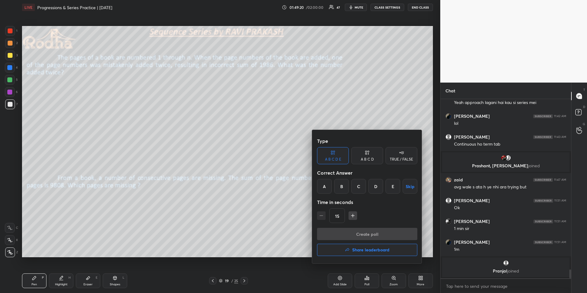
drag, startPoint x: 371, startPoint y: 187, endPoint x: 367, endPoint y: 188, distance: 4.3
click at [372, 188] on div "D" at bounding box center [375, 186] width 15 height 15
click at [362, 233] on button "Create poll" at bounding box center [367, 234] width 100 height 12
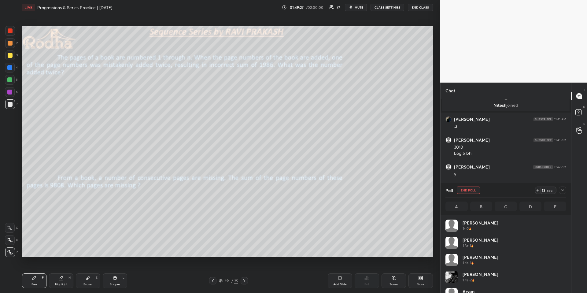
scroll to position [72, 119]
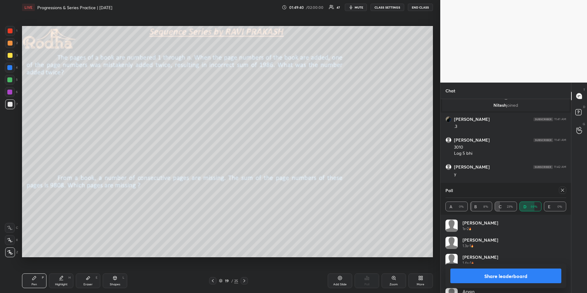
click at [564, 188] on icon at bounding box center [562, 190] width 5 height 5
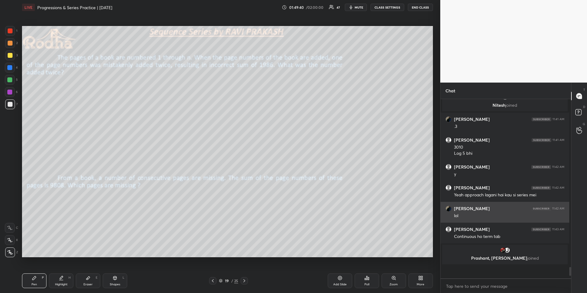
scroll to position [192, 127]
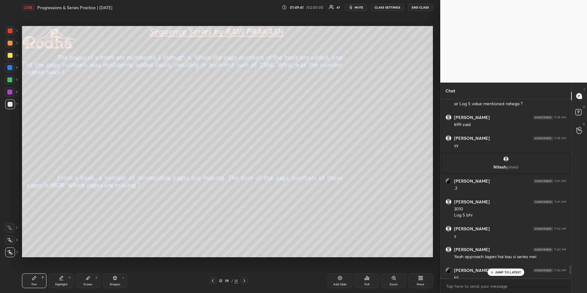
click at [501, 272] on p "JUMP TO LATEST" at bounding box center [508, 272] width 26 height 4
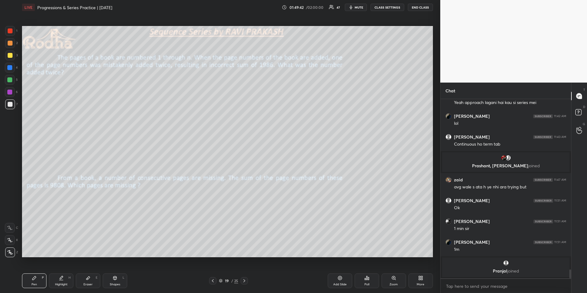
click at [366, 272] on icon at bounding box center [366, 277] width 5 height 5
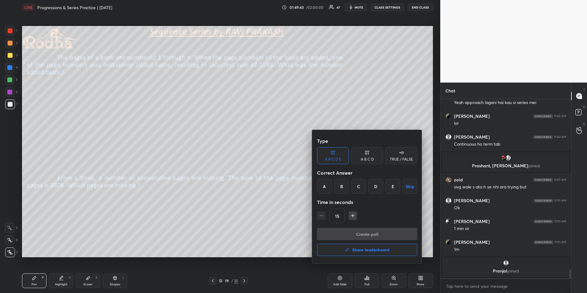
click at [393, 187] on div "E" at bounding box center [392, 186] width 15 height 15
click at [374, 236] on button "Create poll" at bounding box center [367, 234] width 100 height 12
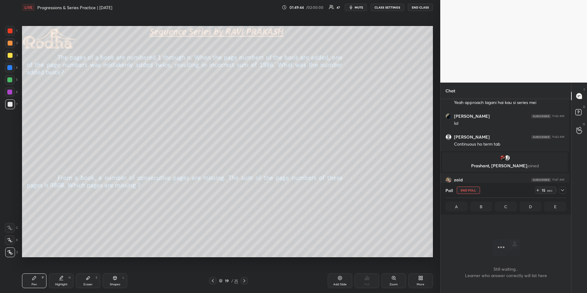
scroll to position [166, 127]
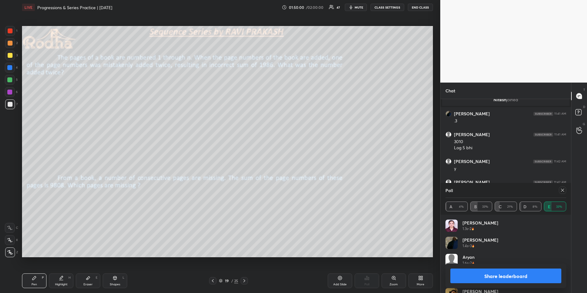
click at [566, 190] on div "Poll A 4% B 33% C 21% D 8% E 33%" at bounding box center [505, 199] width 131 height 32
click at [564, 191] on icon at bounding box center [562, 190] width 5 height 5
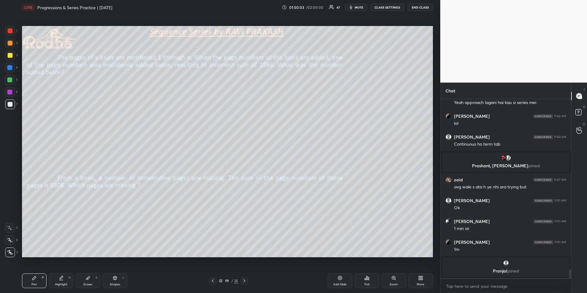
click at [215, 272] on div at bounding box center [212, 280] width 7 height 7
click at [12, 78] on div at bounding box center [10, 80] width 10 height 10
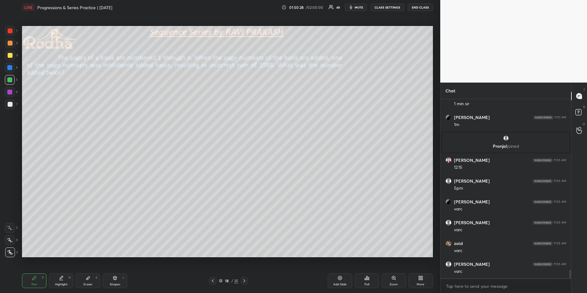
click at [12, 66] on div at bounding box center [9, 67] width 5 height 5
drag, startPoint x: 12, startPoint y: 54, endPoint x: 13, endPoint y: 57, distance: 3.1
click at [11, 55] on div at bounding box center [10, 55] width 5 height 5
click at [10, 104] on div at bounding box center [10, 104] width 5 height 5
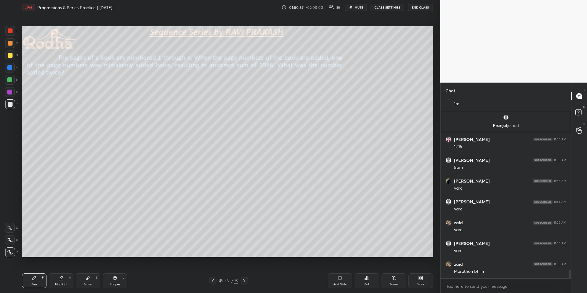
click at [11, 54] on div at bounding box center [10, 55] width 5 height 5
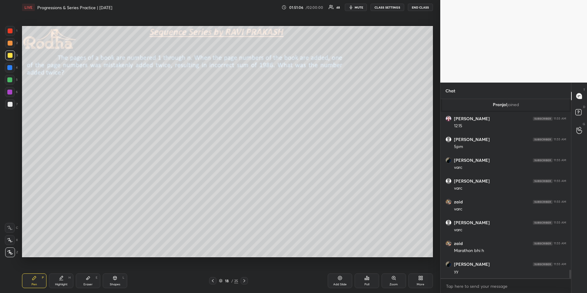
scroll to position [3601, 0]
click at [9, 68] on div at bounding box center [9, 67] width 5 height 5
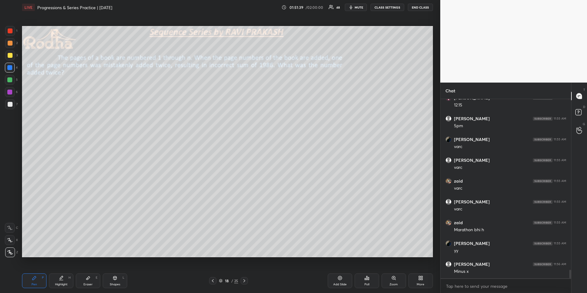
click at [67, 272] on div "Highlight H" at bounding box center [61, 280] width 24 height 15
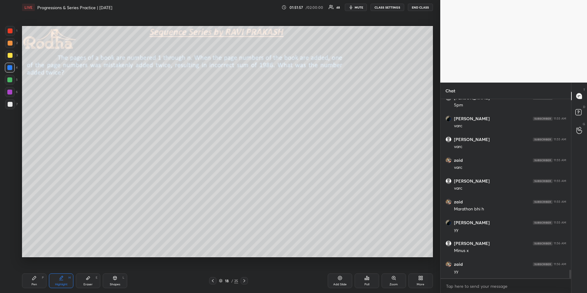
drag, startPoint x: 40, startPoint y: 283, endPoint x: 39, endPoint y: 275, distance: 7.7
click at [38, 272] on div "Pen P" at bounding box center [34, 280] width 24 height 15
click at [10, 45] on div at bounding box center [10, 43] width 5 height 5
click at [9, 56] on div at bounding box center [10, 55] width 5 height 5
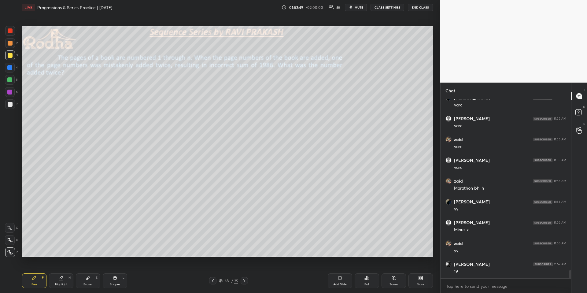
scroll to position [3663, 0]
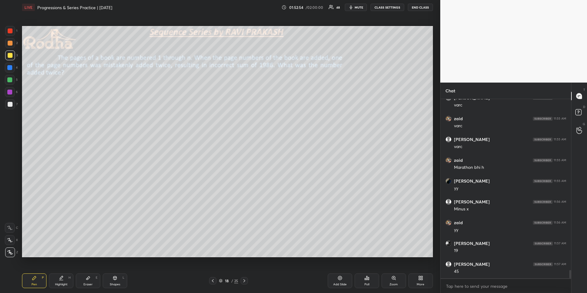
drag, startPoint x: 65, startPoint y: 279, endPoint x: 67, endPoint y: 267, distance: 12.3
click at [64, 272] on div "Highlight H" at bounding box center [61, 280] width 24 height 15
click at [39, 272] on div "Pen P" at bounding box center [34, 280] width 24 height 15
click at [10, 68] on div at bounding box center [9, 67] width 5 height 5
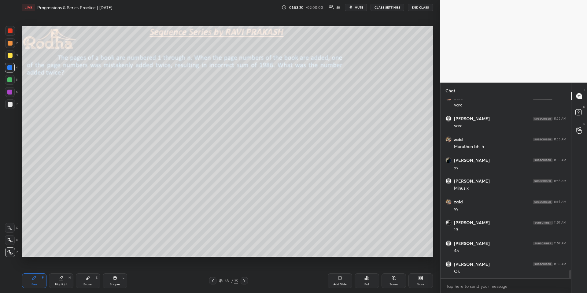
drag, startPoint x: 118, startPoint y: 285, endPoint x: 116, endPoint y: 279, distance: 6.3
click at [117, 272] on div "Shapes" at bounding box center [115, 284] width 10 height 3
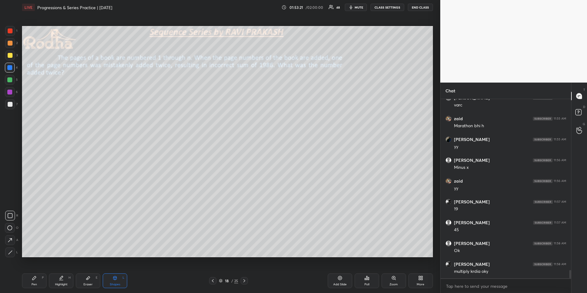
click at [6, 253] on div at bounding box center [10, 252] width 10 height 10
drag, startPoint x: 69, startPoint y: 282, endPoint x: 68, endPoint y: 276, distance: 5.6
click at [68, 272] on div "Highlight H" at bounding box center [61, 280] width 24 height 15
click at [33, 272] on icon at bounding box center [34, 277] width 5 height 5
click at [10, 80] on div at bounding box center [9, 79] width 5 height 5
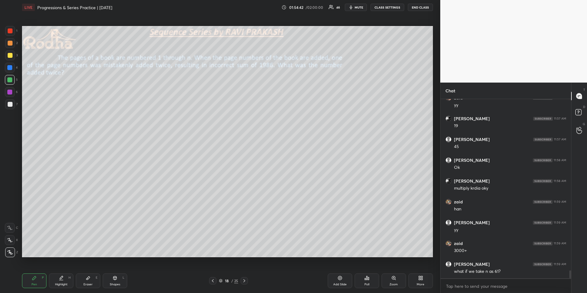
scroll to position [3809, 0]
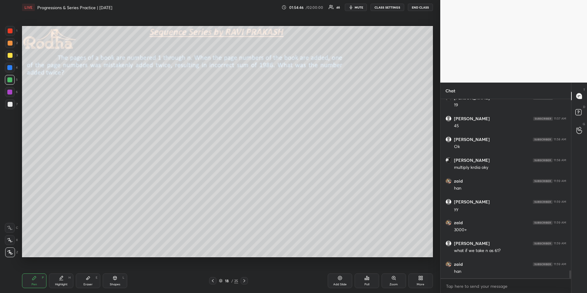
drag, startPoint x: 9, startPoint y: 42, endPoint x: 3, endPoint y: 50, distance: 10.1
click at [9, 42] on div at bounding box center [10, 43] width 5 height 5
drag, startPoint x: 10, startPoint y: 79, endPoint x: 17, endPoint y: 93, distance: 15.9
click at [10, 79] on div at bounding box center [9, 79] width 5 height 5
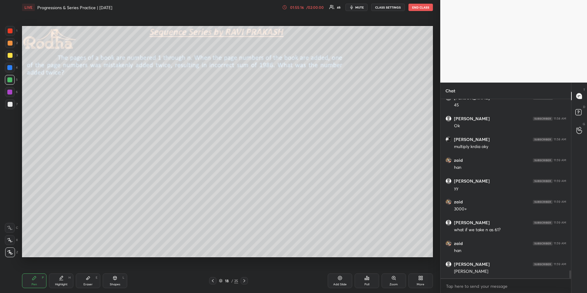
click at [62, 272] on icon at bounding box center [61, 277] width 5 height 5
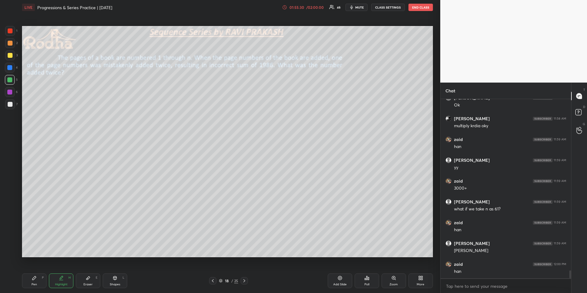
click at [105, 272] on div "Shapes L" at bounding box center [115, 280] width 24 height 15
click at [90, 272] on div "Eraser E" at bounding box center [88, 280] width 24 height 15
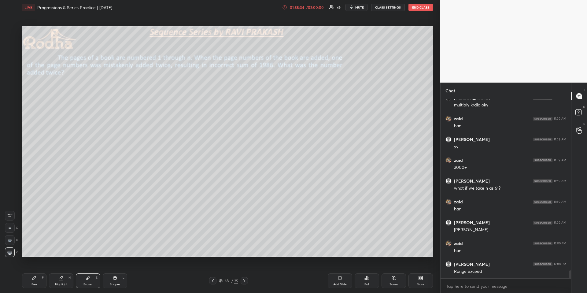
click at [58, 272] on div "Highlight" at bounding box center [61, 284] width 13 height 3
click at [110, 272] on div "Shapes L" at bounding box center [115, 280] width 24 height 15
drag, startPoint x: 10, startPoint y: 253, endPoint x: 21, endPoint y: 248, distance: 12.0
click at [9, 253] on icon at bounding box center [10, 252] width 5 height 5
click at [35, 272] on div "Pen" at bounding box center [34, 284] width 6 height 3
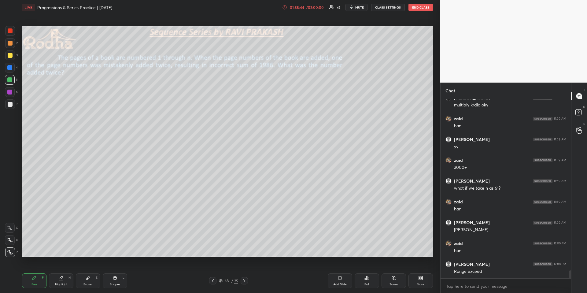
drag, startPoint x: 10, startPoint y: 42, endPoint x: 16, endPoint y: 54, distance: 13.1
click at [10, 42] on div at bounding box center [10, 43] width 5 height 5
drag, startPoint x: 10, startPoint y: 29, endPoint x: 17, endPoint y: 46, distance: 18.4
click at [10, 29] on div at bounding box center [10, 30] width 5 height 5
click at [65, 272] on div "Highlight H" at bounding box center [61, 280] width 24 height 15
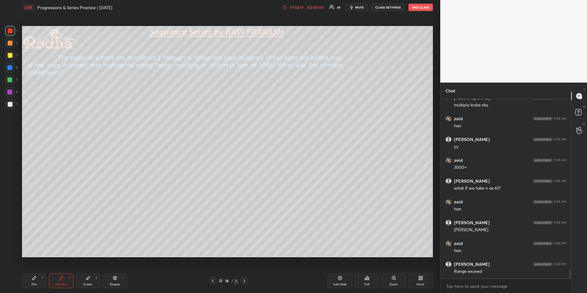
click at [35, 272] on icon at bounding box center [34, 277] width 5 height 5
drag, startPoint x: 57, startPoint y: 281, endPoint x: 63, endPoint y: 267, distance: 15.1
click at [58, 272] on div "Highlight H" at bounding box center [61, 280] width 24 height 15
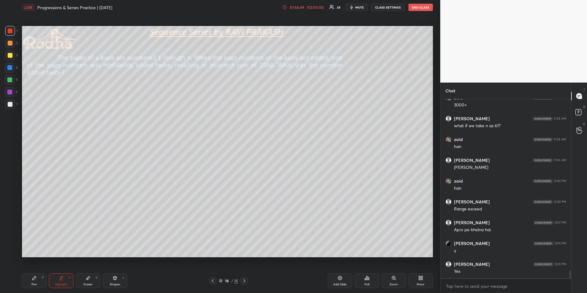
scroll to position [3954, 0]
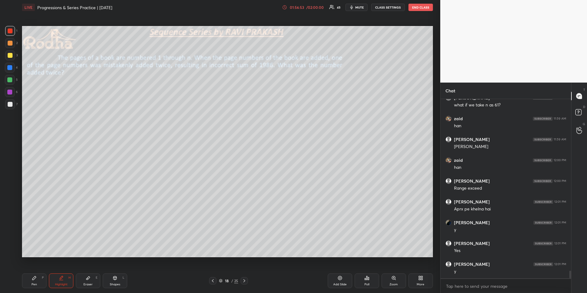
drag, startPoint x: 245, startPoint y: 280, endPoint x: 245, endPoint y: 276, distance: 3.7
click at [245, 272] on icon at bounding box center [244, 280] width 5 height 5
click at [244, 272] on icon at bounding box center [244, 280] width 5 height 5
click at [36, 272] on div "Pen P" at bounding box center [34, 280] width 24 height 15
click at [9, 105] on div at bounding box center [10, 104] width 5 height 5
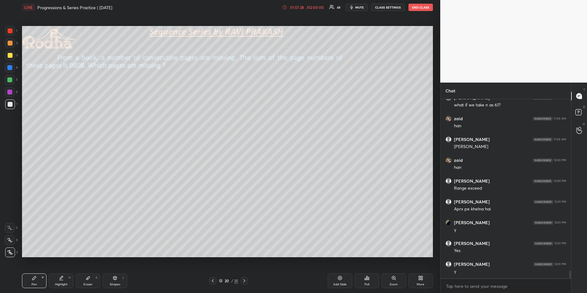
click at [62, 272] on div "Highlight H" at bounding box center [61, 280] width 24 height 15
click at [40, 272] on div "Pen P" at bounding box center [34, 280] width 24 height 15
click at [9, 44] on div at bounding box center [10, 43] width 5 height 5
drag, startPoint x: 69, startPoint y: 280, endPoint x: 66, endPoint y: 265, distance: 15.2
click at [68, 272] on div "Highlight H" at bounding box center [61, 280] width 24 height 15
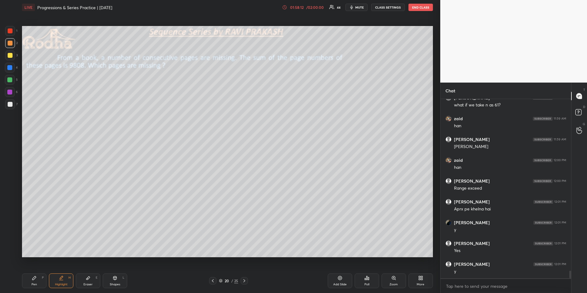
click at [35, 272] on div "Pen" at bounding box center [34, 284] width 6 height 3
click at [12, 105] on div at bounding box center [10, 104] width 5 height 5
click at [60, 272] on div "Highlight" at bounding box center [61, 284] width 13 height 3
click at [35, 272] on div "Pen" at bounding box center [34, 284] width 6 height 3
click at [9, 45] on div at bounding box center [10, 43] width 10 height 10
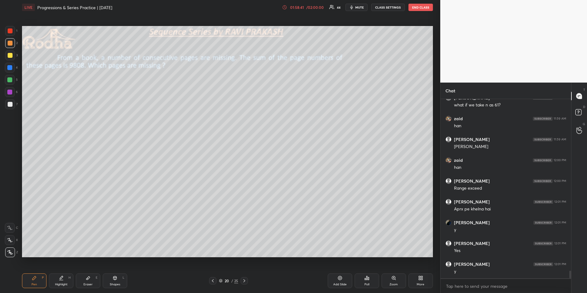
scroll to position [3976, 0]
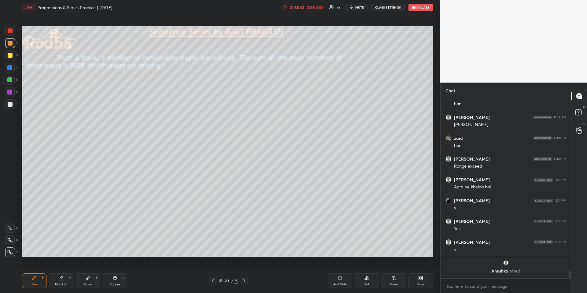
drag, startPoint x: 60, startPoint y: 279, endPoint x: 54, endPoint y: 261, distance: 19.0
click at [60, 272] on icon at bounding box center [61, 277] width 5 height 5
click at [36, 272] on div "Pen" at bounding box center [34, 284] width 6 height 3
drag, startPoint x: 9, startPoint y: 56, endPoint x: 17, endPoint y: 55, distance: 7.1
click at [10, 56] on div at bounding box center [10, 55] width 5 height 5
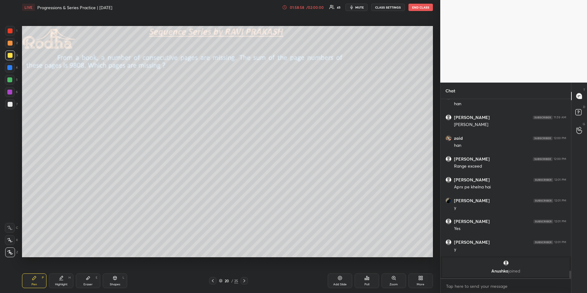
click at [63, 272] on div "Highlight H" at bounding box center [61, 280] width 24 height 15
click at [39, 272] on div "Pen P" at bounding box center [34, 280] width 24 height 15
click at [8, 44] on div at bounding box center [10, 43] width 5 height 5
click at [60, 272] on icon at bounding box center [61, 277] width 5 height 5
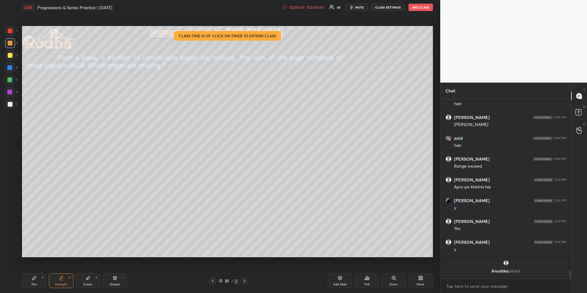
click at [31, 272] on div "Pen P" at bounding box center [34, 280] width 24 height 15
click at [119, 272] on div "Shapes L" at bounding box center [115, 280] width 24 height 15
click at [12, 253] on div at bounding box center [10, 252] width 10 height 10
drag, startPoint x: 36, startPoint y: 279, endPoint x: 40, endPoint y: 271, distance: 9.0
click at [35, 272] on icon at bounding box center [34, 277] width 5 height 5
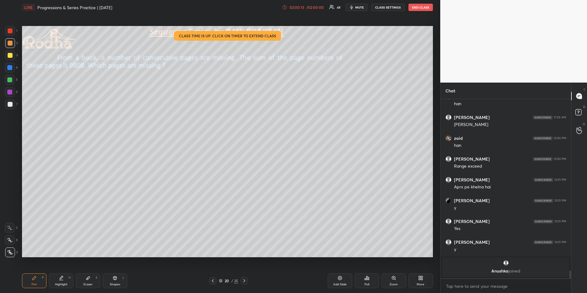
click at [10, 80] on div at bounding box center [9, 79] width 5 height 5
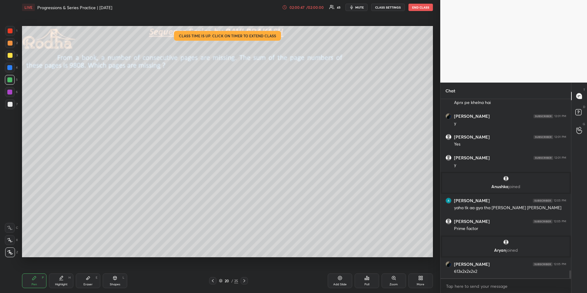
scroll to position [3858, 0]
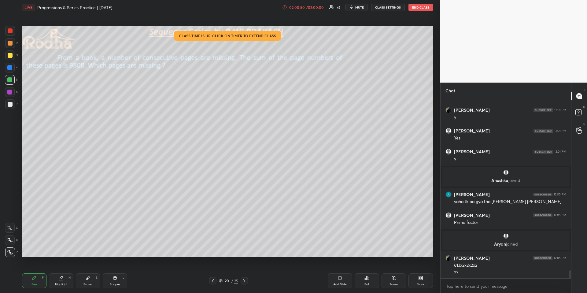
drag, startPoint x: 244, startPoint y: 281, endPoint x: 248, endPoint y: 279, distance: 4.3
click at [244, 272] on icon at bounding box center [244, 280] width 5 height 5
click at [331, 272] on div "Add Slide" at bounding box center [340, 280] width 24 height 15
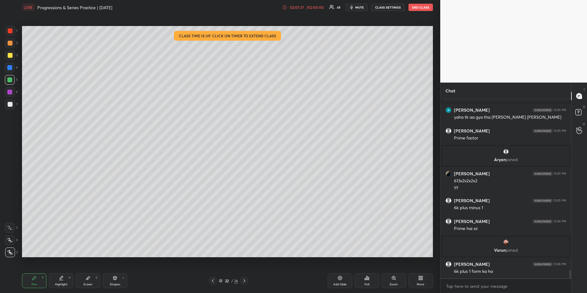
scroll to position [3920, 0]
click at [64, 272] on div "Highlight H" at bounding box center [61, 280] width 24 height 15
click at [39, 272] on div "Pen P" at bounding box center [34, 280] width 24 height 15
click at [8, 53] on div at bounding box center [10, 55] width 10 height 10
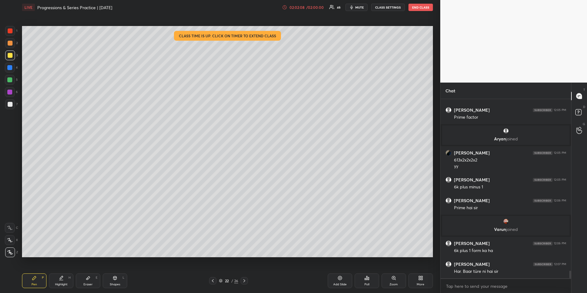
drag, startPoint x: 67, startPoint y: 285, endPoint x: 68, endPoint y: 281, distance: 3.9
click at [66, 272] on div "Highlight" at bounding box center [61, 284] width 13 height 3
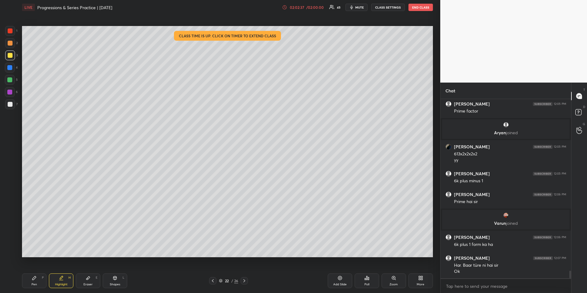
click at [246, 272] on icon at bounding box center [244, 280] width 5 height 5
click at [213, 272] on icon at bounding box center [212, 280] width 5 height 5
click at [39, 272] on div "Pen P" at bounding box center [34, 280] width 24 height 15
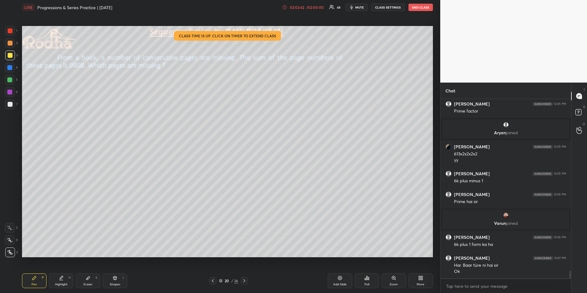
drag, startPoint x: 7, startPoint y: 78, endPoint x: 16, endPoint y: 81, distance: 9.4
click at [7, 79] on div at bounding box center [9, 79] width 5 height 5
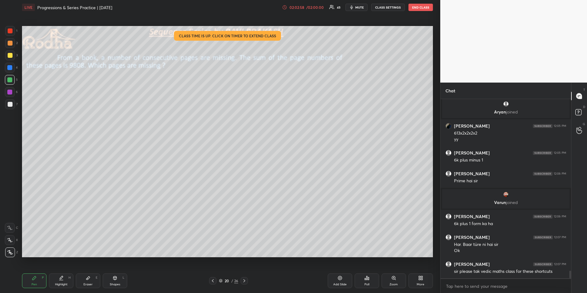
drag, startPoint x: 62, startPoint y: 280, endPoint x: 64, endPoint y: 277, distance: 3.5
click at [63, 272] on div "Highlight H" at bounding box center [61, 280] width 24 height 15
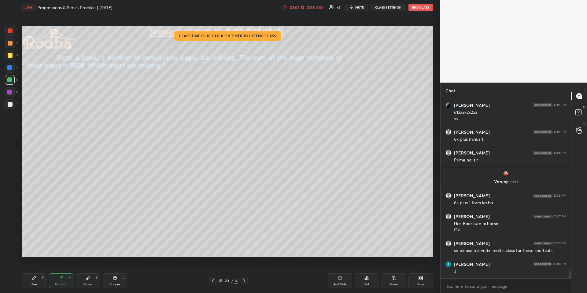
click at [41, 272] on div "Pen P" at bounding box center [34, 280] width 24 height 15
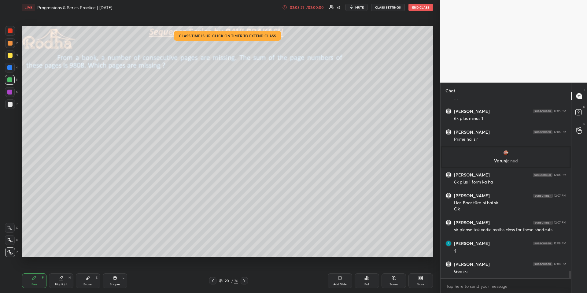
scroll to position [4031, 0]
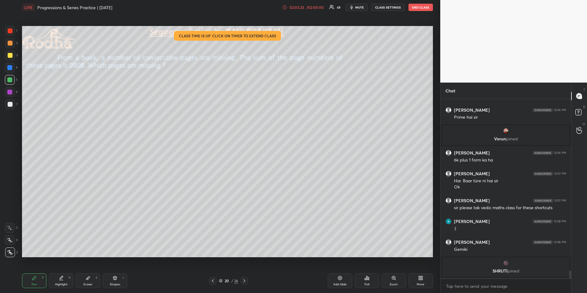
click at [82, 272] on div "Eraser E" at bounding box center [88, 280] width 24 height 15
click at [41, 272] on div "Pen P" at bounding box center [34, 280] width 24 height 15
click at [9, 42] on div at bounding box center [10, 43] width 5 height 5
click at [65, 272] on div "Highlight" at bounding box center [61, 284] width 13 height 3
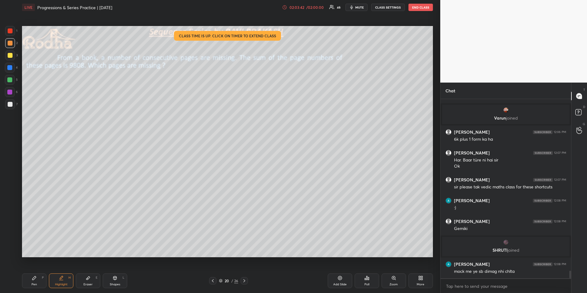
scroll to position [4019, 0]
click at [61, 272] on div "Highlight" at bounding box center [61, 284] width 13 height 3
click at [87, 272] on div "Eraser E" at bounding box center [88, 280] width 24 height 15
drag, startPoint x: 69, startPoint y: 282, endPoint x: 86, endPoint y: 262, distance: 26.5
click at [69, 272] on div "Highlight H" at bounding box center [61, 280] width 24 height 15
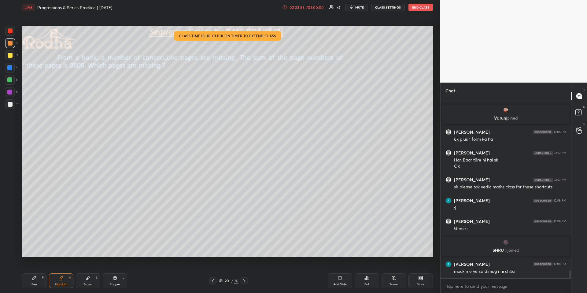
click at [47, 272] on div "Pen P Highlight H Eraser E Shapes L" at bounding box center [104, 280] width 165 height 15
click at [38, 272] on div "Pen P" at bounding box center [34, 280] width 24 height 15
click at [30, 272] on div "Pen P" at bounding box center [34, 280] width 24 height 15
drag, startPoint x: 7, startPoint y: 65, endPoint x: 2, endPoint y: 67, distance: 5.9
click at [7, 65] on div at bounding box center [10, 68] width 10 height 10
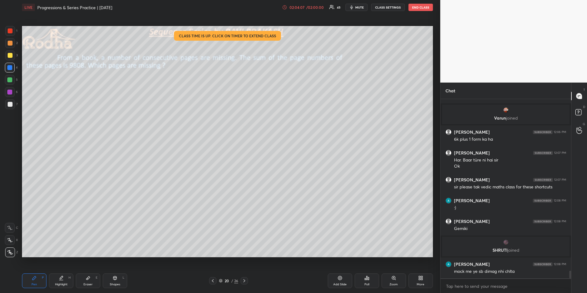
click at [37, 272] on div "Pen P" at bounding box center [34, 280] width 24 height 15
click at [66, 272] on div "Highlight H" at bounding box center [61, 280] width 24 height 15
drag, startPoint x: 88, startPoint y: 281, endPoint x: 94, endPoint y: 275, distance: 9.1
click at [89, 272] on div "Eraser E" at bounding box center [88, 280] width 24 height 15
click at [37, 272] on div "Pen P" at bounding box center [34, 280] width 24 height 15
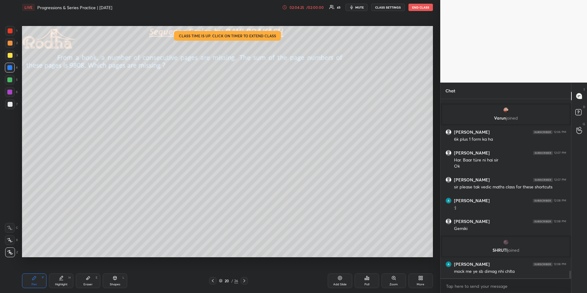
click at [13, 56] on div at bounding box center [10, 55] width 10 height 10
click at [244, 272] on icon at bounding box center [244, 280] width 5 height 5
click at [245, 272] on icon at bounding box center [244, 280] width 2 height 3
click at [62, 272] on div "Highlight" at bounding box center [61, 284] width 13 height 3
click at [213, 272] on icon at bounding box center [212, 280] width 5 height 5
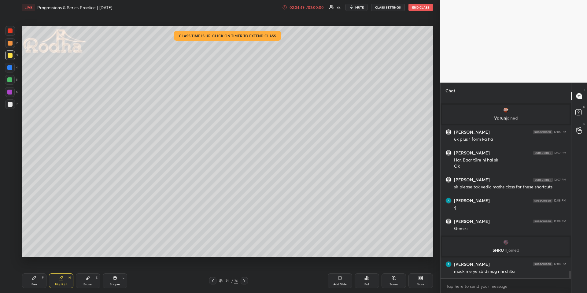
scroll to position [4041, 0]
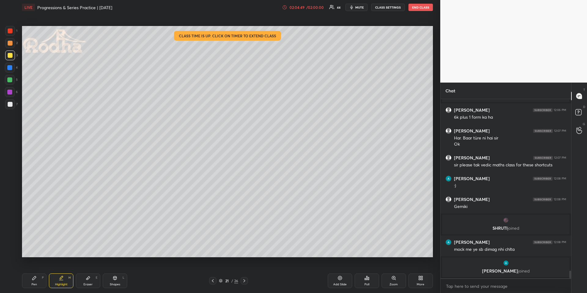
click at [215, 272] on div "Pen P Highlight H Eraser E Shapes L 21 / 26 Add Slide Poll Zoom More" at bounding box center [227, 280] width 411 height 24
click at [212, 272] on icon at bounding box center [212, 280] width 5 height 5
click at [40, 272] on div "Pen P" at bounding box center [34, 280] width 24 height 15
click at [9, 78] on div at bounding box center [9, 79] width 5 height 5
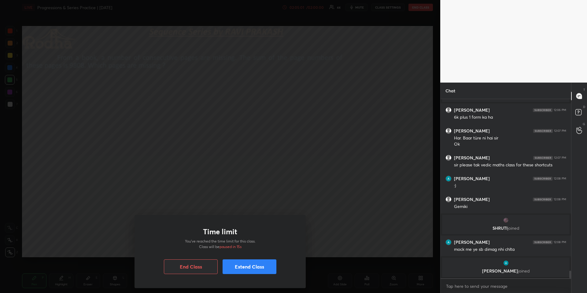
click at [247, 264] on button "Extend Class" at bounding box center [250, 266] width 54 height 15
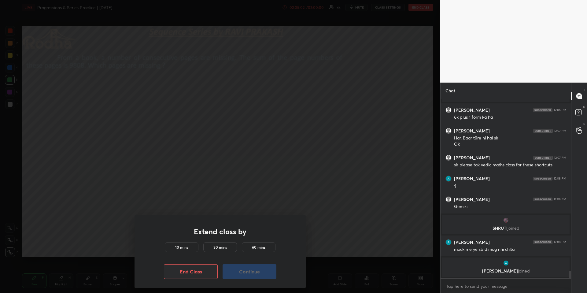
click at [176, 245] on h5 "10 mins" at bounding box center [181, 247] width 13 height 6
click at [245, 269] on button "Continue" at bounding box center [250, 271] width 54 height 15
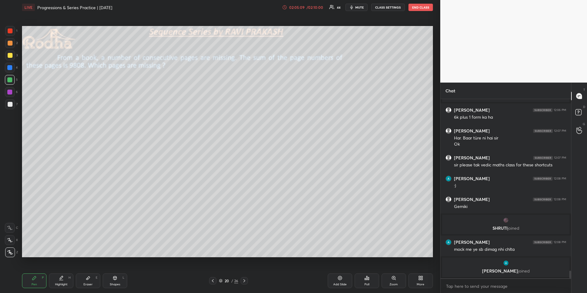
drag, startPoint x: 82, startPoint y: 285, endPoint x: 105, endPoint y: 266, distance: 29.5
click at [82, 272] on div "Eraser E" at bounding box center [88, 280] width 24 height 15
click at [69, 272] on div "H" at bounding box center [69, 277] width 2 height 3
click at [45, 272] on div "Pen P Highlight H Eraser E Shapes L" at bounding box center [104, 280] width 165 height 15
click at [43, 272] on div "P" at bounding box center [43, 277] width 2 height 3
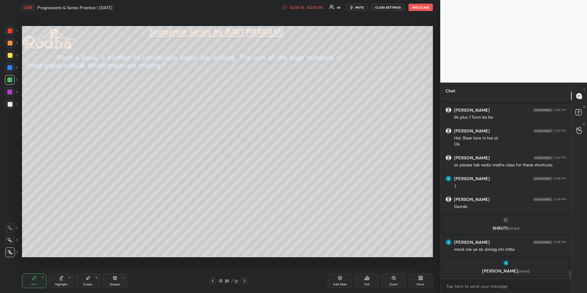
click at [10, 45] on div at bounding box center [10, 43] width 5 height 5
click at [69, 272] on div "Highlight H" at bounding box center [61, 280] width 24 height 15
click at [34, 272] on div "Pen P" at bounding box center [34, 280] width 24 height 15
click at [70, 272] on div "H" at bounding box center [69, 277] width 2 height 3
click at [37, 272] on div "Pen P" at bounding box center [34, 280] width 24 height 15
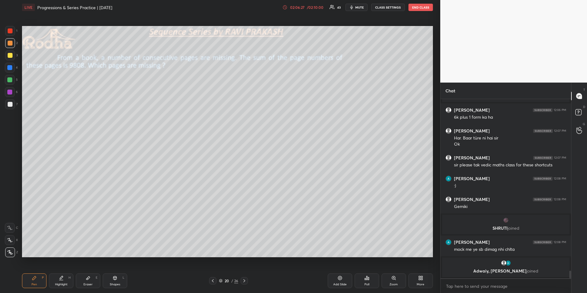
scroll to position [4051, 0]
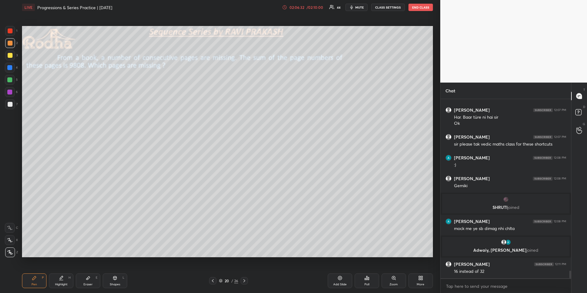
click at [63, 272] on icon at bounding box center [61, 277] width 5 height 5
click at [244, 272] on icon at bounding box center [244, 280] width 5 height 5
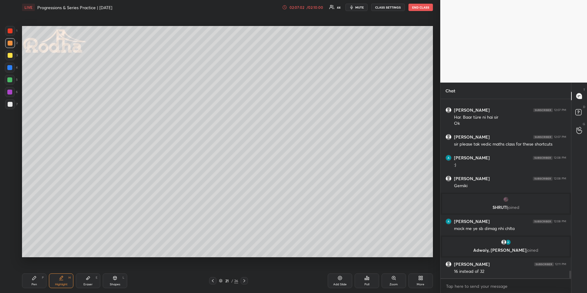
click at [38, 272] on div "Pen P" at bounding box center [34, 280] width 24 height 15
click at [214, 272] on icon at bounding box center [212, 280] width 5 height 5
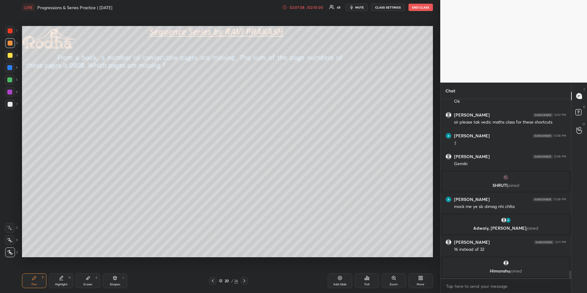
click at [63, 272] on div "Highlight" at bounding box center [61, 284] width 13 height 3
click at [246, 272] on icon at bounding box center [244, 280] width 5 height 5
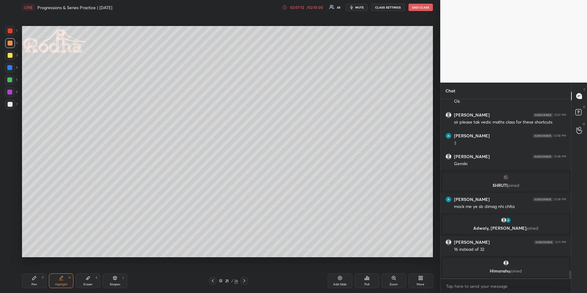
drag, startPoint x: 34, startPoint y: 283, endPoint x: 35, endPoint y: 277, distance: 6.5
click at [34, 272] on div "Pen" at bounding box center [34, 284] width 6 height 3
click at [213, 272] on icon at bounding box center [212, 280] width 5 height 5
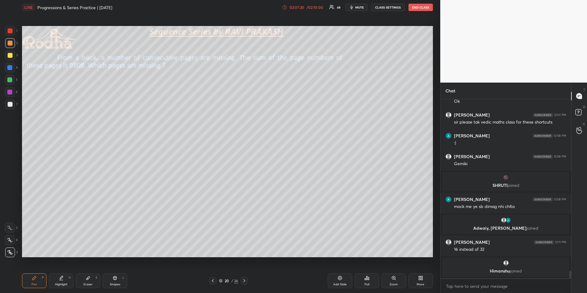
click at [59, 272] on div "Highlight H" at bounding box center [61, 280] width 24 height 15
click at [246, 272] on icon at bounding box center [244, 280] width 5 height 5
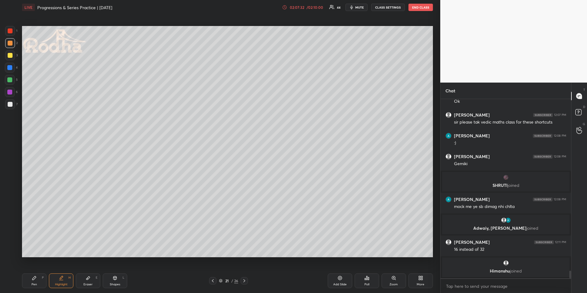
drag, startPoint x: 43, startPoint y: 277, endPoint x: 49, endPoint y: 262, distance: 16.5
click at [43, 272] on div "Pen P" at bounding box center [34, 280] width 24 height 15
click at [9, 66] on div at bounding box center [9, 67] width 5 height 5
click at [213, 272] on icon at bounding box center [212, 280] width 5 height 5
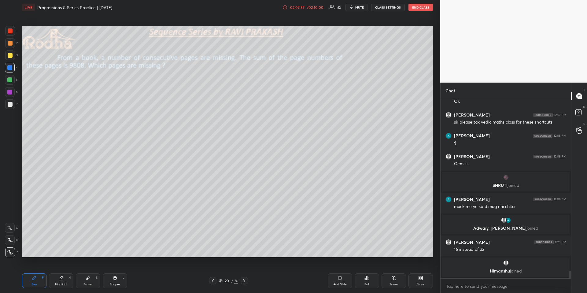
click at [247, 272] on div at bounding box center [244, 280] width 7 height 7
click at [212, 272] on icon at bounding box center [212, 280] width 5 height 5
click at [244, 272] on icon at bounding box center [244, 280] width 5 height 5
click at [214, 272] on icon at bounding box center [212, 280] width 5 height 5
drag, startPoint x: 245, startPoint y: 280, endPoint x: 241, endPoint y: 276, distance: 5.3
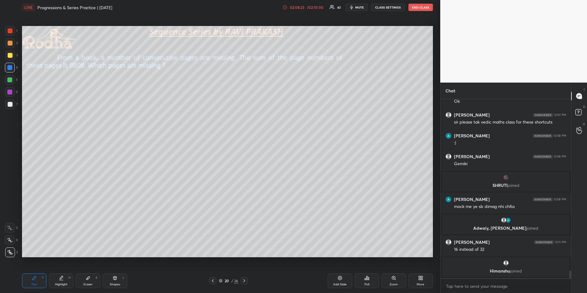
click at [245, 272] on icon at bounding box center [244, 280] width 5 height 5
click at [10, 52] on div at bounding box center [10, 55] width 10 height 10
click at [116, 272] on icon at bounding box center [114, 277] width 5 height 5
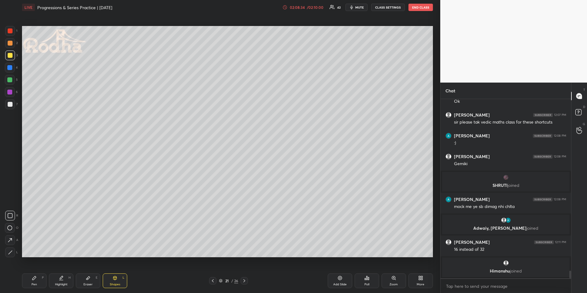
click at [13, 253] on div at bounding box center [10, 252] width 10 height 10
click at [30, 272] on div "Pen P" at bounding box center [34, 280] width 24 height 15
drag, startPoint x: 10, startPoint y: 41, endPoint x: 18, endPoint y: 44, distance: 8.8
click at [10, 41] on div at bounding box center [10, 43] width 5 height 5
drag, startPoint x: 213, startPoint y: 282, endPoint x: 218, endPoint y: 265, distance: 17.8
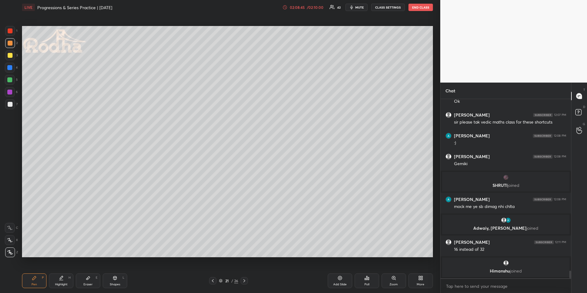
click at [213, 272] on icon at bounding box center [212, 280] width 5 height 5
click at [245, 272] on icon at bounding box center [244, 280] width 5 height 5
click at [212, 272] on icon at bounding box center [212, 280] width 5 height 5
drag, startPoint x: 64, startPoint y: 277, endPoint x: 74, endPoint y: 269, distance: 13.3
click at [62, 272] on div "Highlight H" at bounding box center [61, 280] width 24 height 15
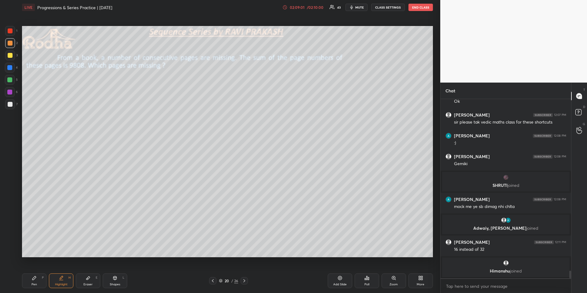
drag, startPoint x: 244, startPoint y: 279, endPoint x: 244, endPoint y: 274, distance: 5.8
click at [244, 272] on icon at bounding box center [244, 280] width 5 height 5
click at [34, 272] on icon at bounding box center [34, 278] width 4 height 4
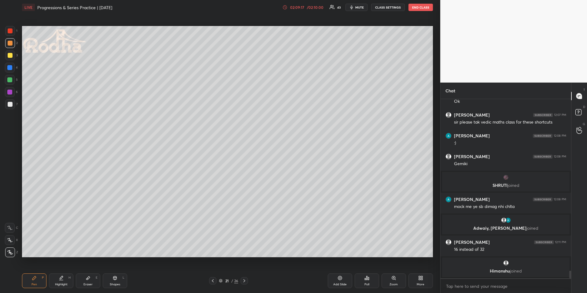
click at [59, 272] on icon at bounding box center [61, 277] width 5 height 5
click at [32, 272] on div "Pen" at bounding box center [34, 284] width 6 height 3
click at [8, 31] on div at bounding box center [10, 30] width 5 height 5
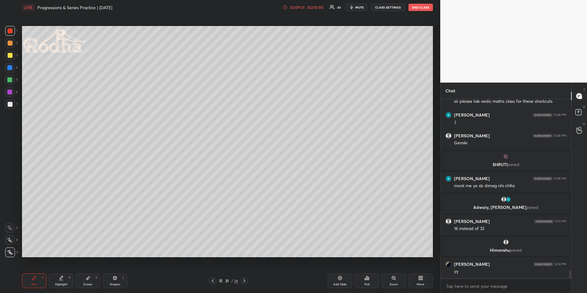
click at [213, 272] on icon at bounding box center [212, 280] width 5 height 5
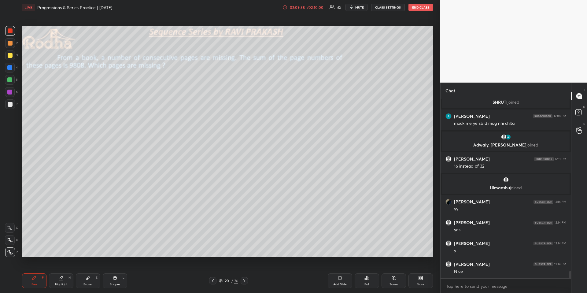
scroll to position [4166, 0]
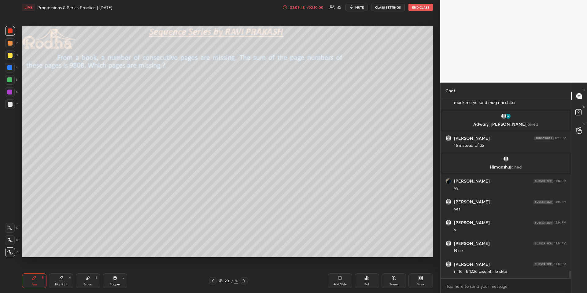
drag, startPoint x: 58, startPoint y: 277, endPoint x: 60, endPoint y: 273, distance: 4.1
click at [59, 272] on icon at bounding box center [61, 277] width 5 height 5
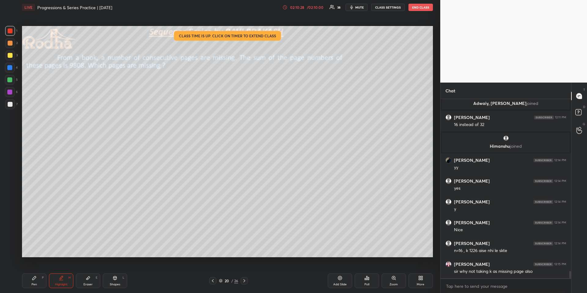
scroll to position [4207, 0]
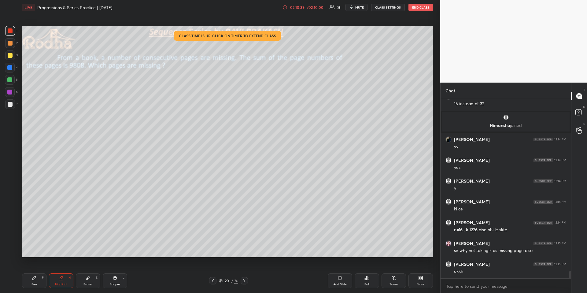
drag, startPoint x: 37, startPoint y: 276, endPoint x: 44, endPoint y: 263, distance: 15.2
click at [36, 272] on div "Pen P" at bounding box center [34, 280] width 24 height 15
drag, startPoint x: 58, startPoint y: 281, endPoint x: 59, endPoint y: 274, distance: 7.1
click at [58, 272] on div "Highlight H" at bounding box center [61, 280] width 24 height 15
click at [35, 272] on icon at bounding box center [34, 277] width 5 height 5
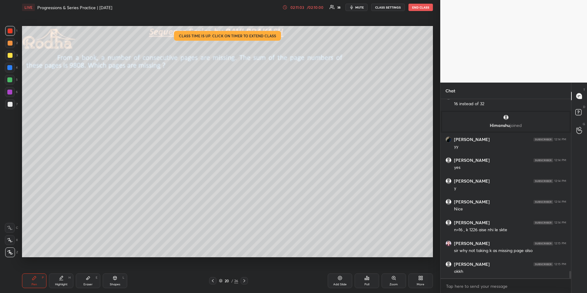
click at [79, 272] on div "Eraser E" at bounding box center [88, 280] width 24 height 15
click at [67, 272] on div "Highlight H" at bounding box center [61, 280] width 24 height 15
click at [90, 272] on div "Eraser E" at bounding box center [88, 280] width 24 height 15
click at [10, 227] on g at bounding box center [10, 228] width 2 height 2
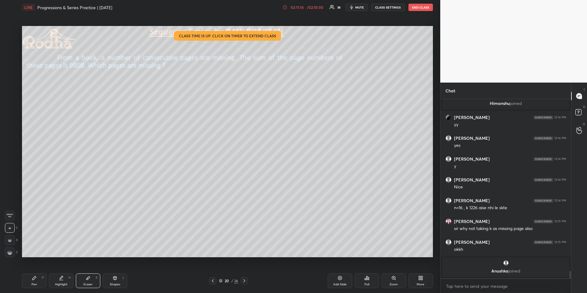
click at [61, 272] on div "Highlight H" at bounding box center [61, 280] width 24 height 15
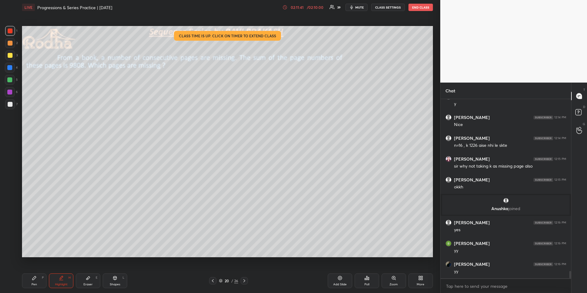
scroll to position [4266, 0]
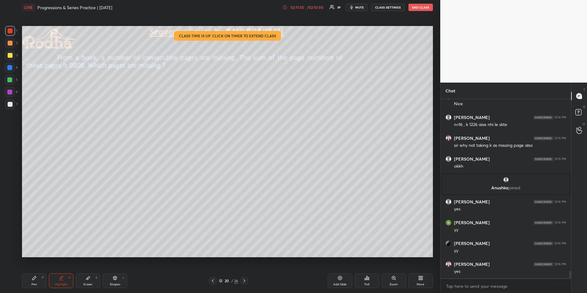
click at [354, 6] on icon "button" at bounding box center [351, 7] width 5 height 5
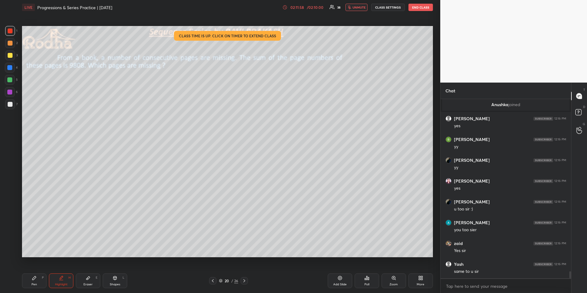
scroll to position [4370, 0]
click at [364, 6] on span "unmute" at bounding box center [358, 7] width 13 height 4
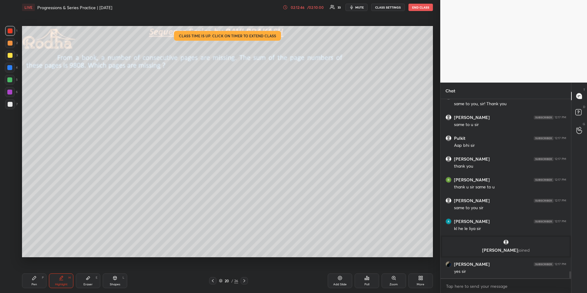
scroll to position [4469, 0]
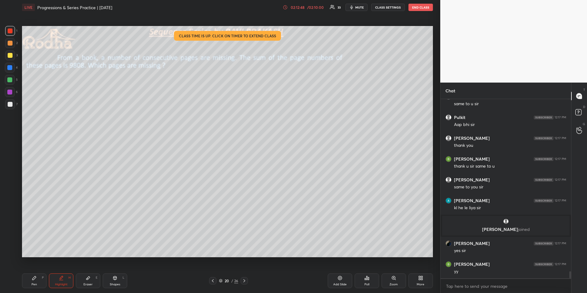
click at [246, 272] on icon at bounding box center [244, 280] width 5 height 5
click at [247, 272] on div at bounding box center [244, 280] width 7 height 7
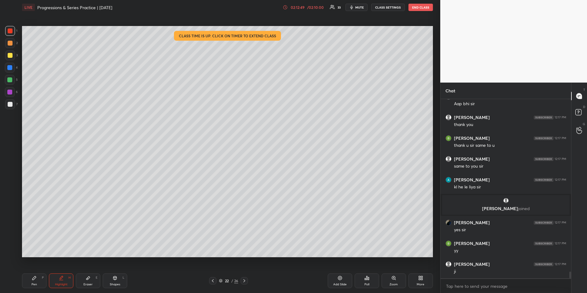
click at [246, 272] on icon at bounding box center [244, 280] width 5 height 5
click at [40, 272] on div "Pen P" at bounding box center [34, 280] width 24 height 15
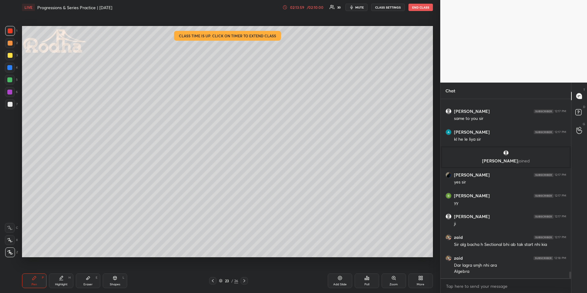
scroll to position [4559, 0]
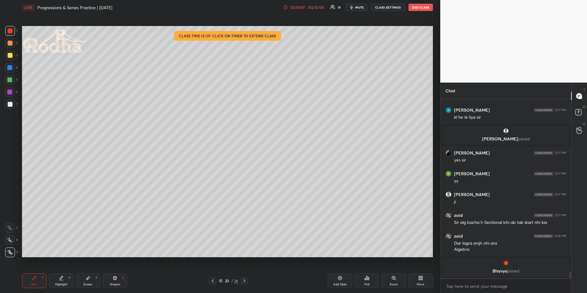
click at [213, 272] on icon at bounding box center [212, 280] width 5 height 5
click at [212, 272] on icon at bounding box center [212, 280] width 5 height 5
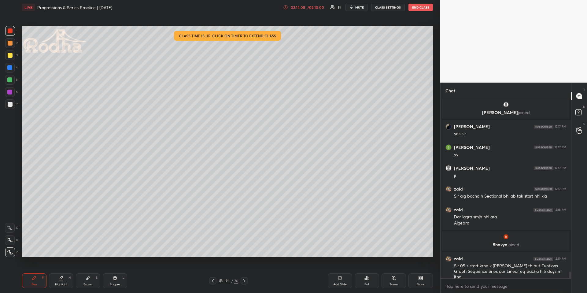
scroll to position [4551, 0]
click at [61, 272] on div "Highlight" at bounding box center [61, 284] width 13 height 3
click at [213, 272] on div at bounding box center [212, 280] width 7 height 7
click at [215, 272] on div at bounding box center [212, 280] width 7 height 7
click at [214, 272] on div at bounding box center [212, 280] width 7 height 7
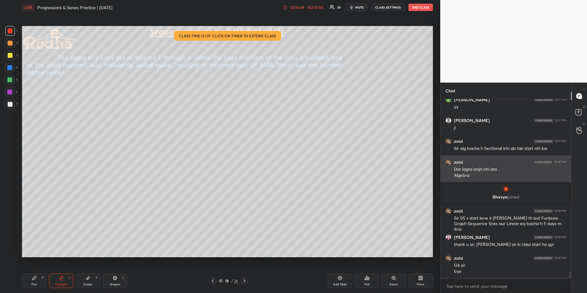
scroll to position [4620, 0]
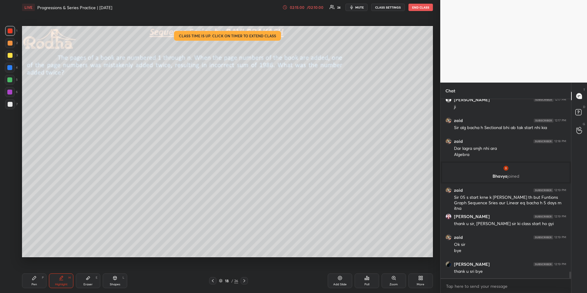
click at [413, 9] on button "END CLASS" at bounding box center [420, 7] width 24 height 7
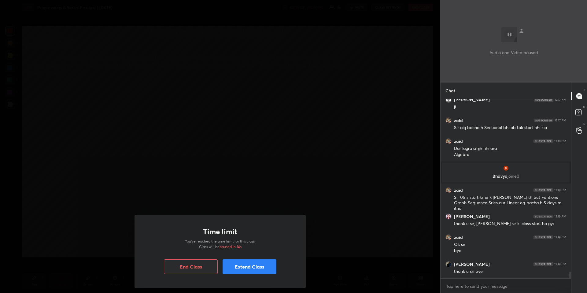
click at [199, 269] on button "End Class" at bounding box center [191, 266] width 54 height 15
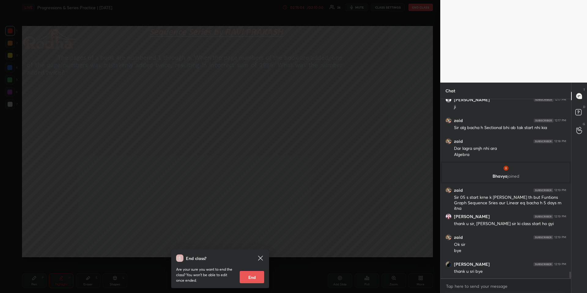
click at [249, 272] on button "End" at bounding box center [252, 277] width 24 height 12
type textarea "x"
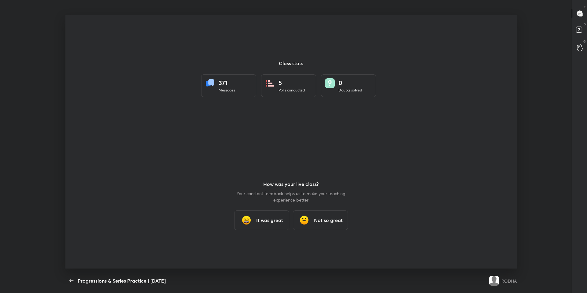
scroll to position [30315, 30009]
